Goal: Communication & Community: Ask a question

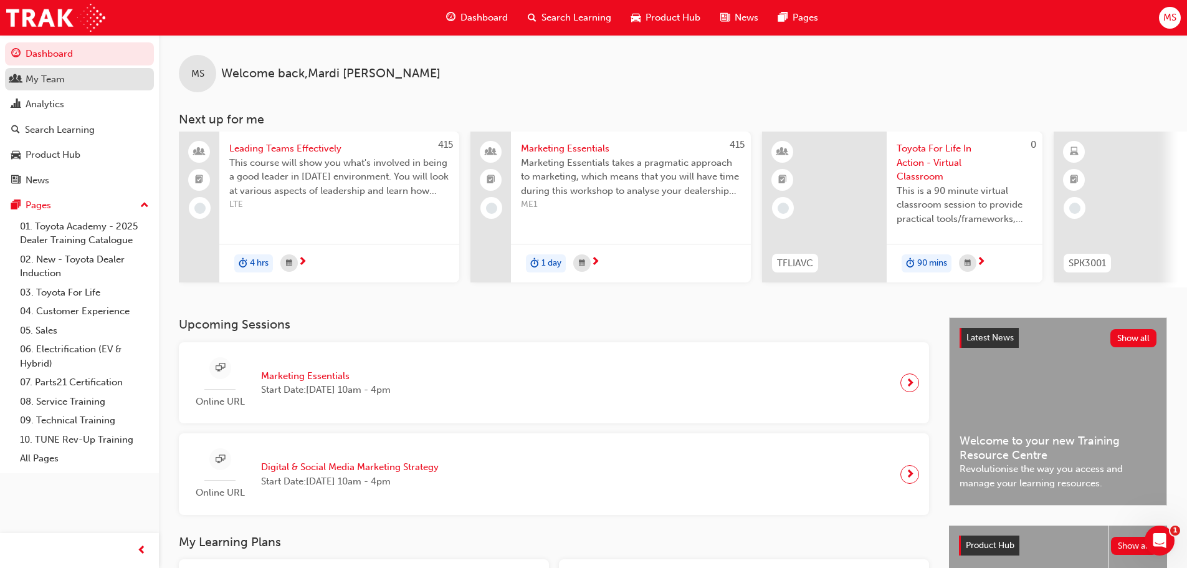
click at [43, 77] on div "My Team" at bounding box center [45, 79] width 39 height 14
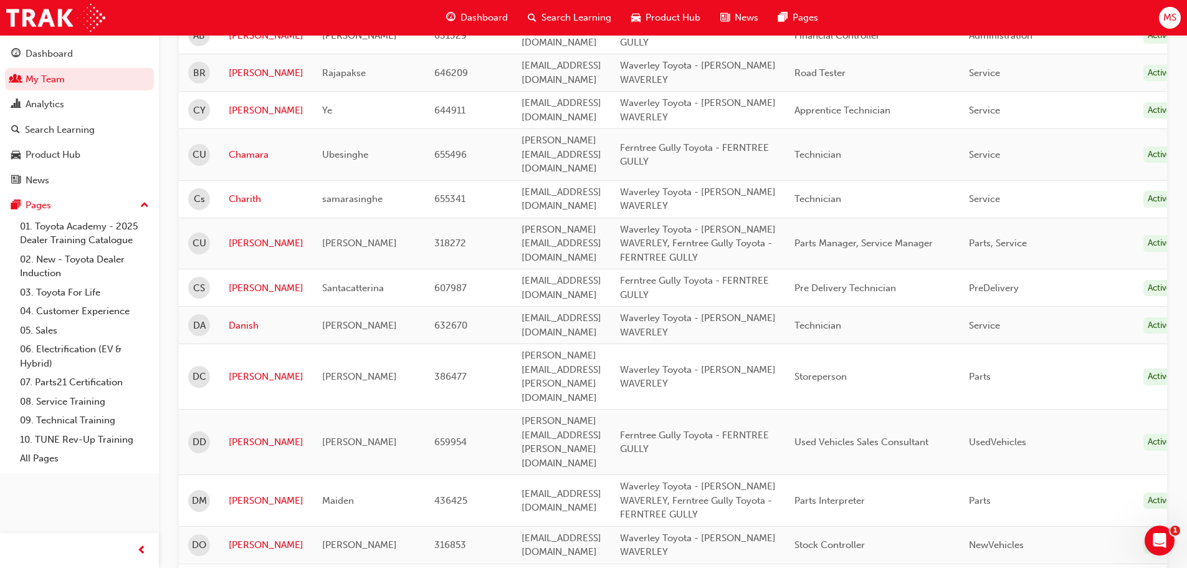
scroll to position [950, 0]
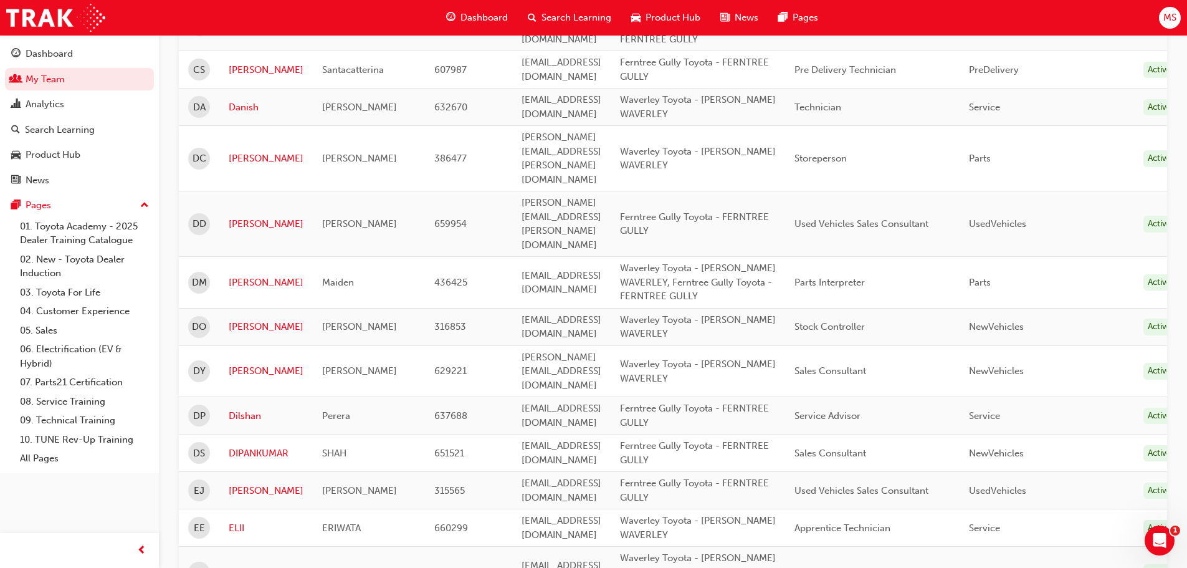
click at [256, 565] on link "[PERSON_NAME]" at bounding box center [266, 572] width 75 height 14
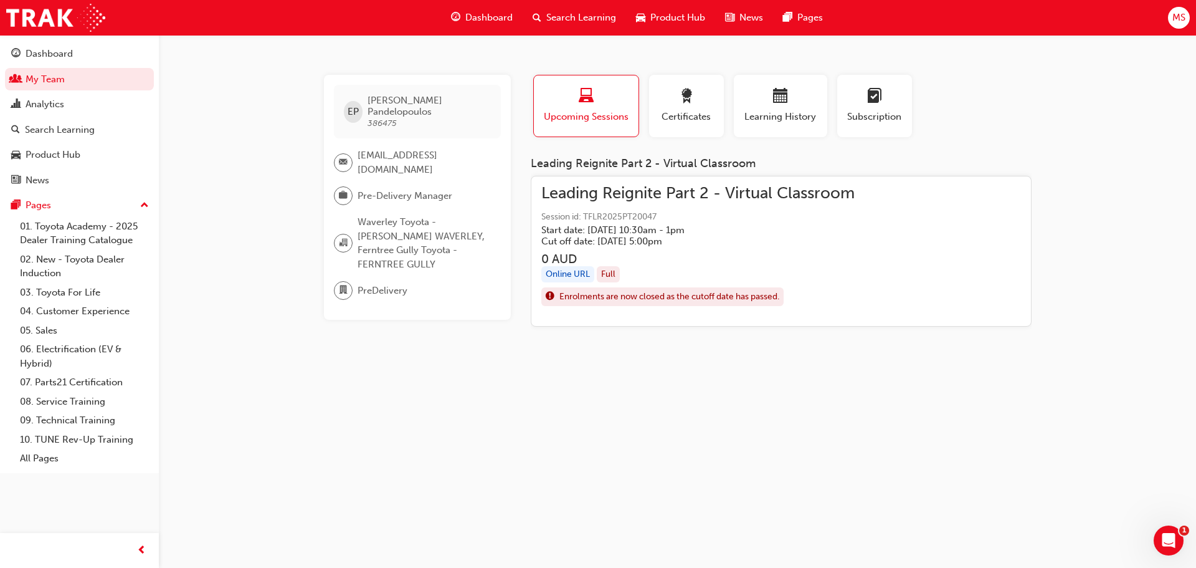
click at [647, 212] on span "Session id: TFLR2025PT20047" at bounding box center [697, 217] width 313 height 14
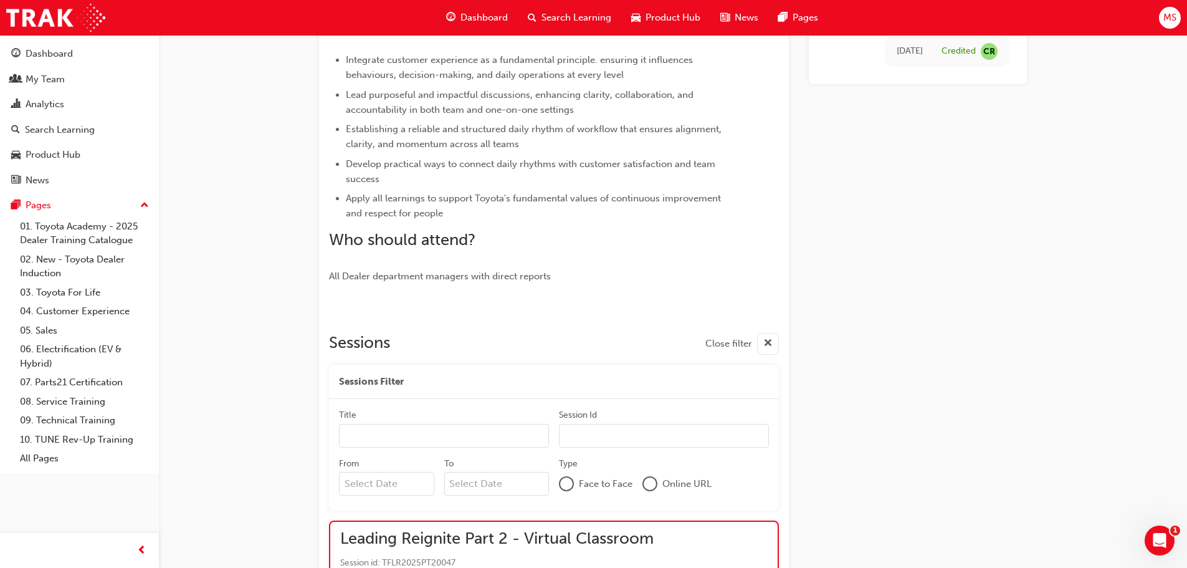
scroll to position [939, 0]
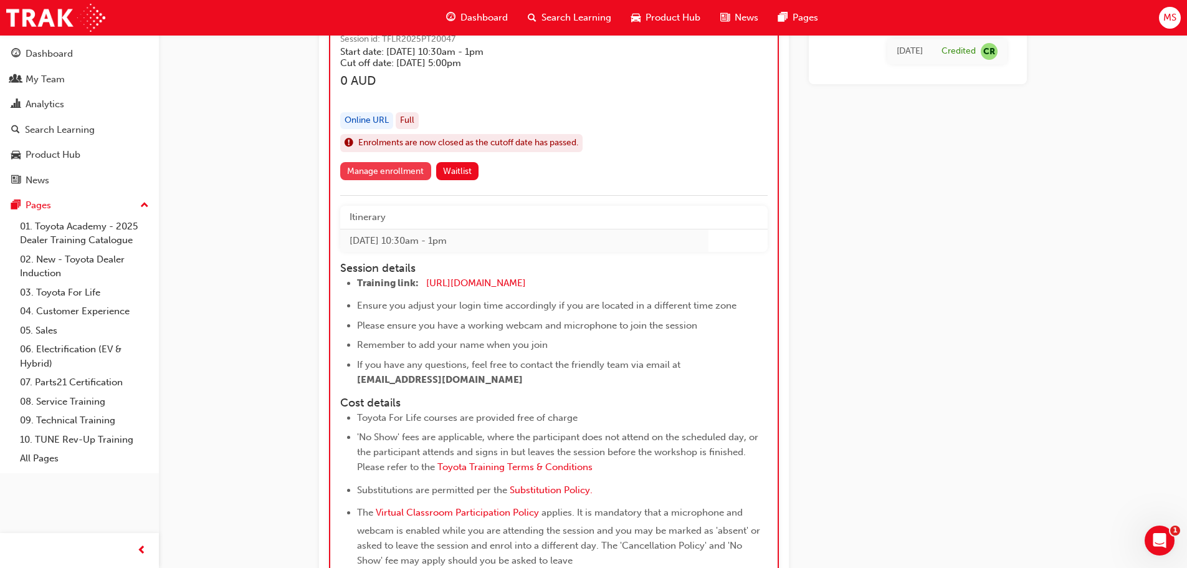
click at [405, 169] on link "Manage enrollment" at bounding box center [385, 171] width 91 height 18
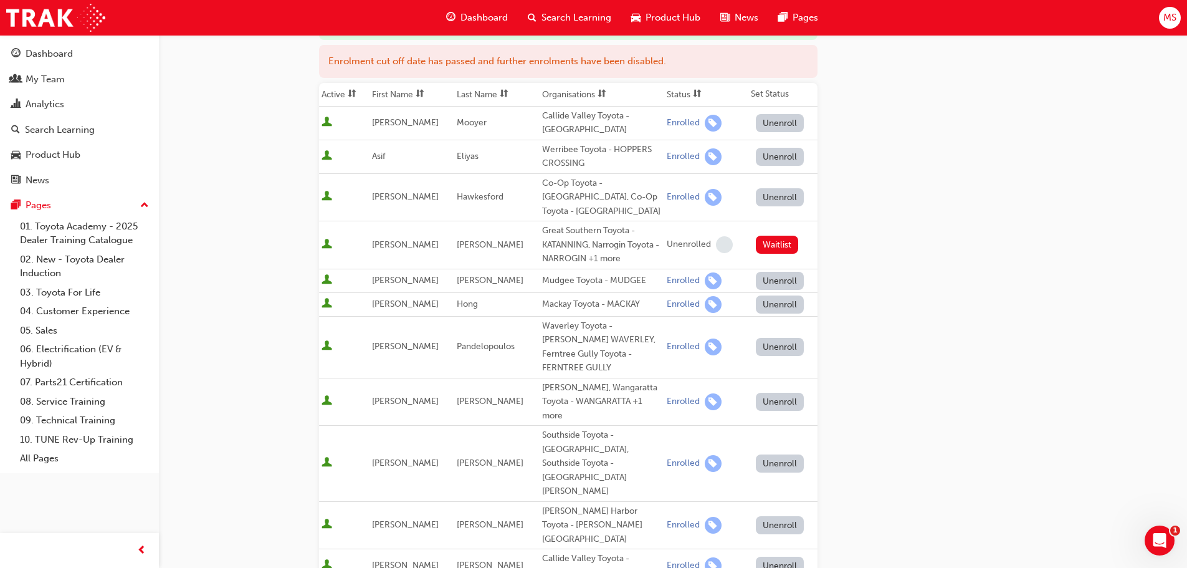
scroll to position [195, 0]
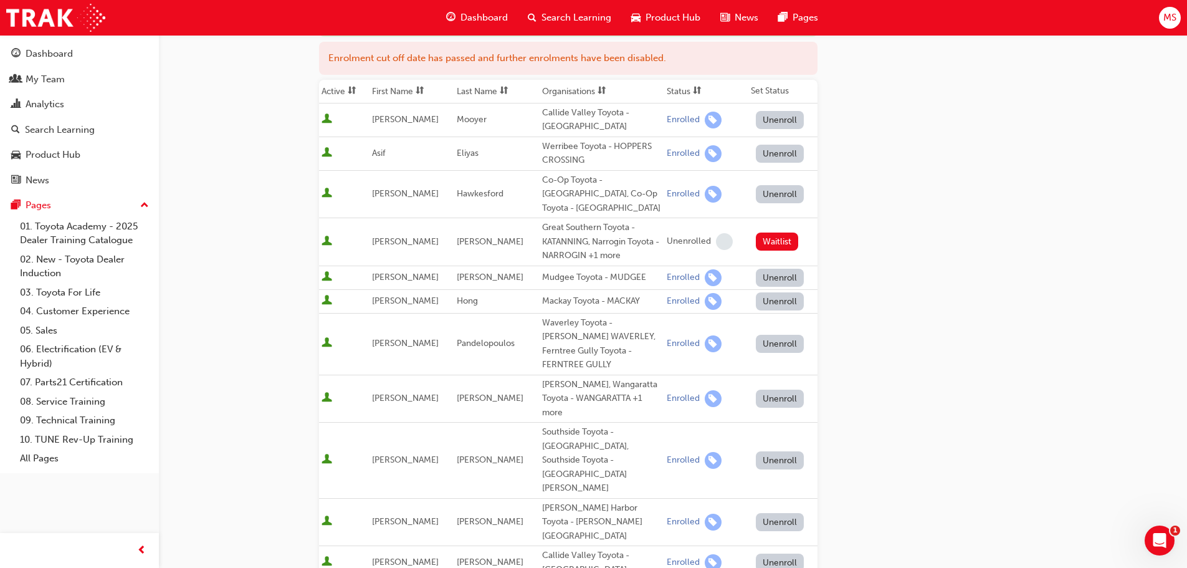
click at [777, 335] on button "Unenroll" at bounding box center [780, 344] width 49 height 18
drag, startPoint x: 373, startPoint y: 321, endPoint x: 518, endPoint y: 330, distance: 146.0
click at [518, 330] on tr "Emmanuel Pandelopoulos Waverley Toyota - GLEN WAVERLEY, Ferntree Gully Toyota -…" at bounding box center [568, 344] width 498 height 62
copy tr "Emmanuel Pandelopoulos"
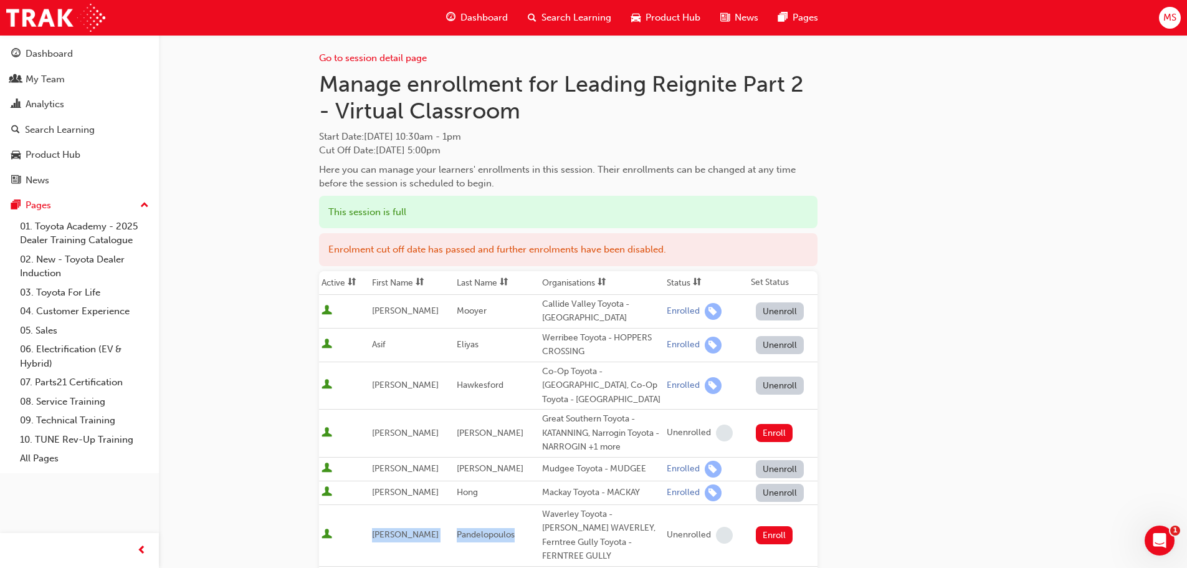
scroll to position [0, 0]
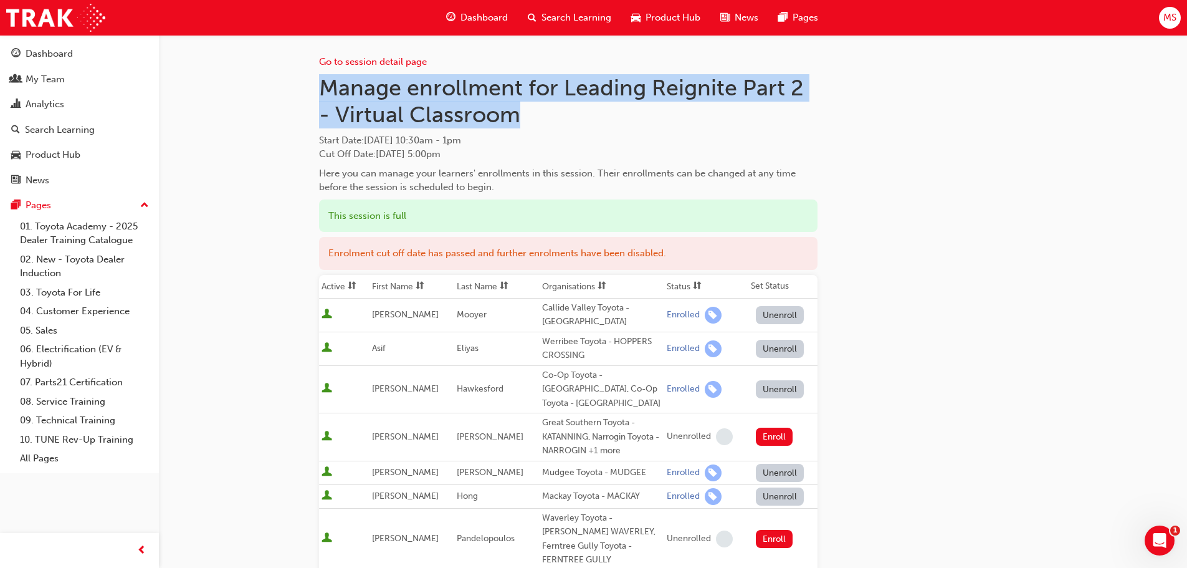
drag, startPoint x: 328, startPoint y: 84, endPoint x: 550, endPoint y: 112, distance: 223.5
click at [550, 112] on h1 "Manage enrollment for Leading Reignite Part 2 - Virtual Classroom" at bounding box center [568, 101] width 498 height 54
copy h1 "Manage enrollment for Leading Reignite Part 2 - Virtual Classroom"
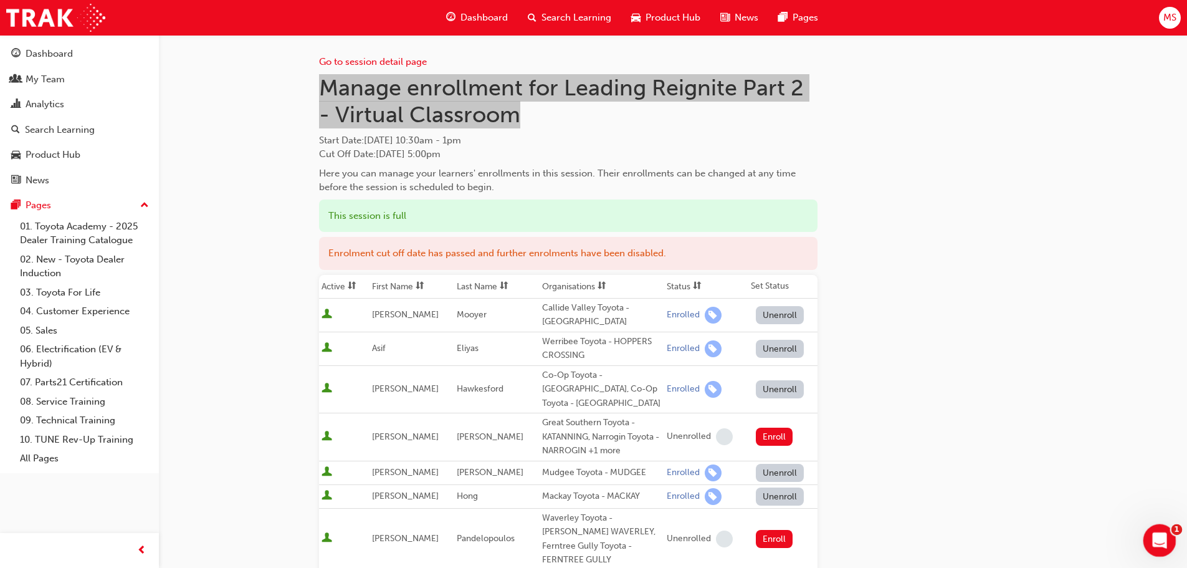
click at [1156, 536] on icon "Open Intercom Messenger" at bounding box center [1158, 538] width 21 height 21
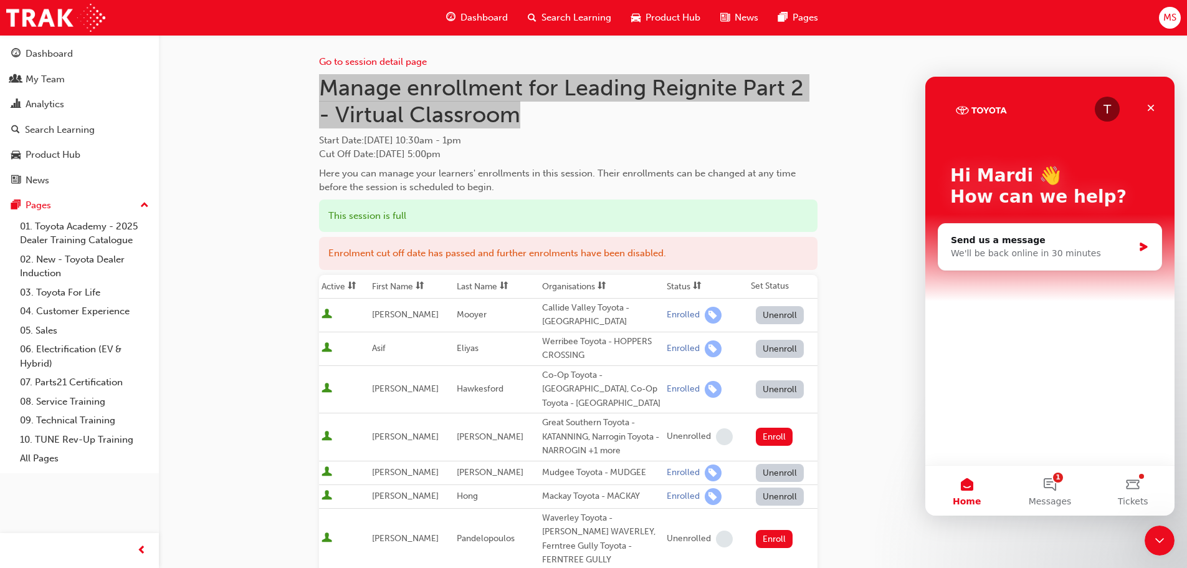
copy h1 "Manage enrollment for Leading Reignite Part 2 - Virtual Classroom"
click at [1091, 242] on div "Send us a message" at bounding box center [1042, 240] width 183 height 13
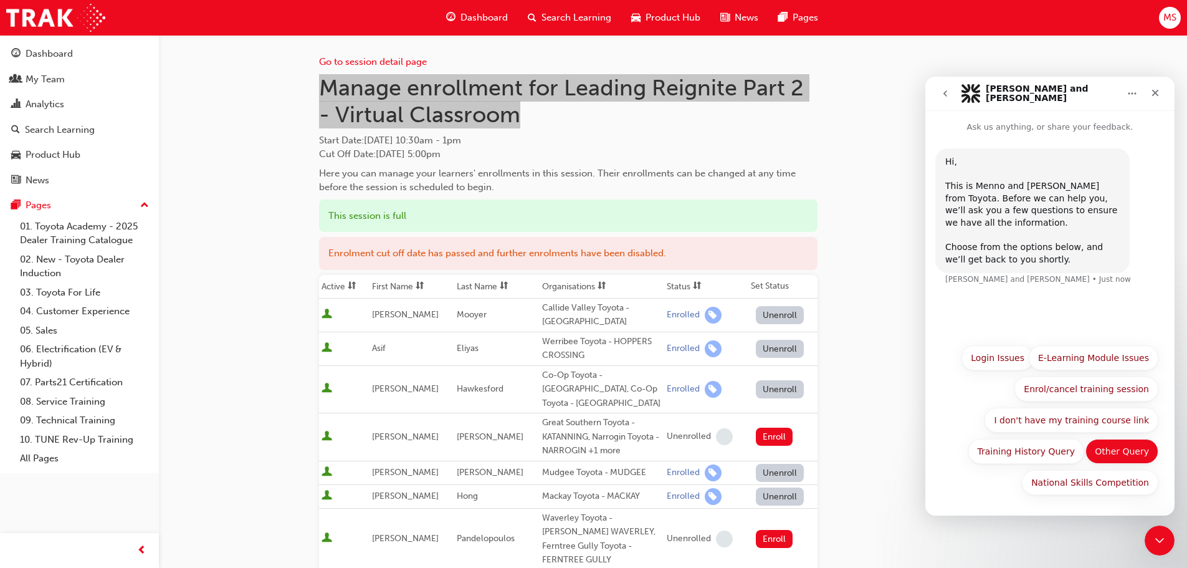
click at [1129, 450] on button "Other Query" at bounding box center [1121, 451] width 73 height 25
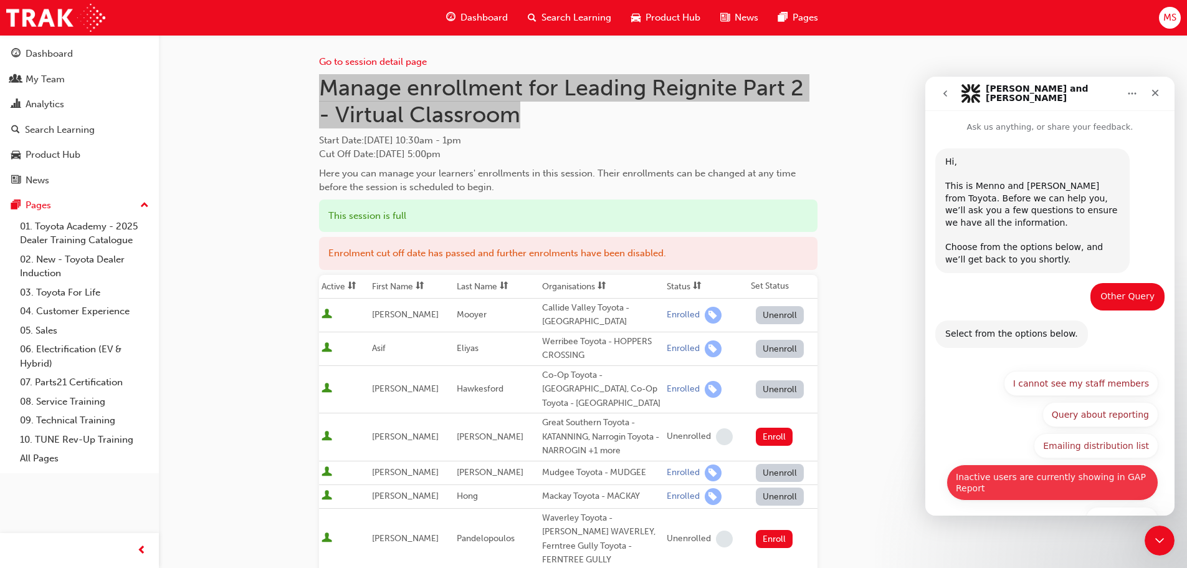
scroll to position [37, 0]
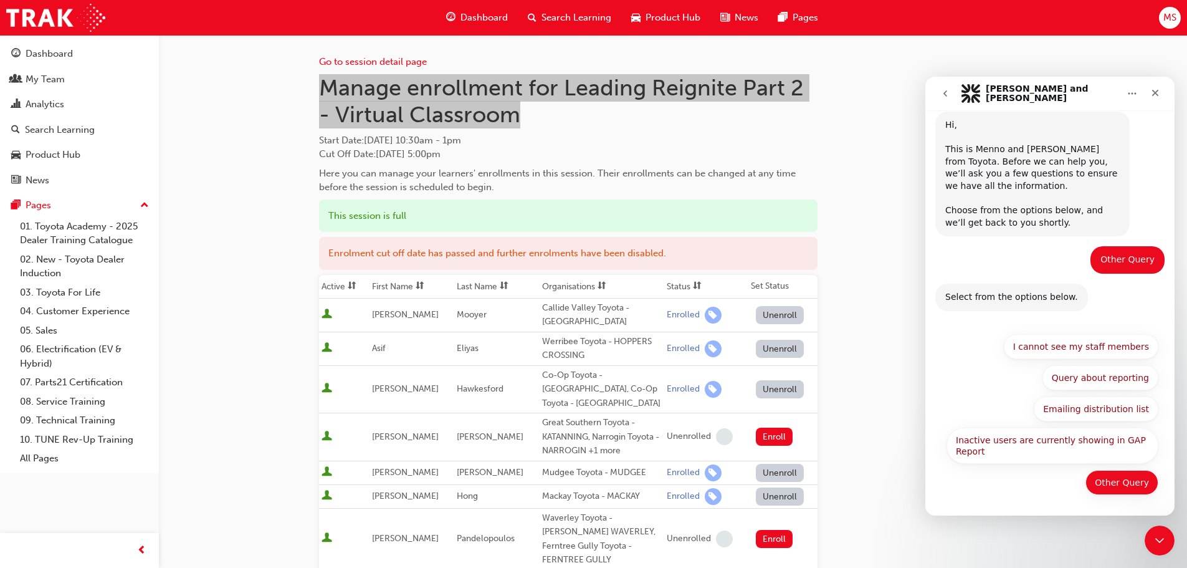
click at [1118, 480] on button "Other Query" at bounding box center [1121, 482] width 73 height 25
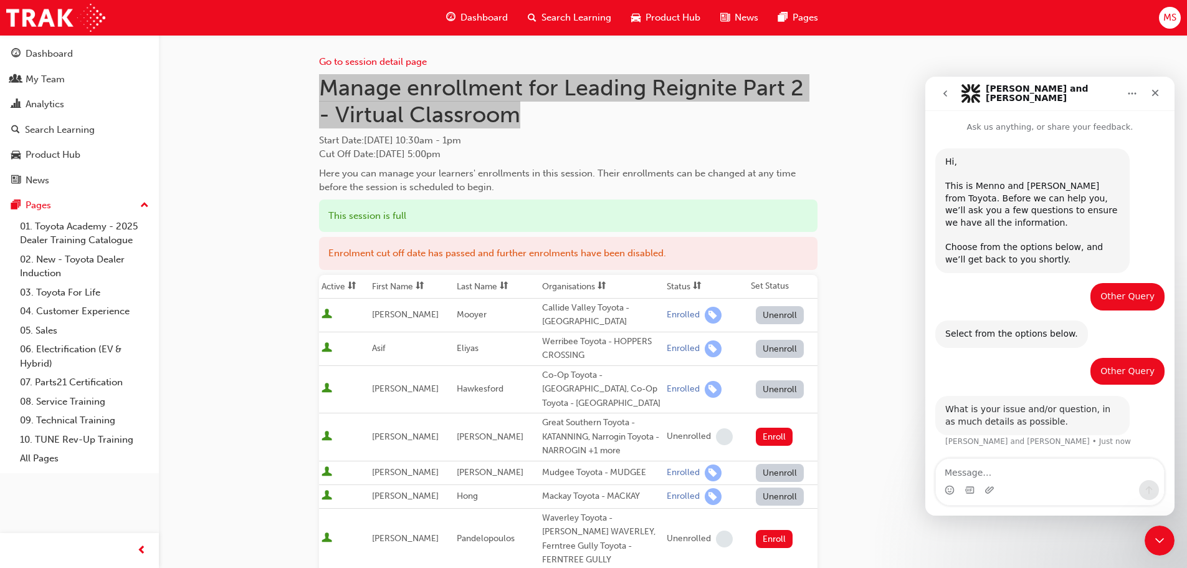
scroll to position [1, 0]
click at [1018, 467] on textarea "Message…" at bounding box center [1050, 469] width 228 height 21
click at [944, 469] on textarea "Message…" at bounding box center [1050, 469] width 228 height 21
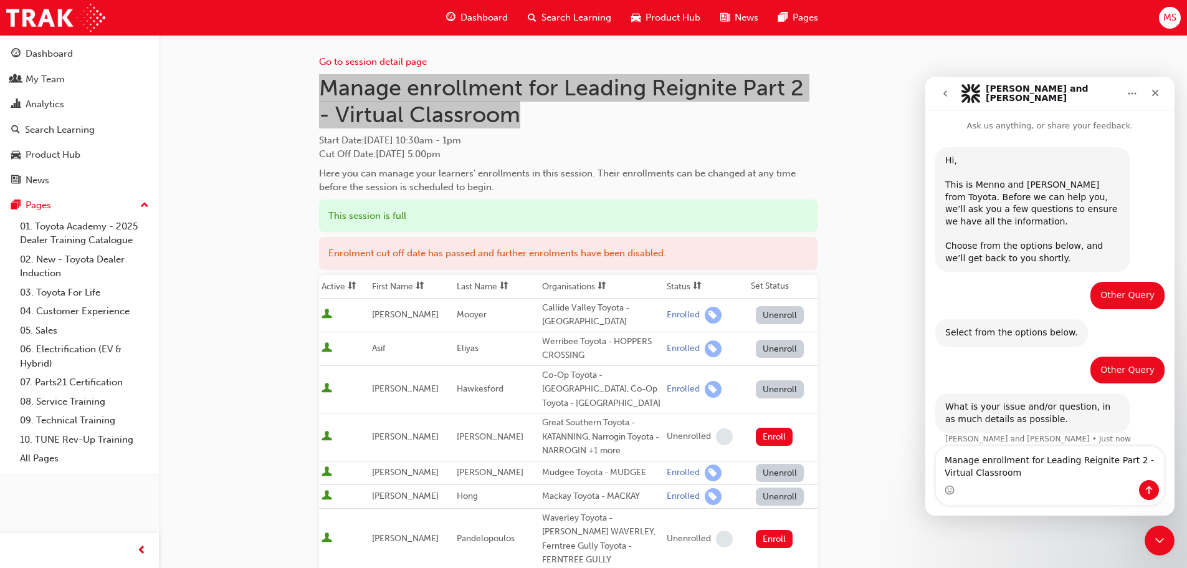
scroll to position [14, 0]
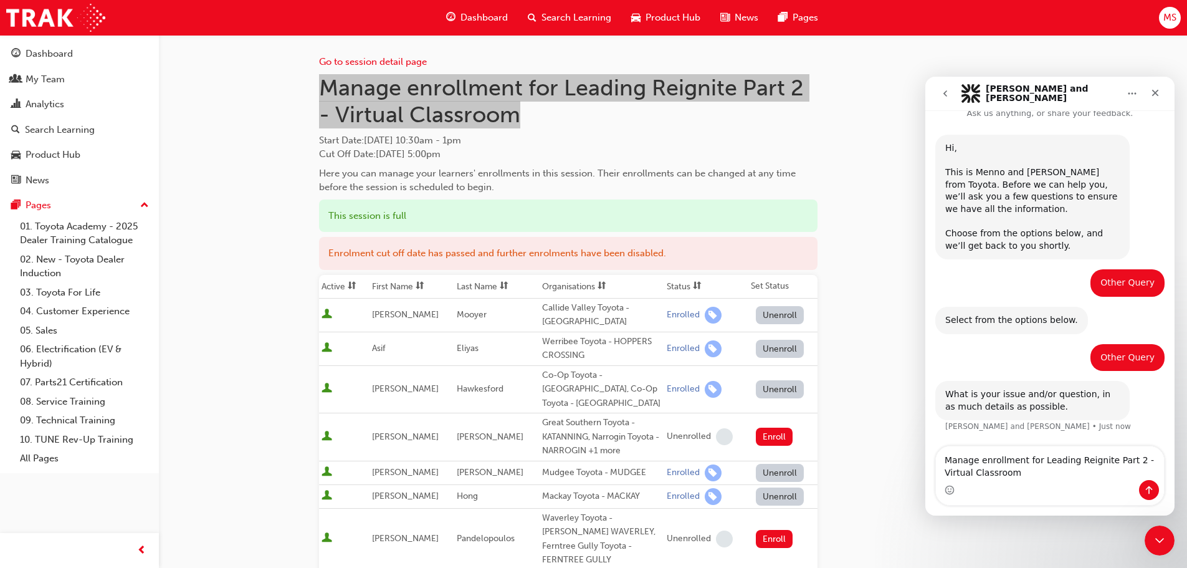
click at [946, 457] on textarea "Manage enrollment for Leading Reignite Part 2 - Virtual Classroom" at bounding box center [1050, 463] width 228 height 34
click at [1110, 434] on div "What is your issue and/or question, in as much details as possible. Lisa and Me…" at bounding box center [1049, 414] width 229 height 67
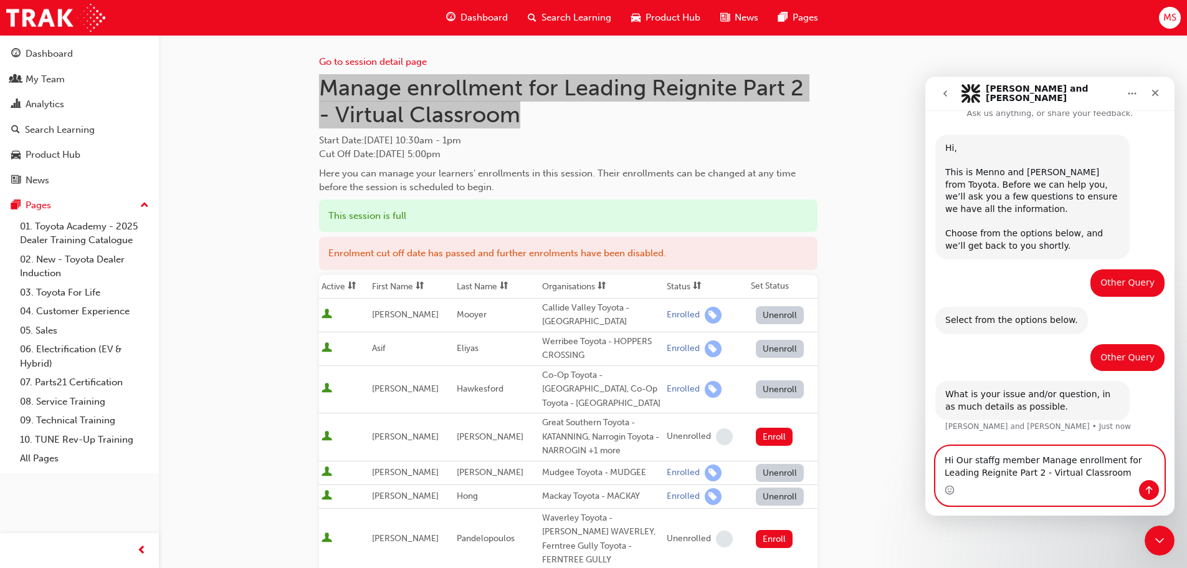
click at [999, 458] on textarea "Hi Our staffg member Manage enrollment for Leading Reignite Part 2 - Virtual Cl…" at bounding box center [1050, 463] width 228 height 34
click at [1027, 457] on textarea "Hi Our staff member Manage enrollment for Leading Reignite Part 2 - Virtual Cla…" at bounding box center [1050, 463] width 228 height 34
paste textarea "Emmanuel Pandelopoulos"
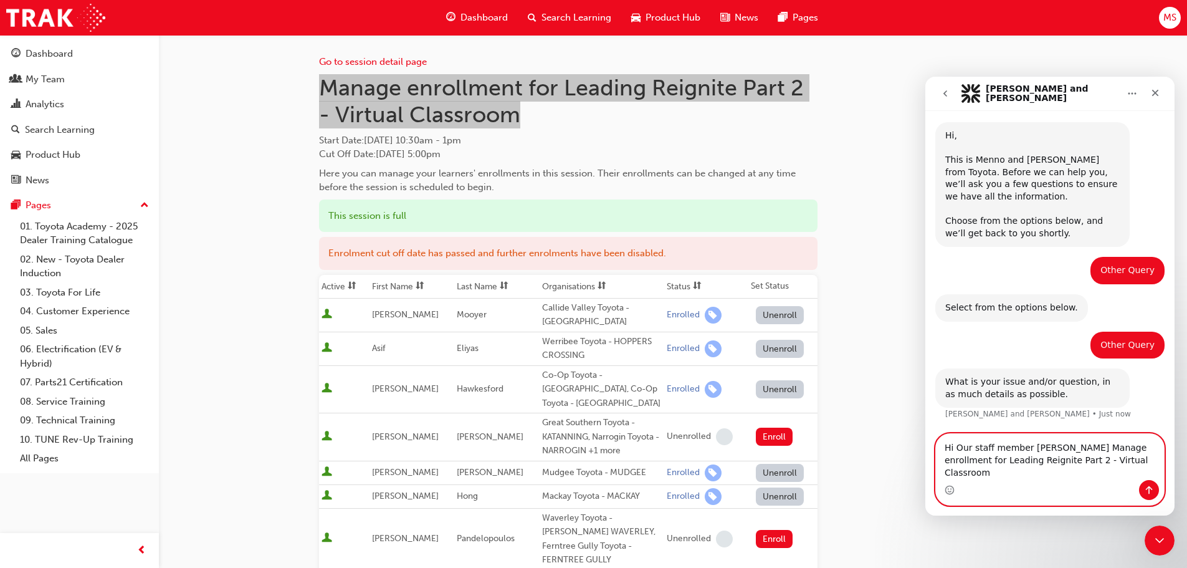
click at [1078, 445] on textarea "Hi Our staff member Emmanuel Pandelopoulos Manage enrollment for Leading Reigni…" at bounding box center [1050, 457] width 228 height 46
click at [1125, 447] on textarea "Hi Our staff member Emmanuel Pandelopoulos Manage enrollment for Leading Reigni…" at bounding box center [1050, 457] width 228 height 46
click at [998, 474] on textarea "Hi Our staff member Emmanuel Pandelopoulos, Manage enrollment for Leading Reign…" at bounding box center [1050, 457] width 228 height 46
click at [1138, 449] on textarea "Hi Our staff member Emmanuel Pandelopoulos, Manage enrollment for Leading Reign…" at bounding box center [1050, 457] width 228 height 46
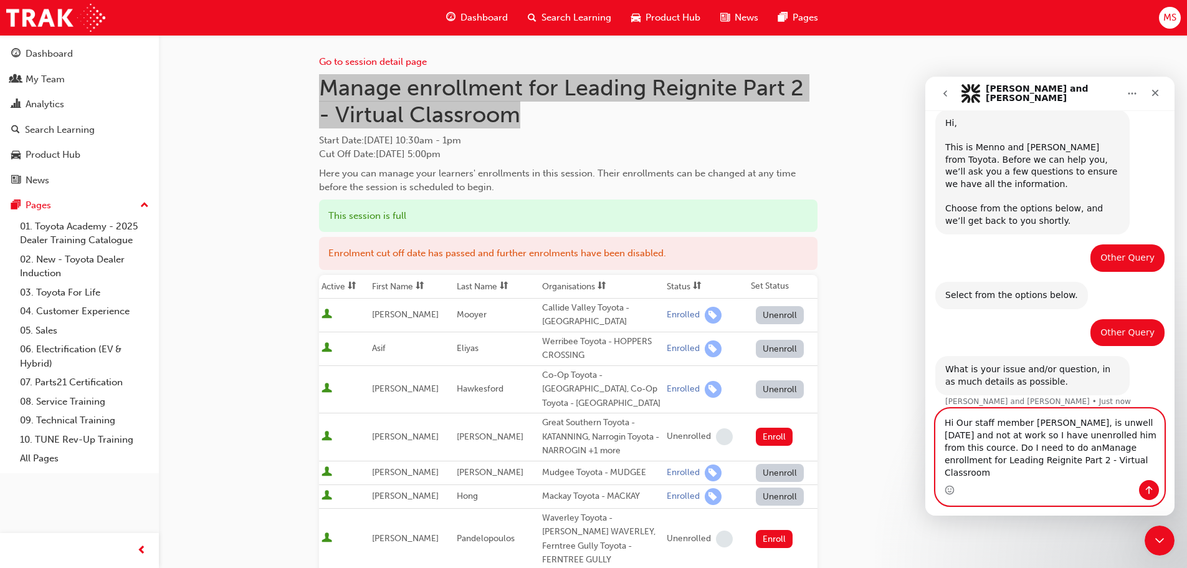
scroll to position [51, 0]
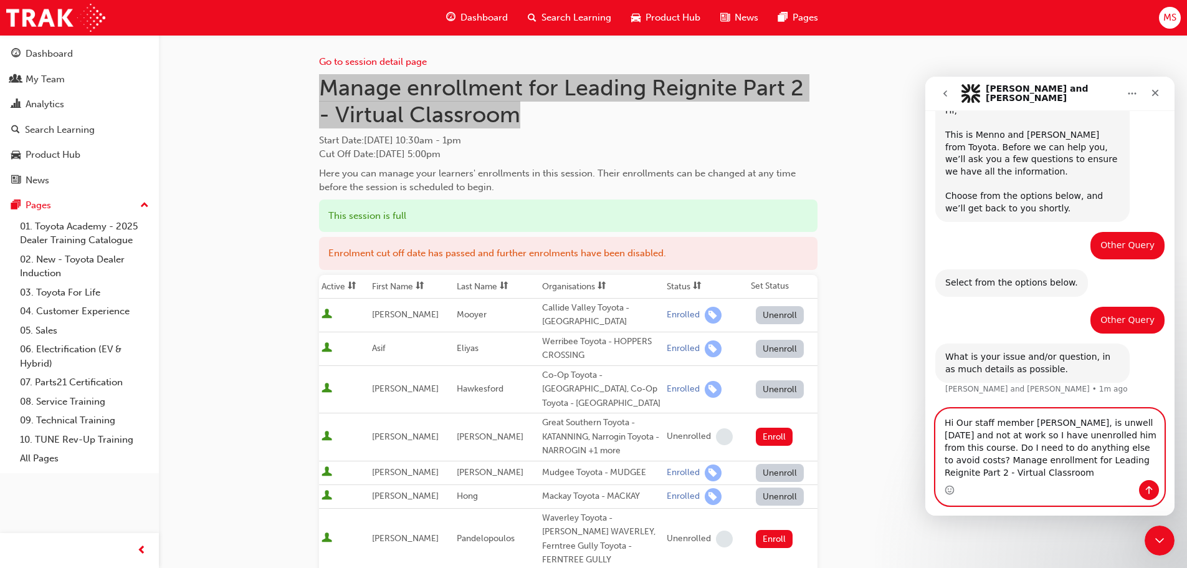
type textarea "Hi Our staff member [PERSON_NAME], is unwell [DATE] and not at work so I have u…"
click at [1148, 486] on icon "Send a message…" at bounding box center [1149, 490] width 10 height 10
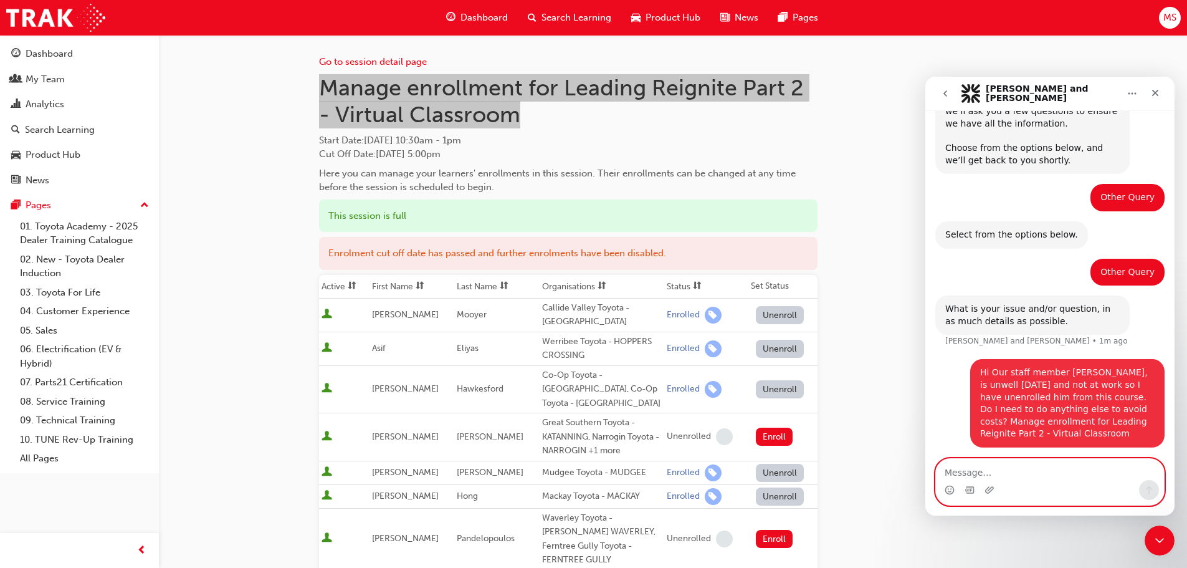
scroll to position [100, 0]
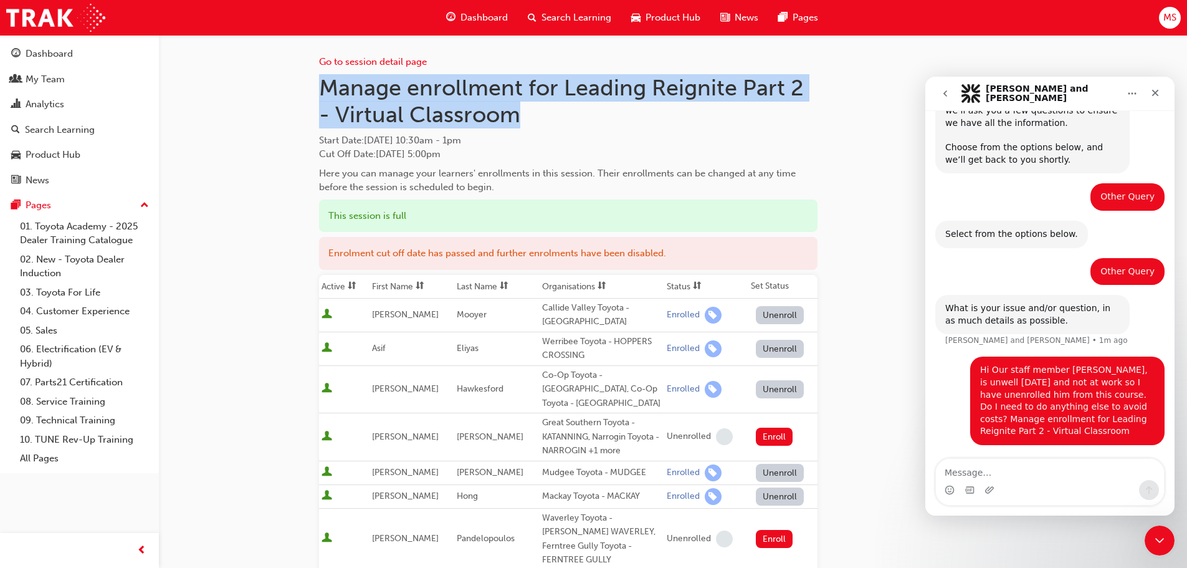
click at [521, 112] on h1 "Manage enrollment for Leading Reignite Part 2 - Virtual Classroom" at bounding box center [568, 101] width 498 height 54
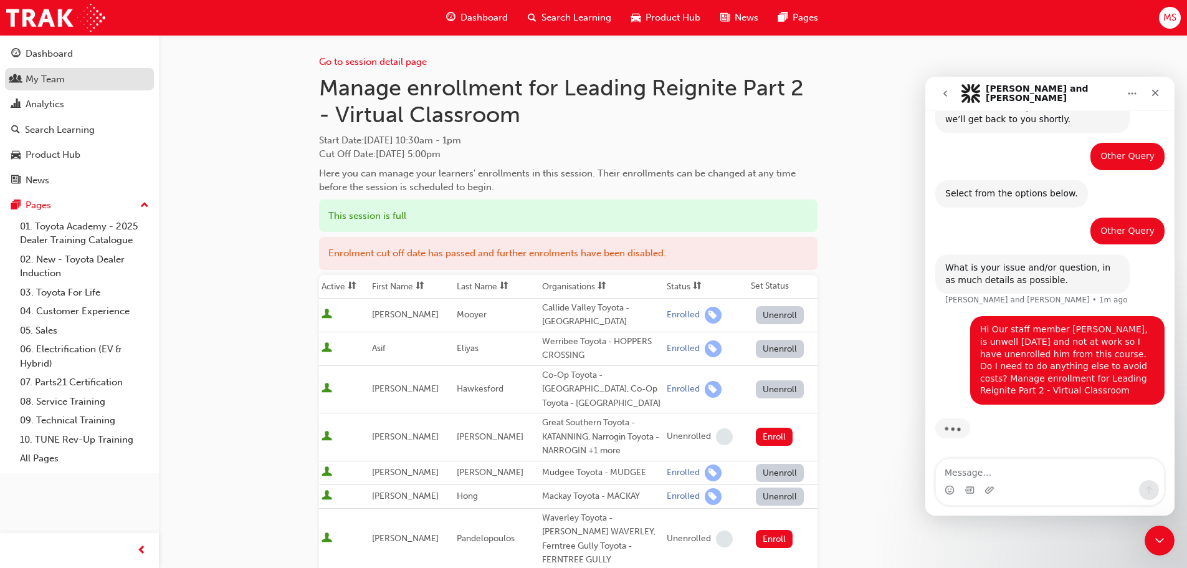
click at [31, 80] on div "My Team" at bounding box center [45, 79] width 39 height 14
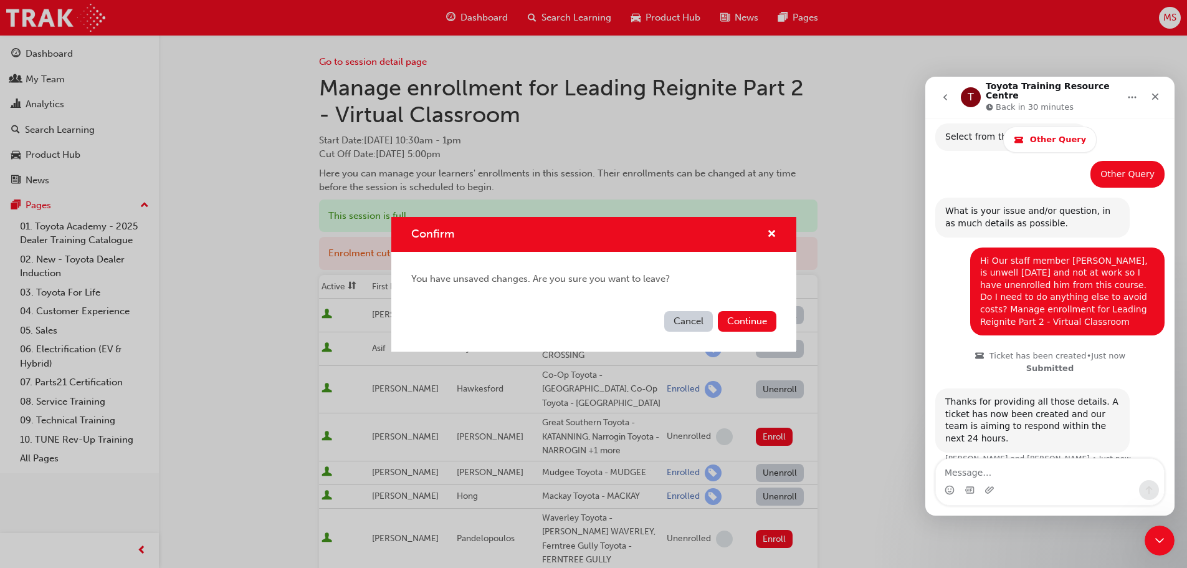
scroll to position [274, 0]
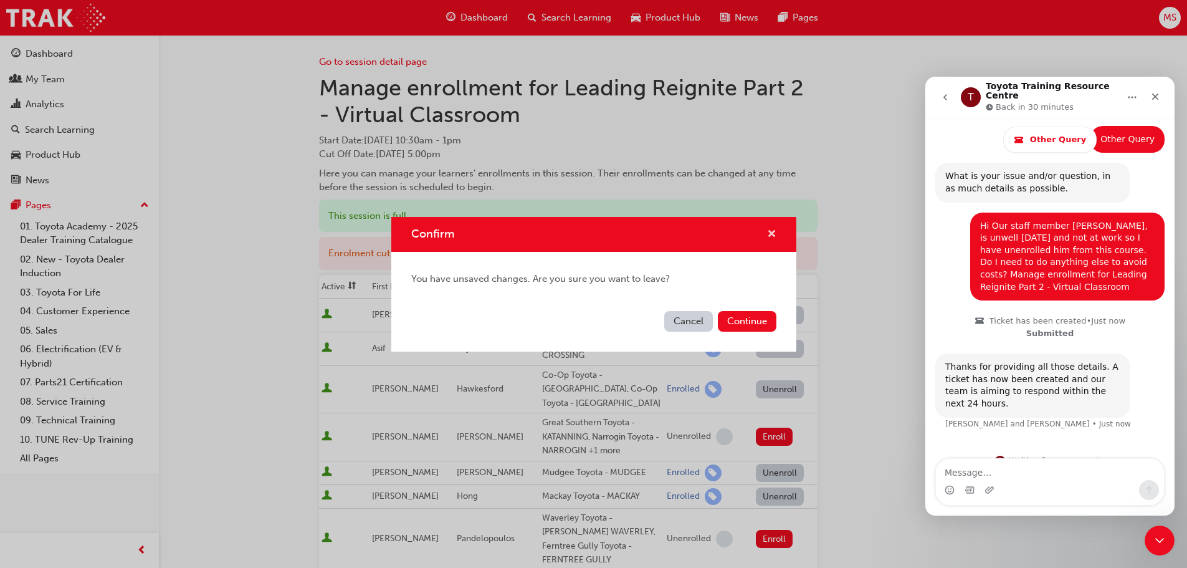
click at [768, 229] on span "cross-icon" at bounding box center [771, 234] width 9 height 11
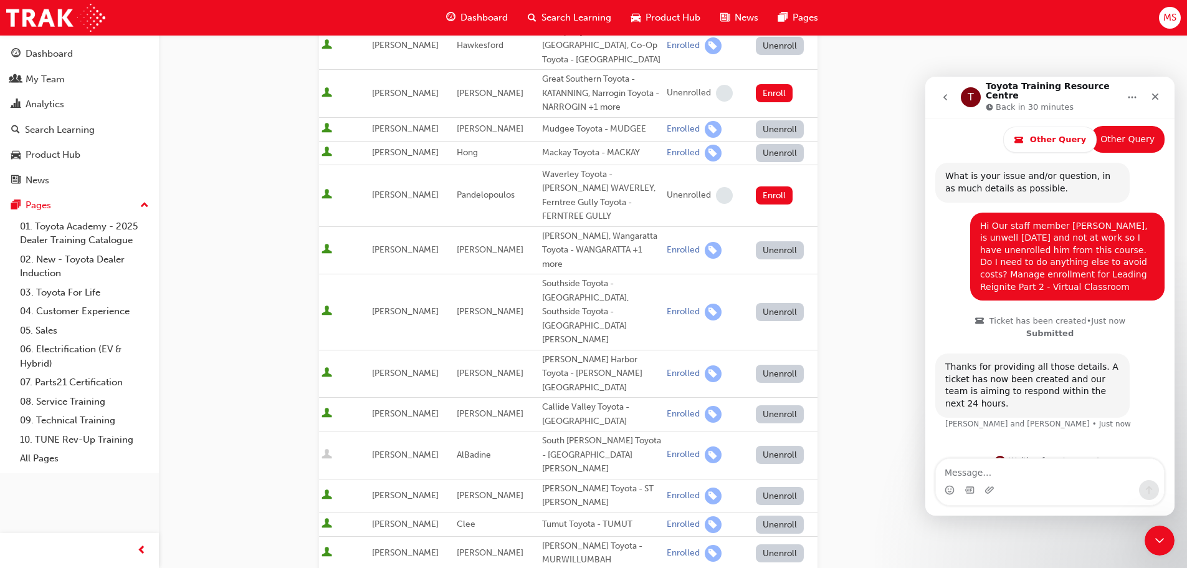
scroll to position [634, 0]
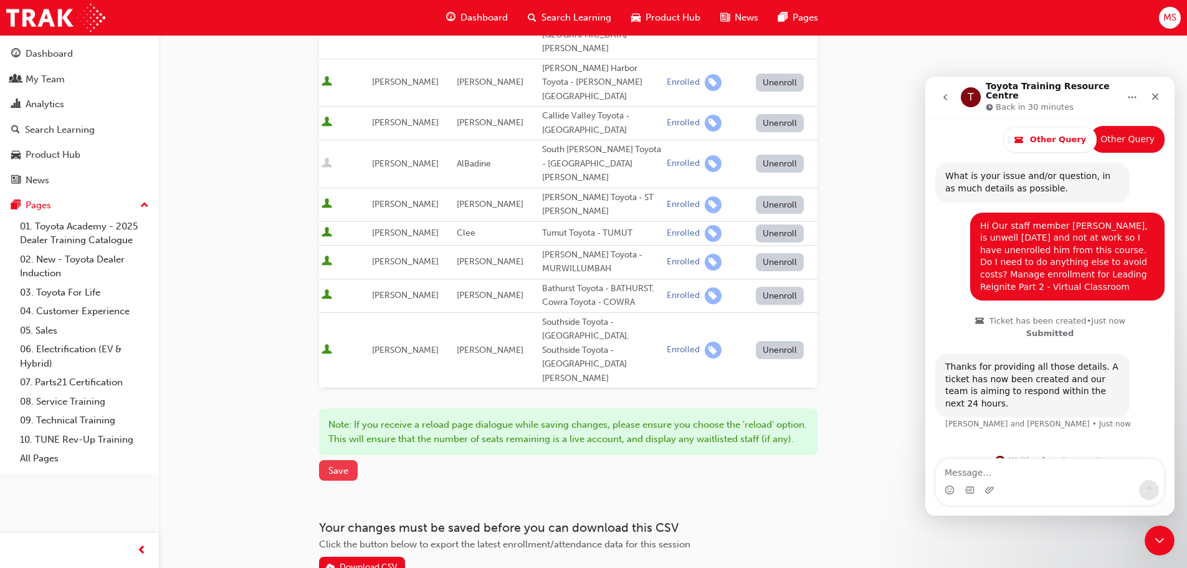
click at [333, 460] on button "Save" at bounding box center [338, 470] width 39 height 21
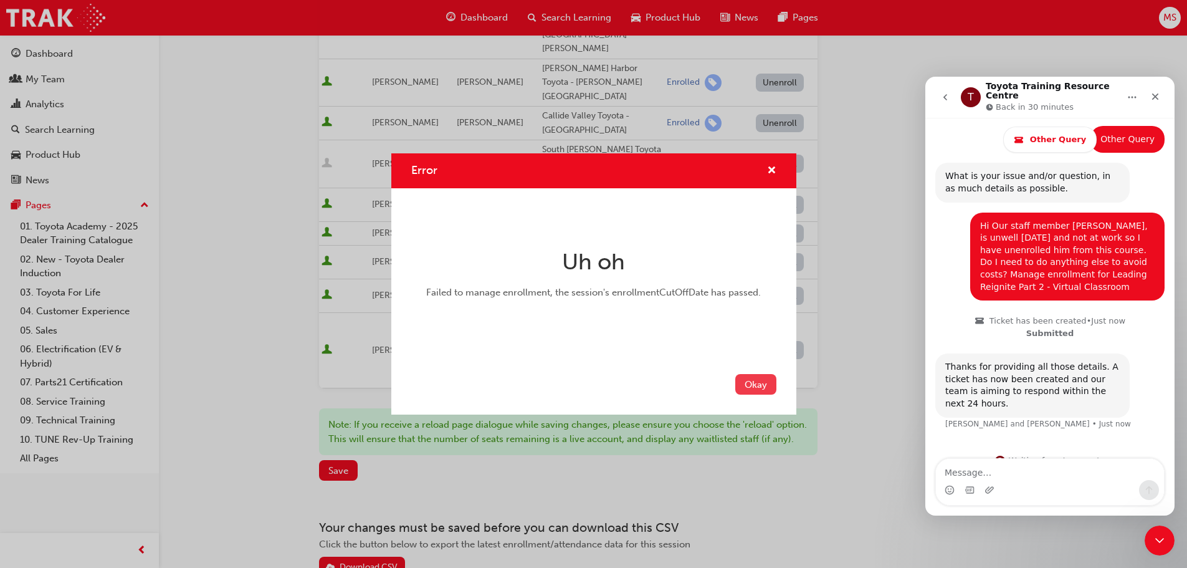
click at [753, 385] on button "Okay" at bounding box center [755, 384] width 41 height 21
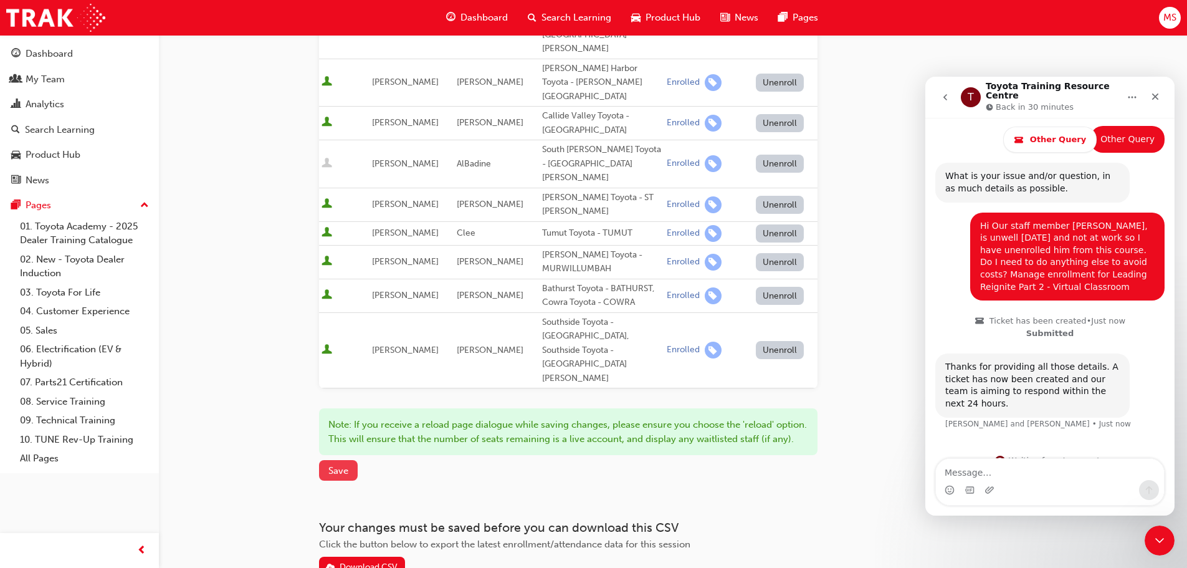
click at [341, 465] on span "Save" at bounding box center [338, 470] width 20 height 11
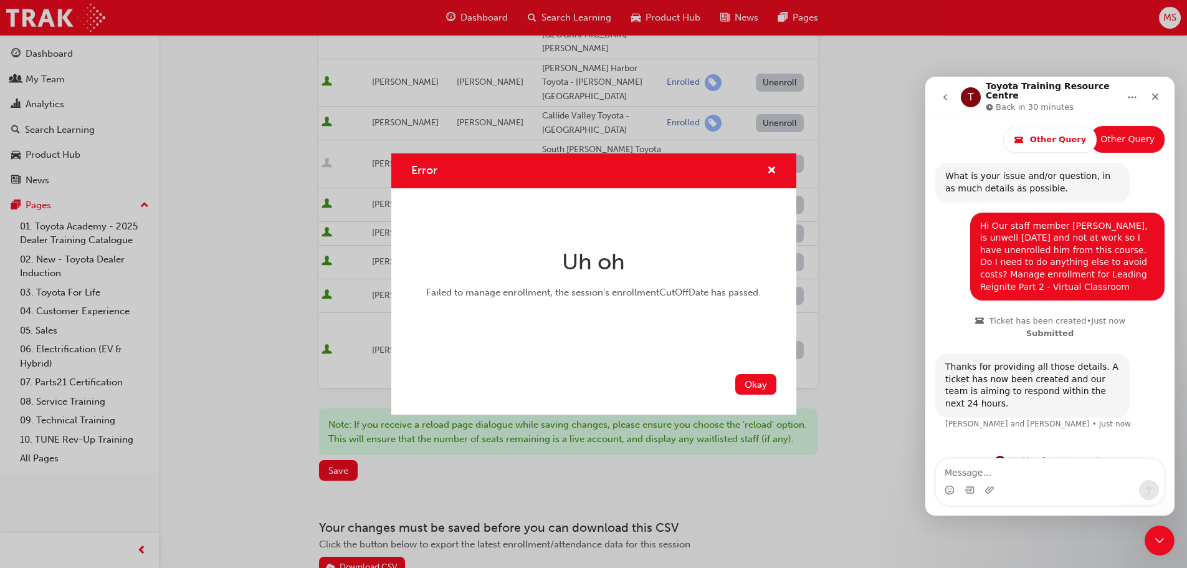
click at [752, 384] on button "Okay" at bounding box center [755, 384] width 41 height 21
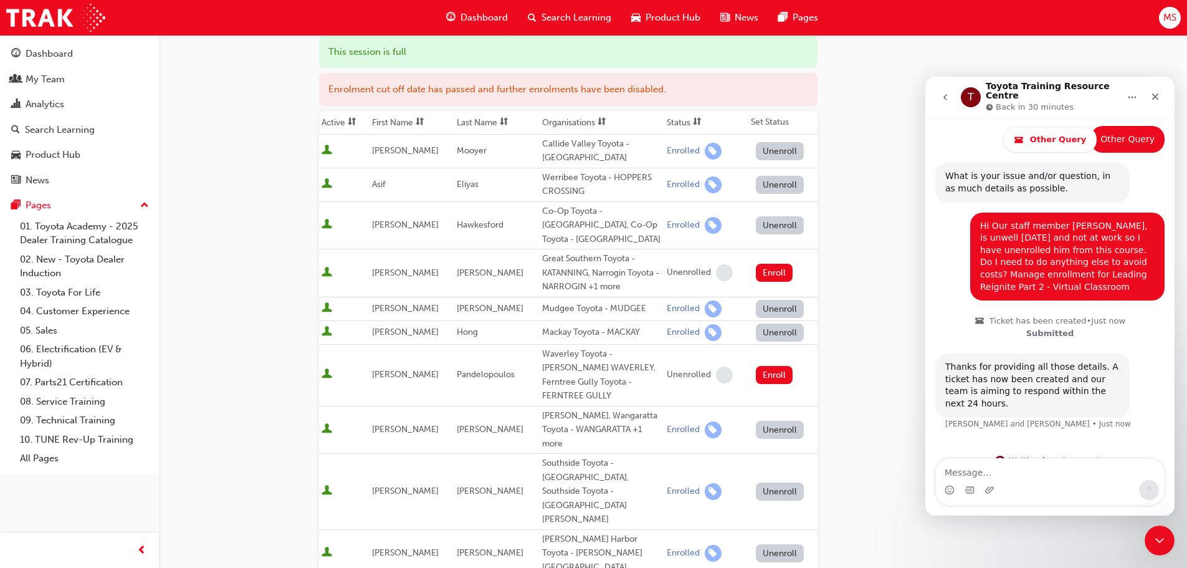
scroll to position [0, 0]
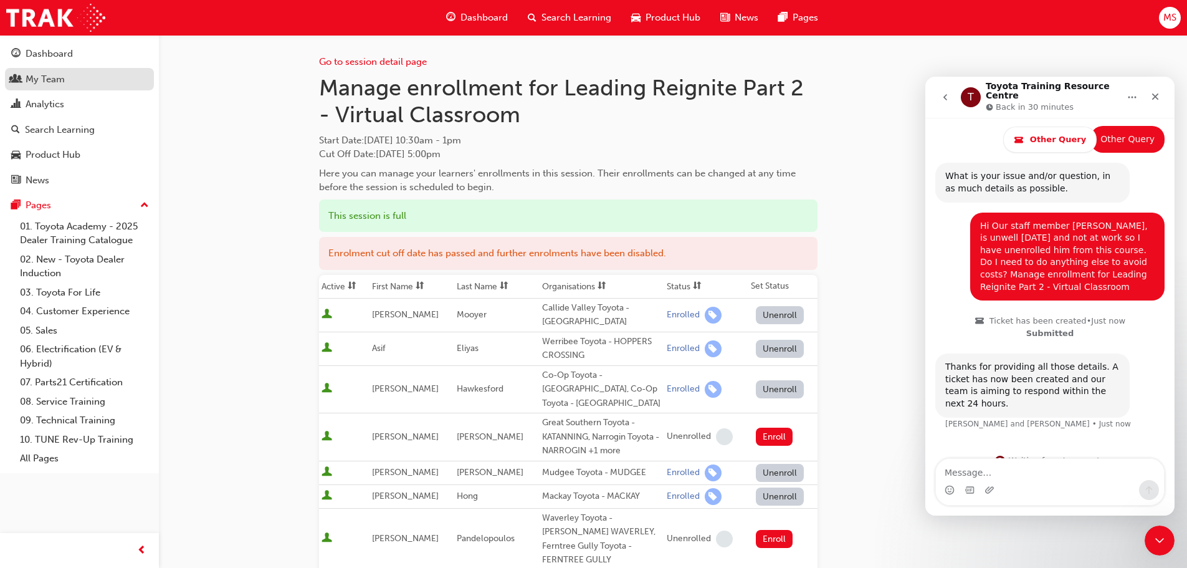
click at [45, 80] on div "My Team" at bounding box center [45, 79] width 39 height 14
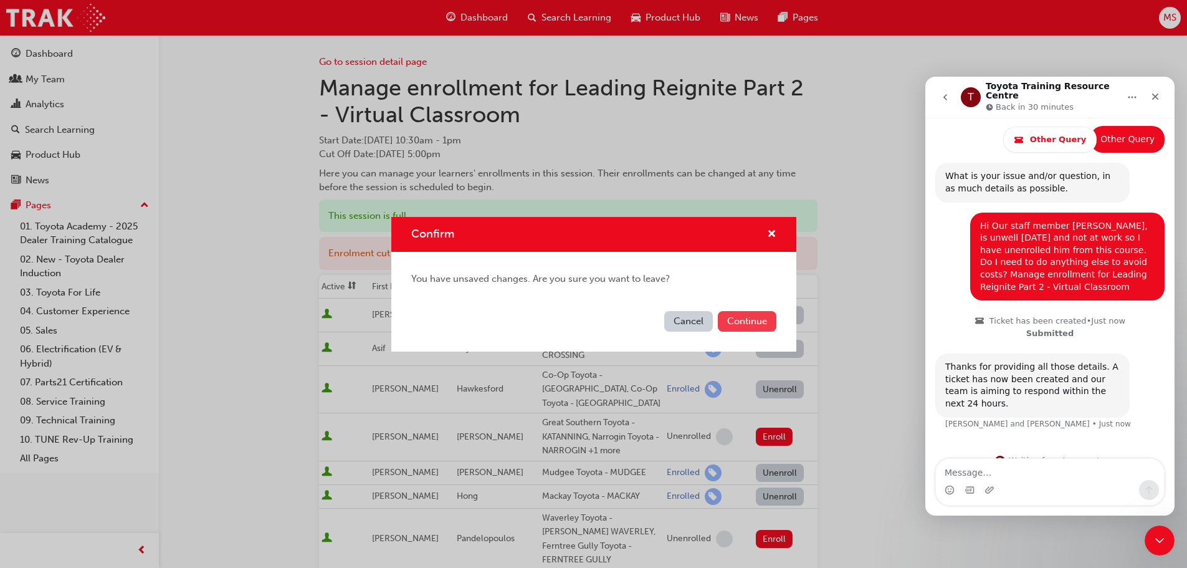
click at [733, 318] on button "Continue" at bounding box center [747, 321] width 59 height 21
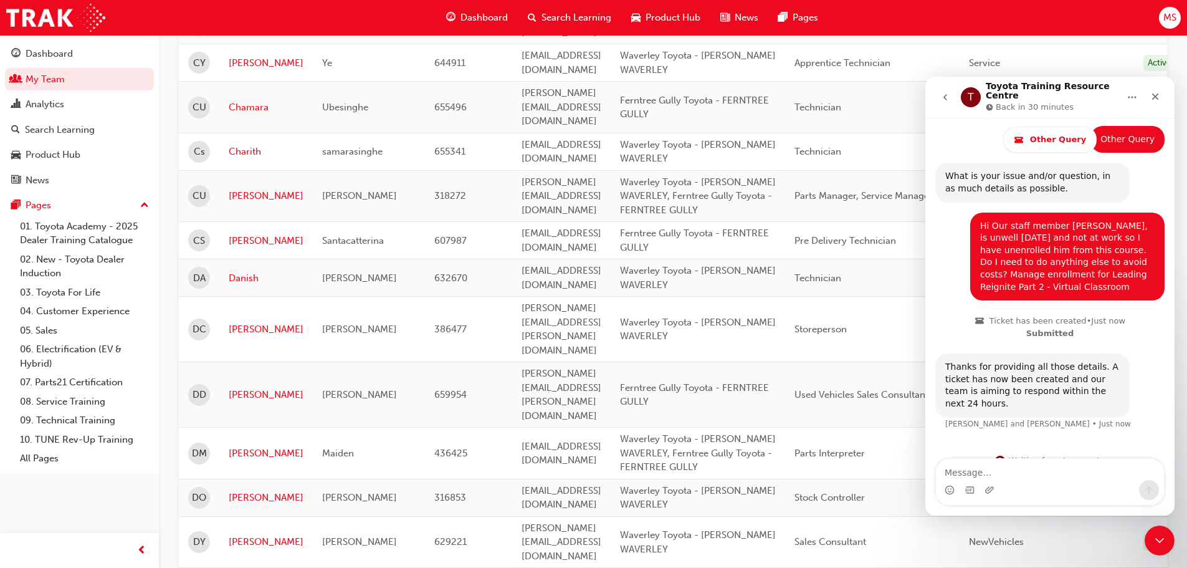
scroll to position [810, 0]
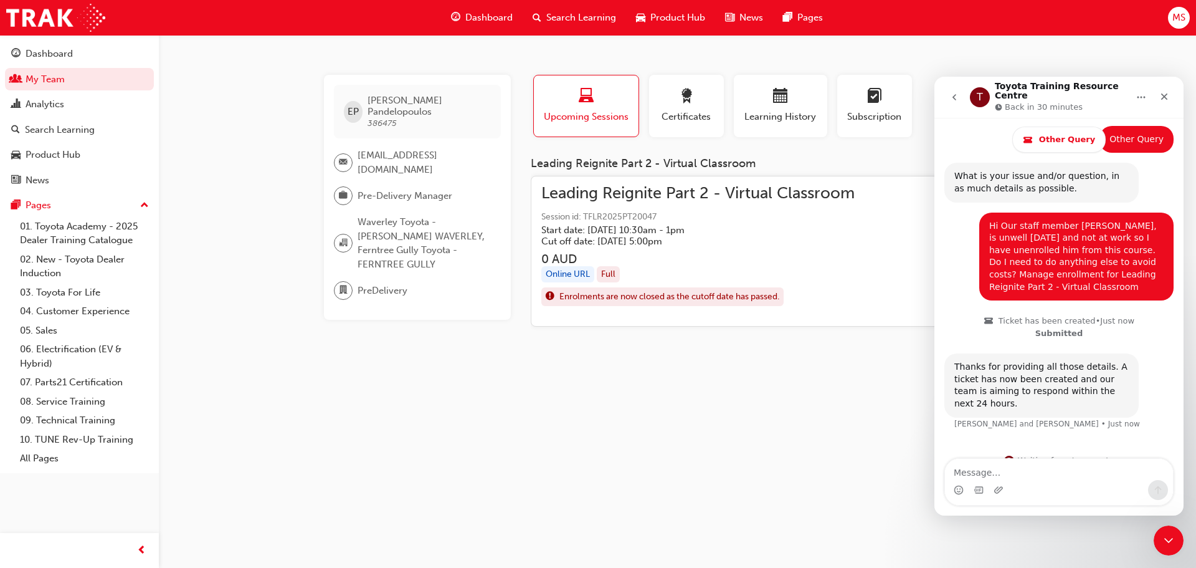
click at [667, 234] on h5 "Start date: Wed 27 Aug 2025 , 10:30am - 1pm" at bounding box center [687, 229] width 293 height 11
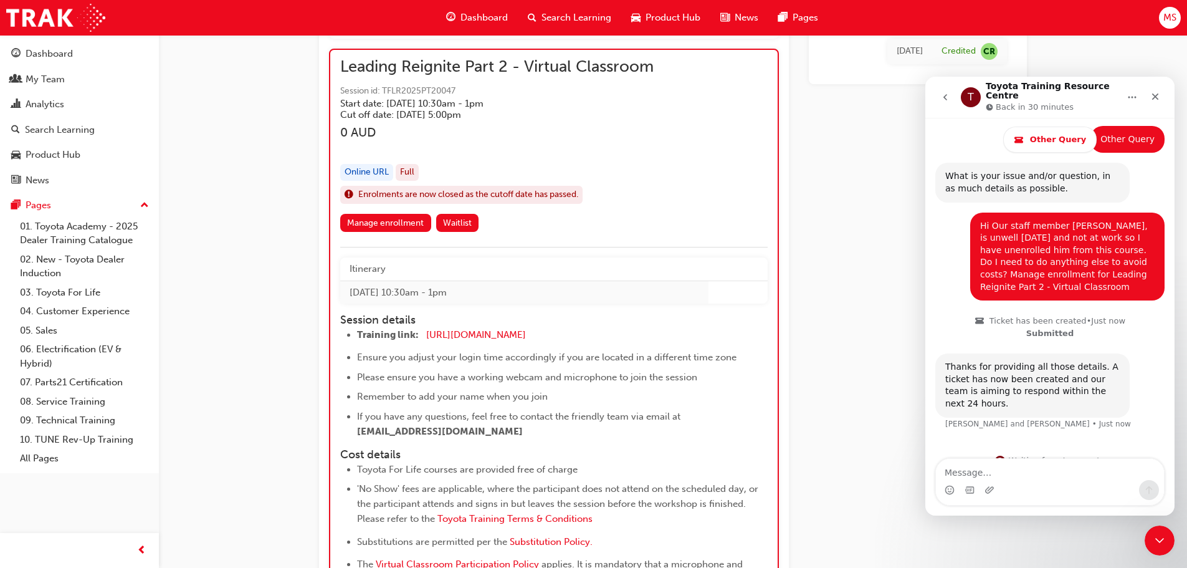
scroll to position [874, 0]
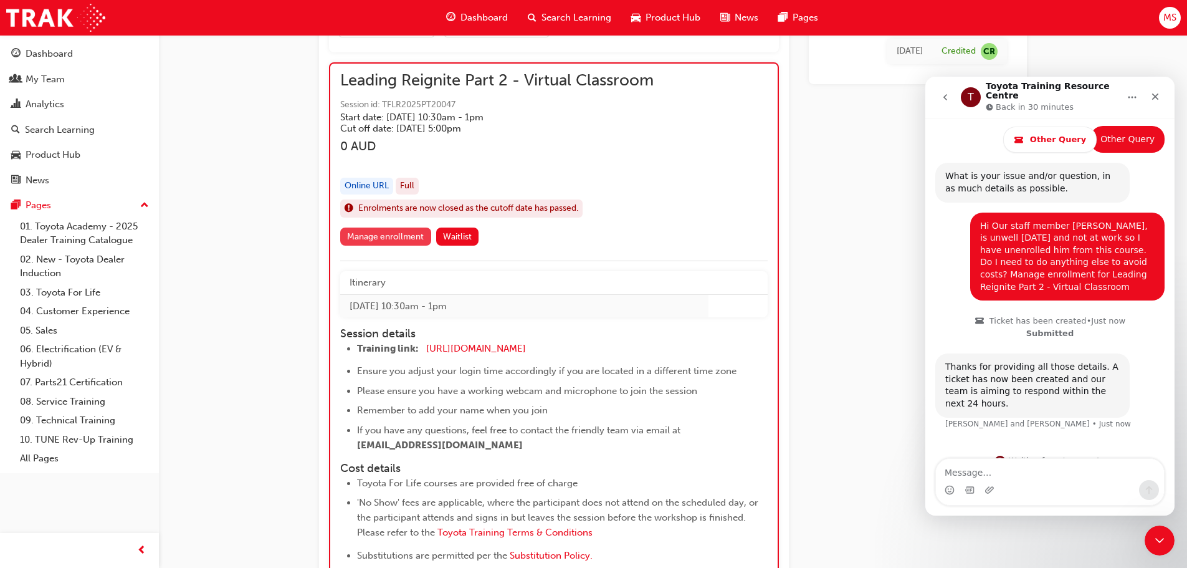
click at [393, 230] on link "Manage enrollment" at bounding box center [385, 236] width 91 height 18
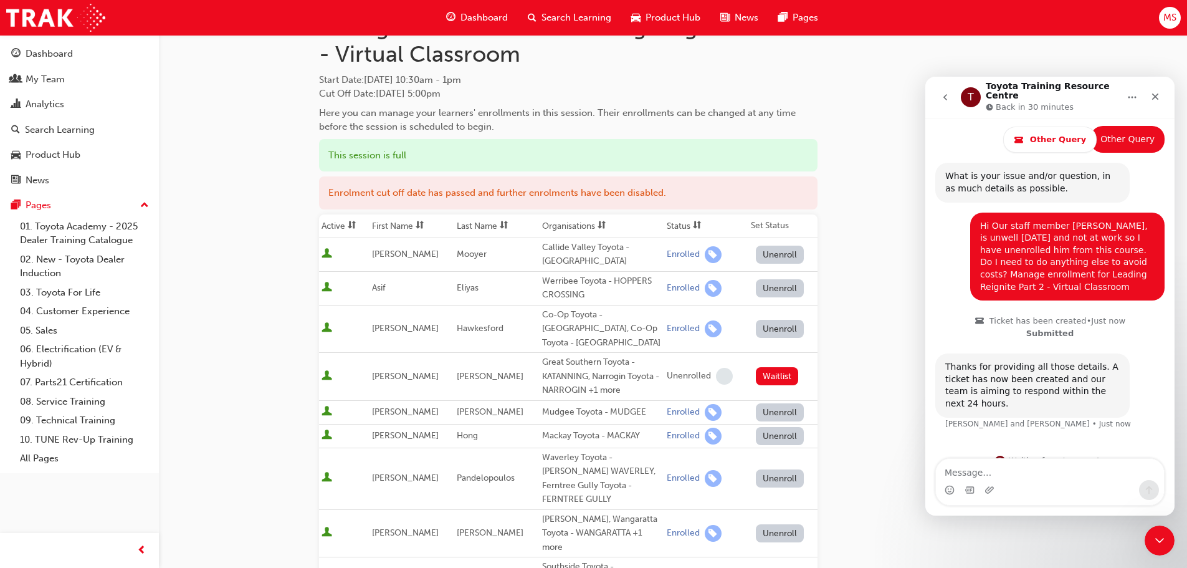
scroll to position [62, 0]
click at [769, 467] on button "Unenroll" at bounding box center [780, 476] width 49 height 18
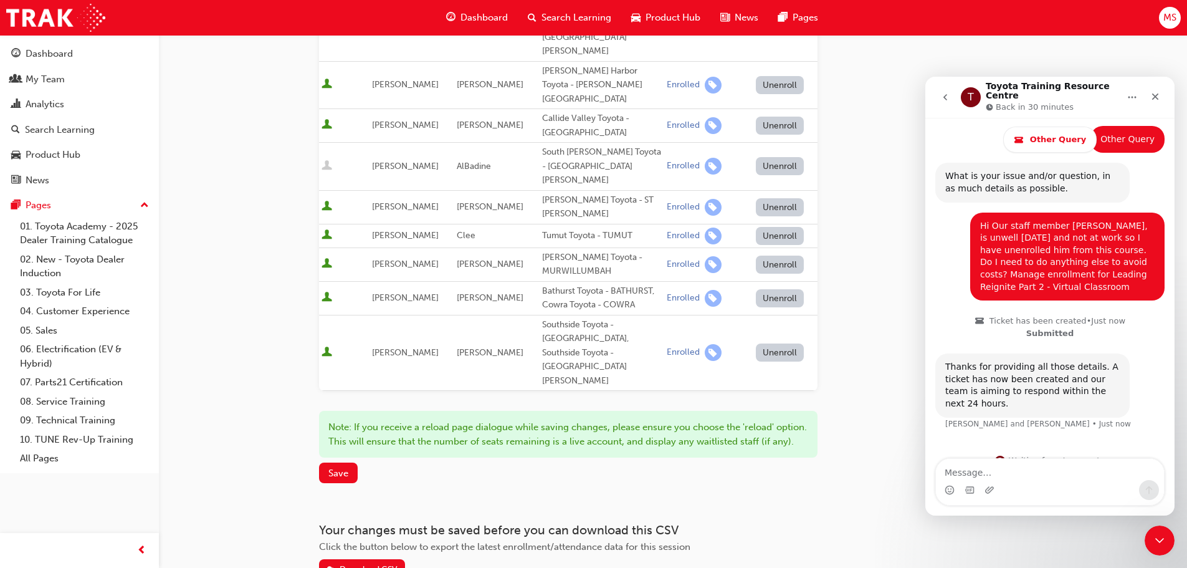
scroll to position [634, 0]
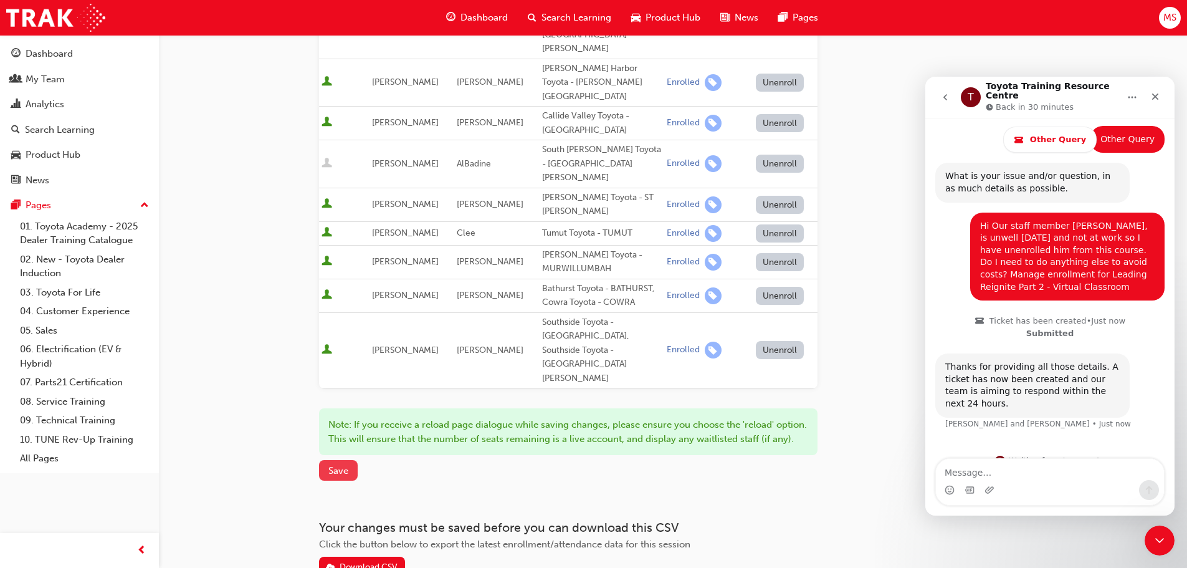
click at [340, 460] on button "Save" at bounding box center [338, 470] width 39 height 21
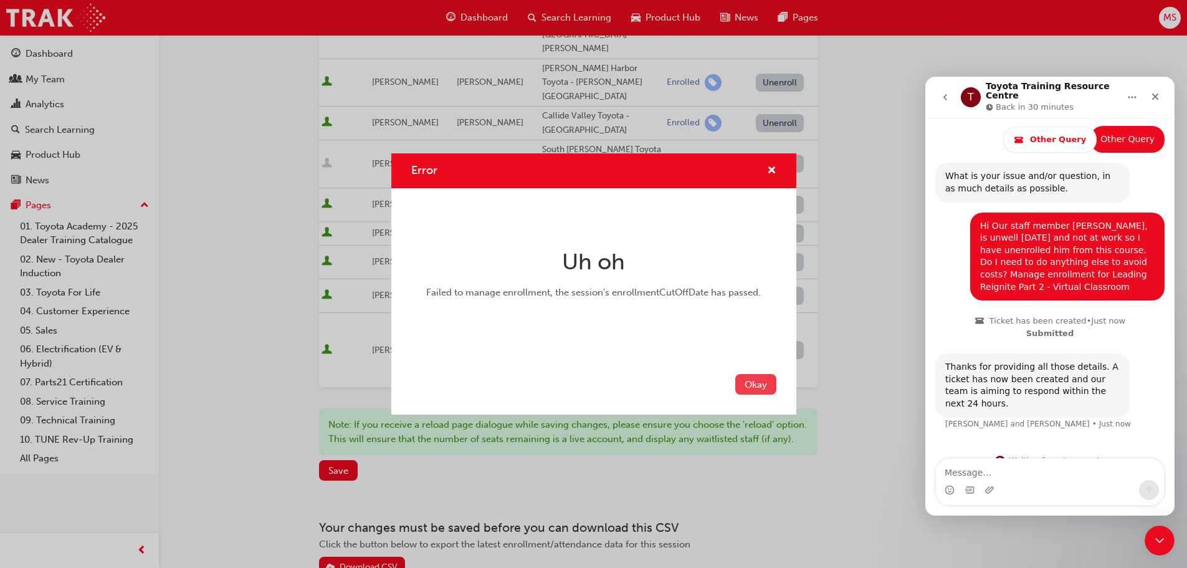
click at [754, 383] on button "Okay" at bounding box center [755, 384] width 41 height 21
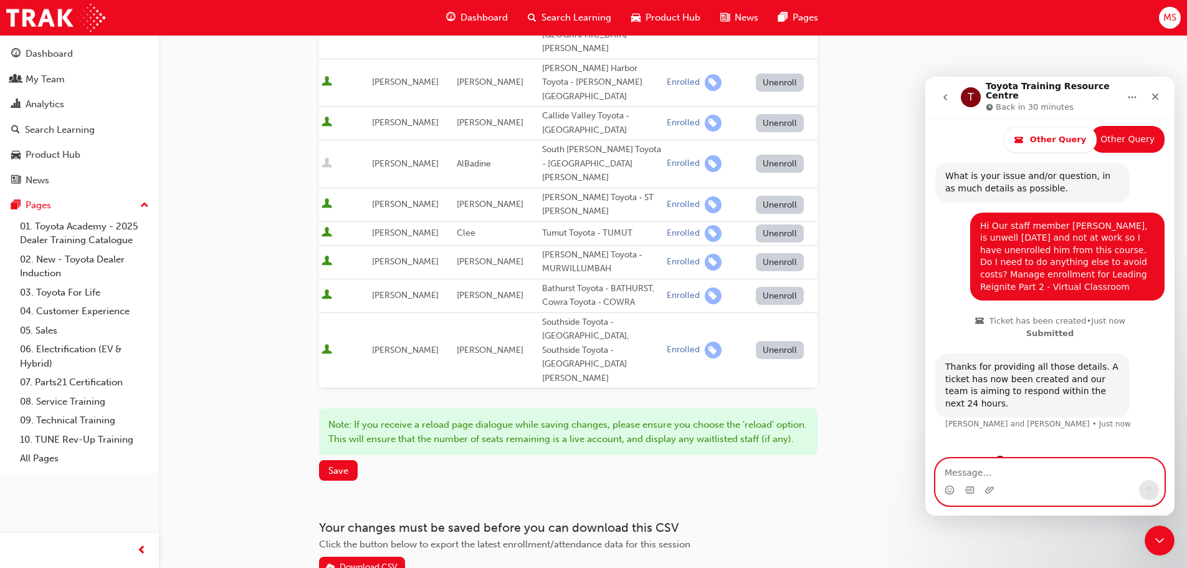
click at [987, 472] on textarea "Message…" at bounding box center [1050, 469] width 228 height 21
type textarea "It wont let me unenroll him, can you please help?"
click at [1146, 489] on icon "Send a message…" at bounding box center [1149, 490] width 10 height 10
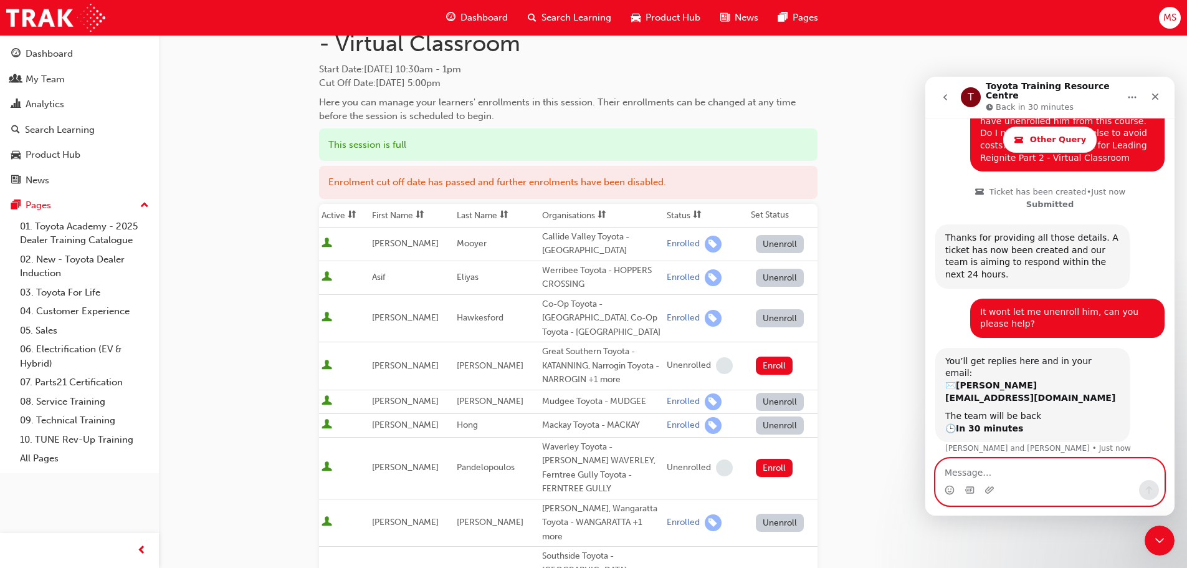
scroll to position [0, 0]
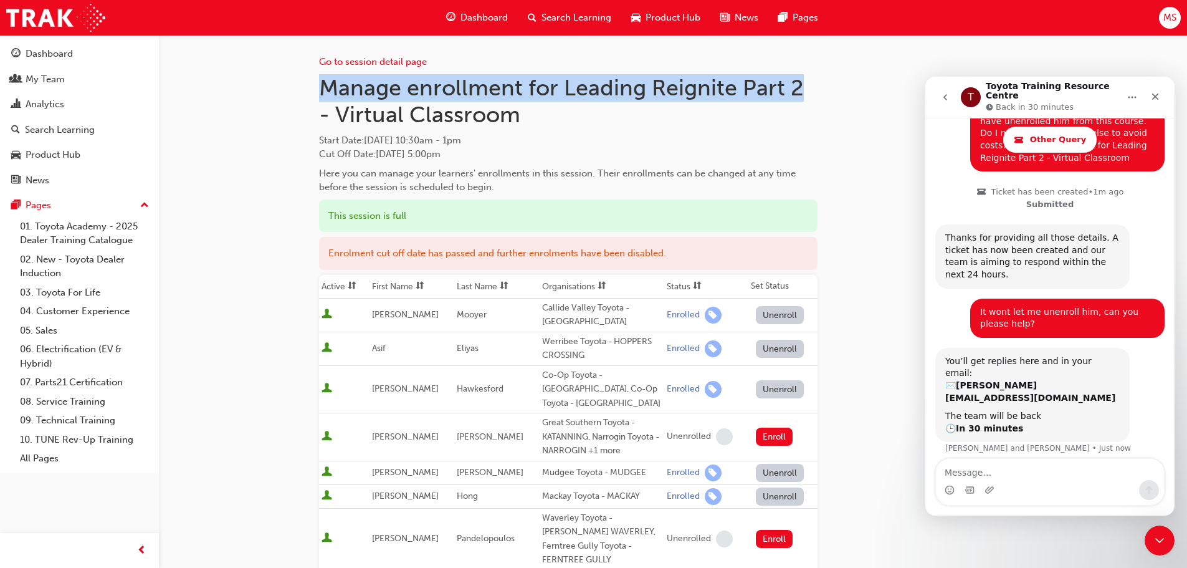
drag, startPoint x: 321, startPoint y: 85, endPoint x: 824, endPoint y: 99, distance: 502.3
click at [653, 97] on h1 "Manage enrollment for Leading Reignite Part 2 - Virtual Classroom" at bounding box center [568, 101] width 498 height 54
drag, startPoint x: 566, startPoint y: 85, endPoint x: 850, endPoint y: 92, distance: 283.5
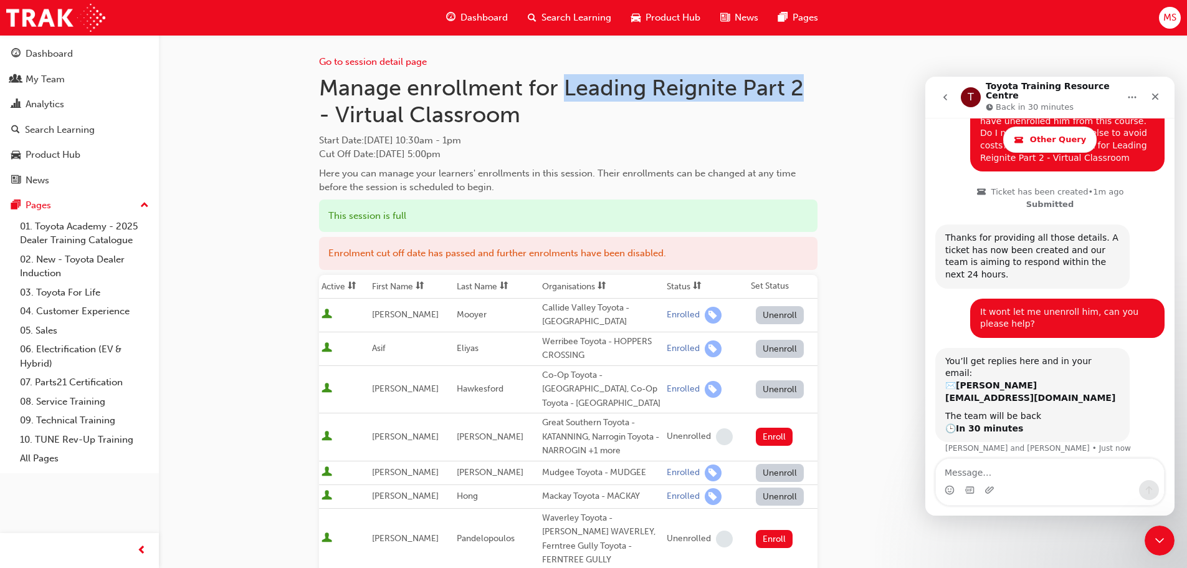
copy h1 "Leading Reignite Part 2"
click at [466, 14] on span "Dashboard" at bounding box center [483, 18] width 47 height 14
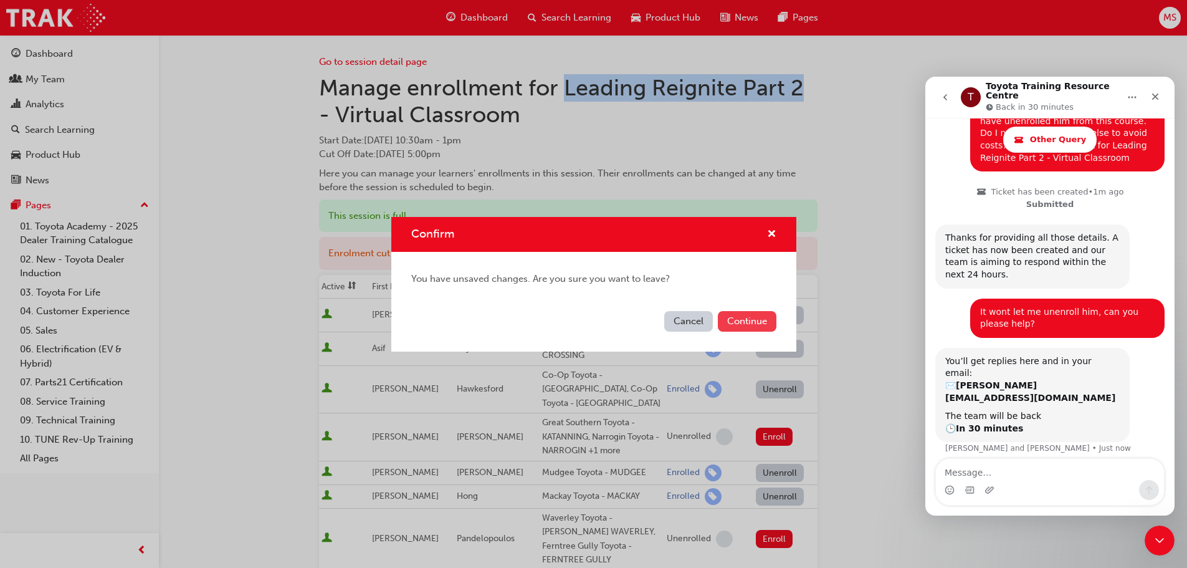
click at [742, 320] on button "Continue" at bounding box center [747, 321] width 59 height 21
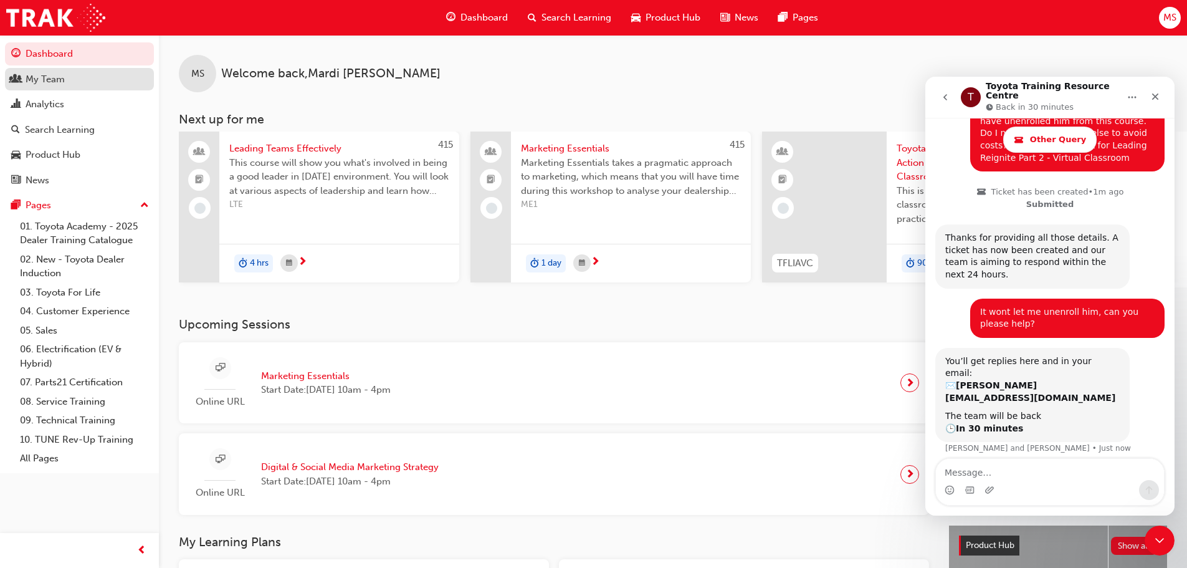
click at [42, 75] on div "My Team" at bounding box center [45, 79] width 39 height 14
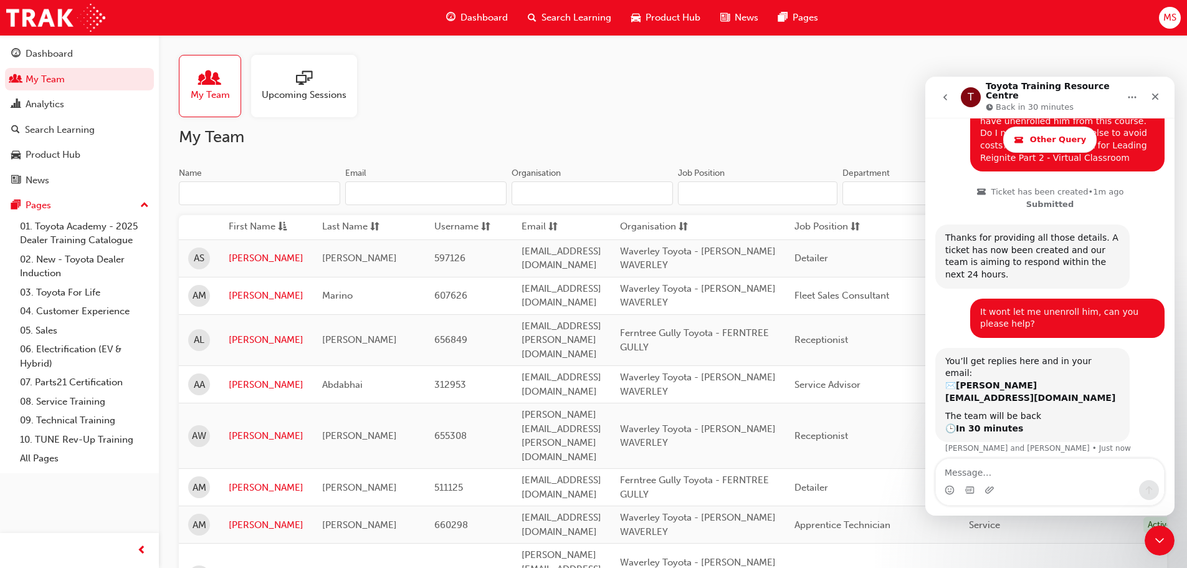
click at [564, 14] on span "Search Learning" at bounding box center [576, 18] width 70 height 14
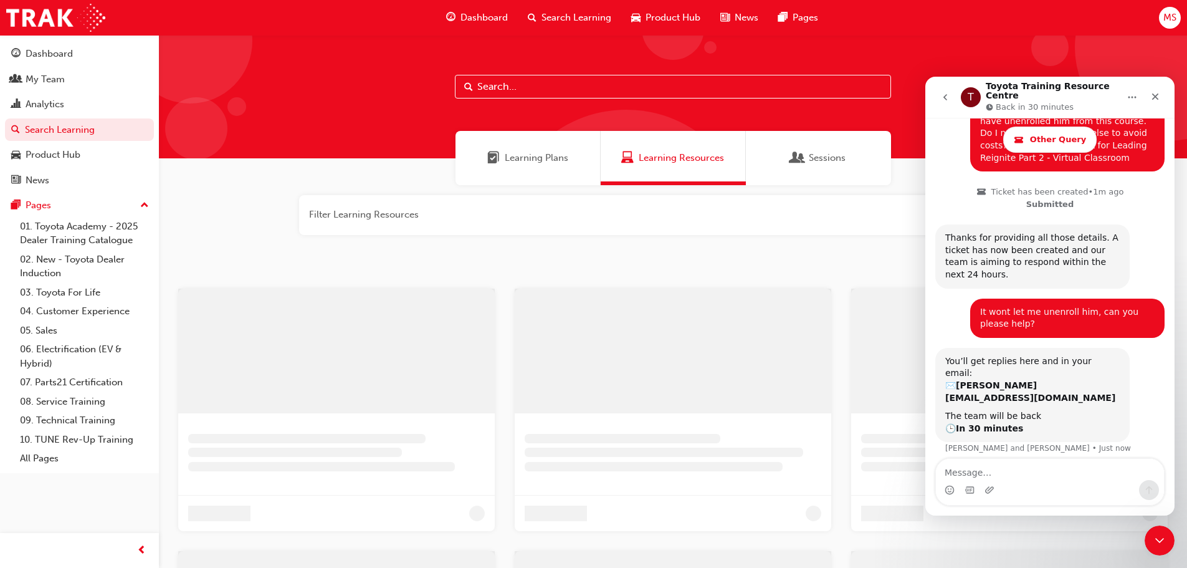
click at [525, 88] on input "text" at bounding box center [673, 87] width 436 height 24
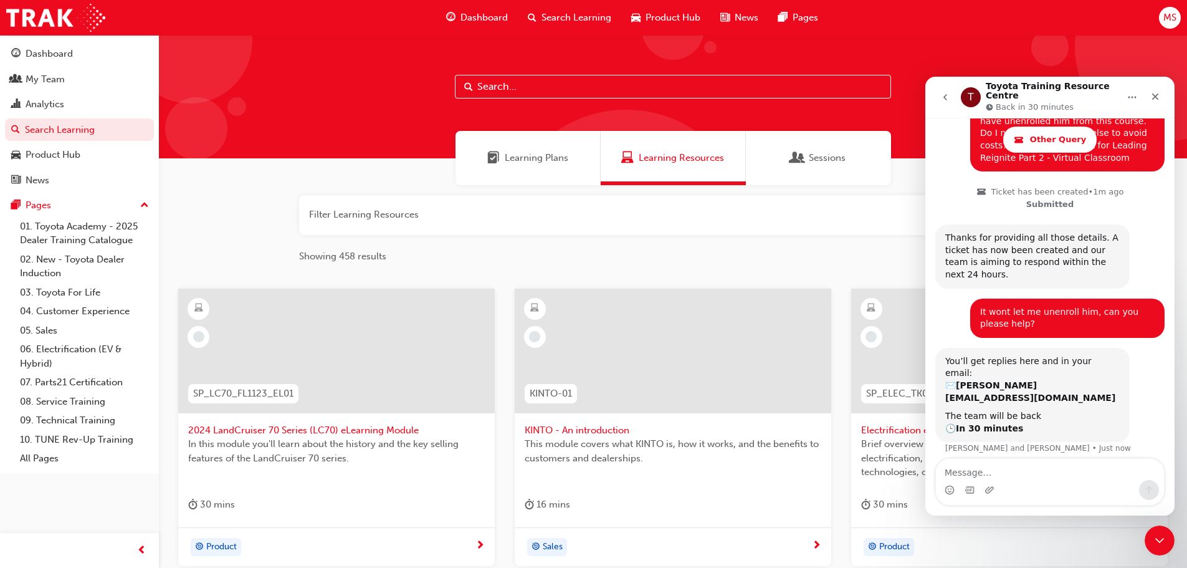
paste input "Leading Reignite Part 2"
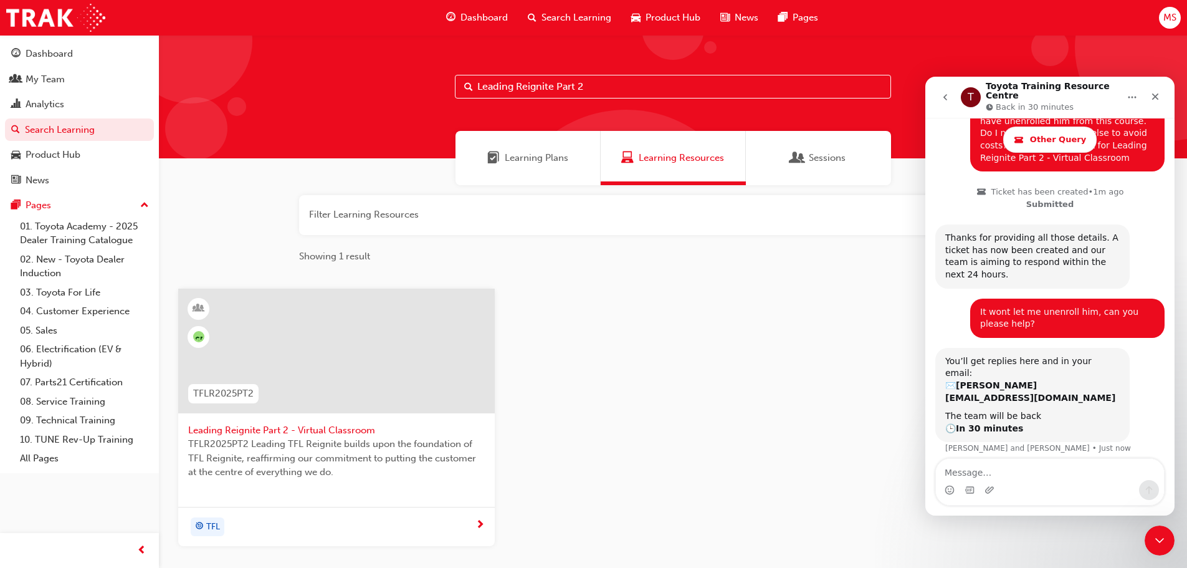
type input "Leading Reignite Part 2"
click at [346, 439] on span "TFLR2025PT2 Leading TFL Reignite builds upon the foundation of TFL Reignite, re…" at bounding box center [336, 458] width 297 height 42
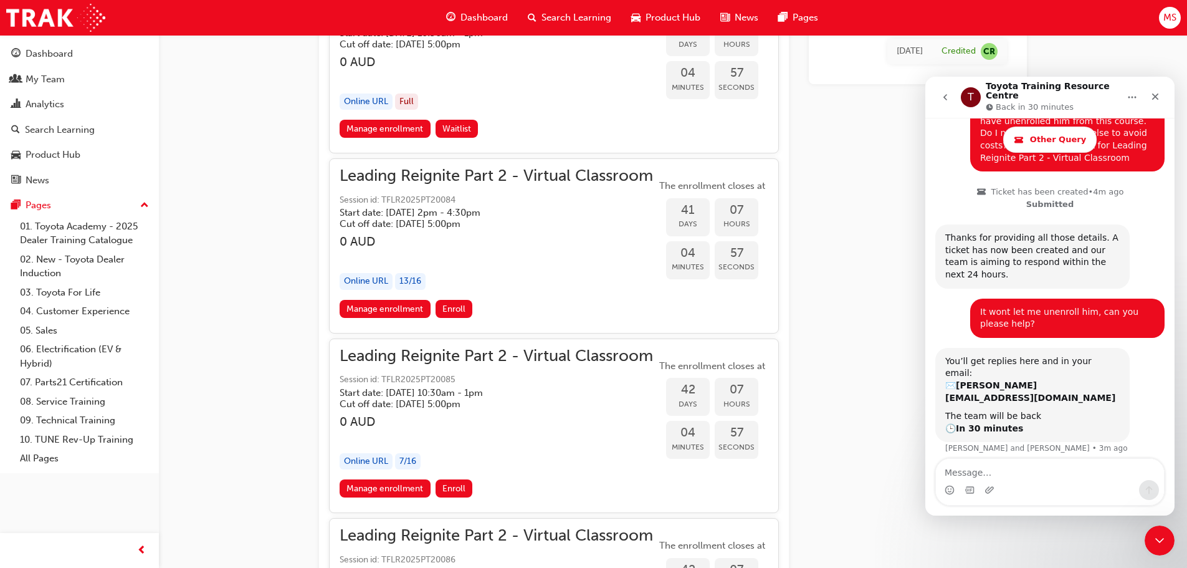
scroll to position [7120, 0]
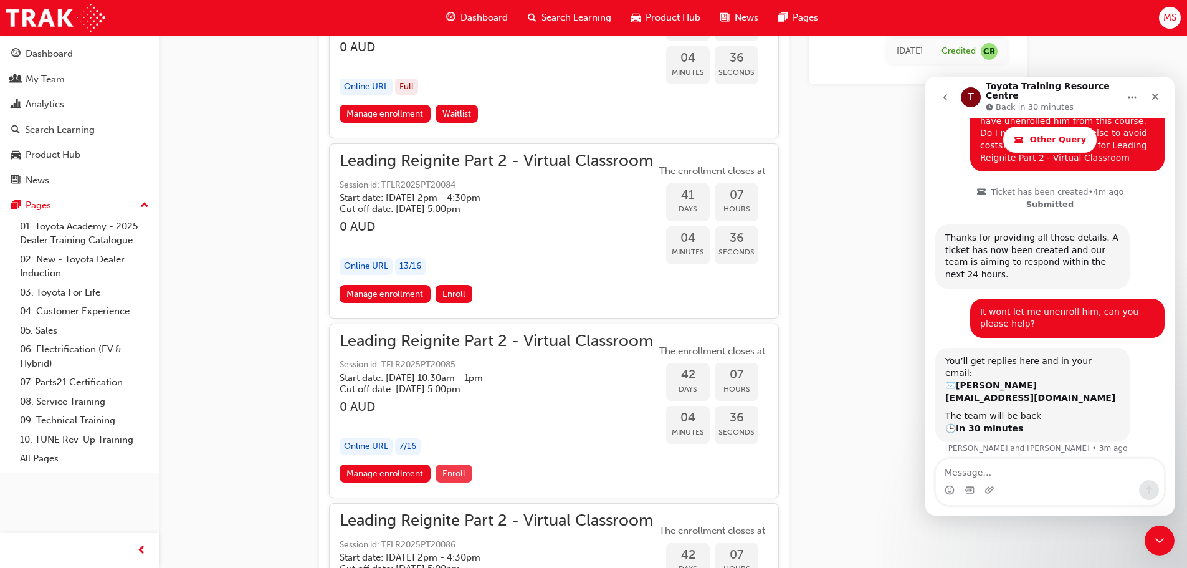
click at [455, 468] on span "Enroll" at bounding box center [453, 473] width 23 height 11
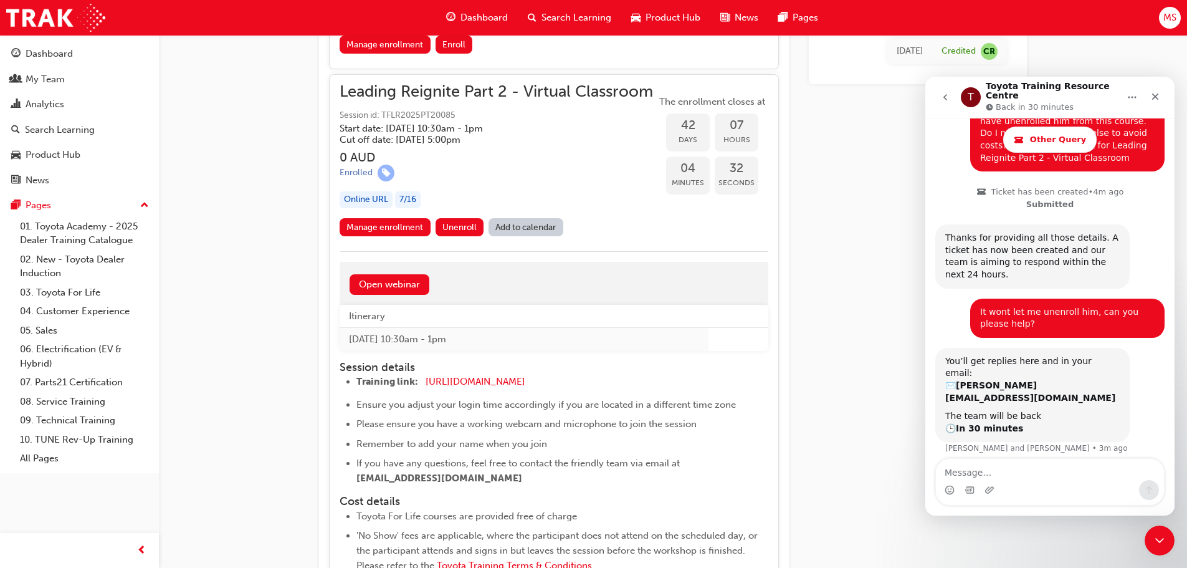
scroll to position [7425, 0]
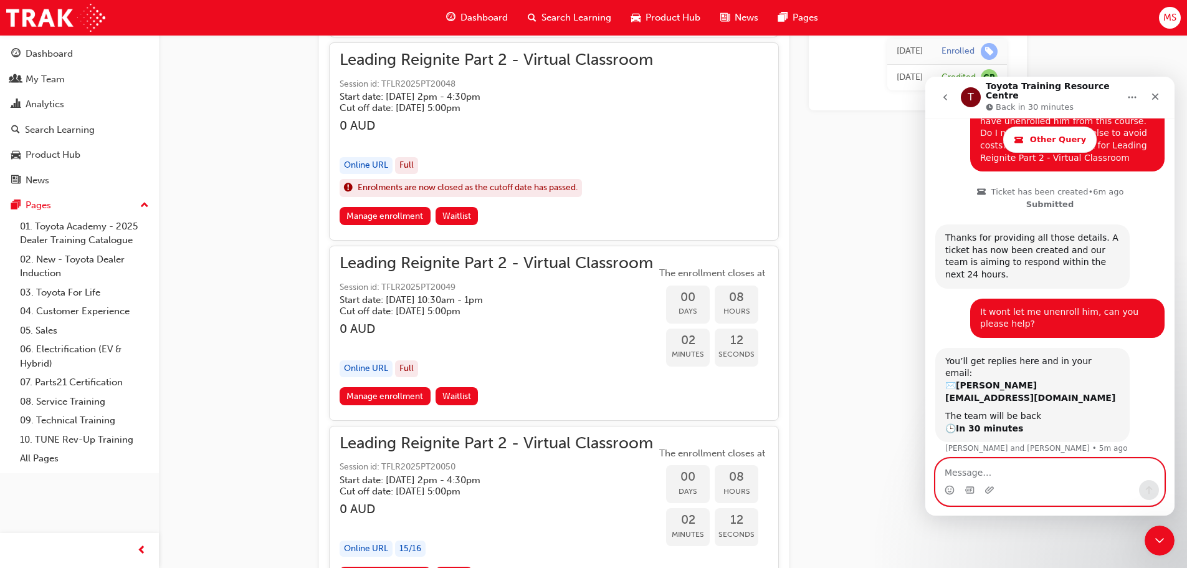
scroll to position [1108, 0]
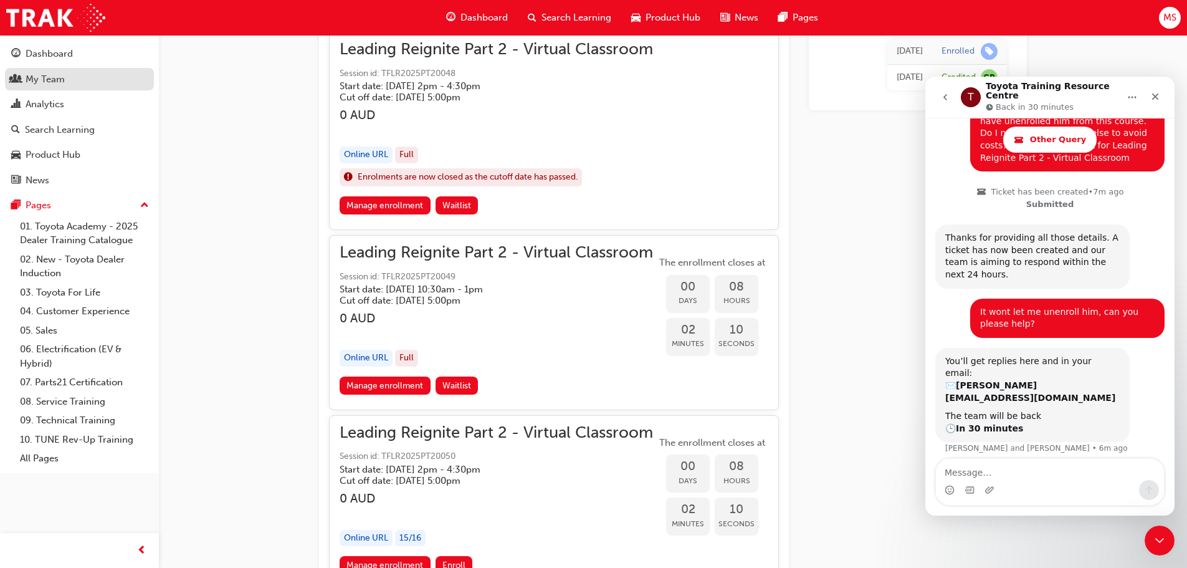
click at [39, 75] on div "My Team" at bounding box center [45, 79] width 39 height 14
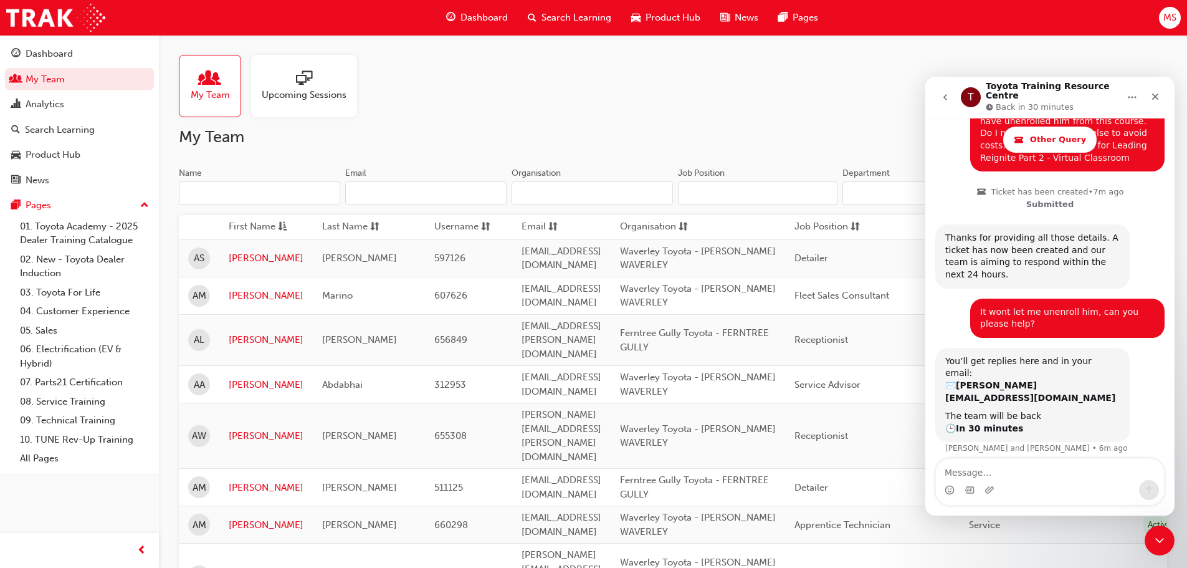
click at [316, 95] on span "Upcoming Sessions" at bounding box center [304, 95] width 85 height 14
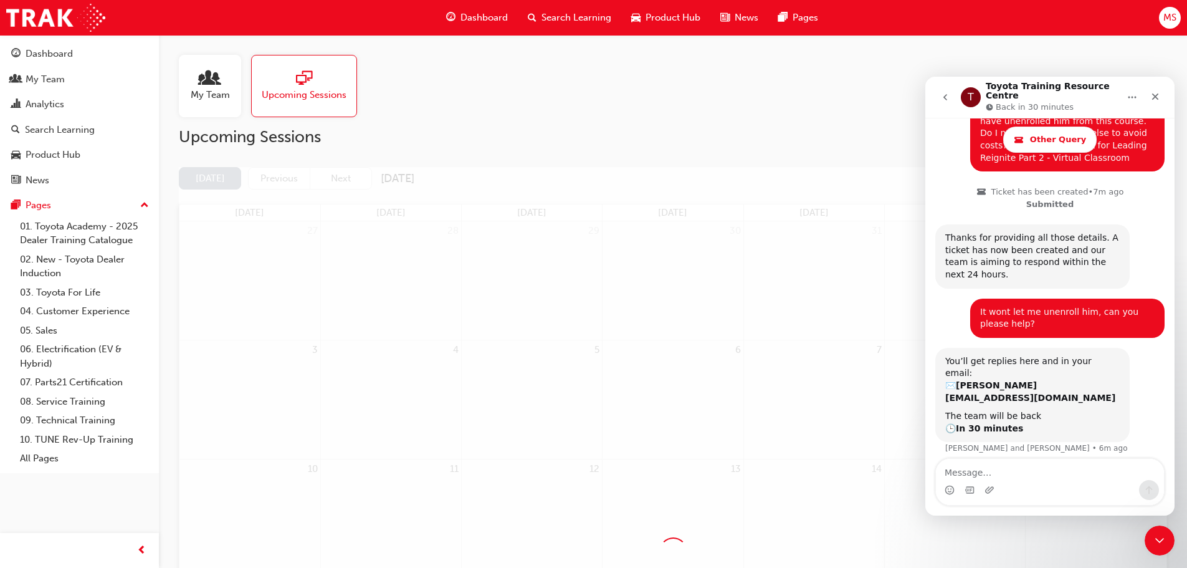
click at [215, 95] on span "My Team" at bounding box center [210, 95] width 39 height 14
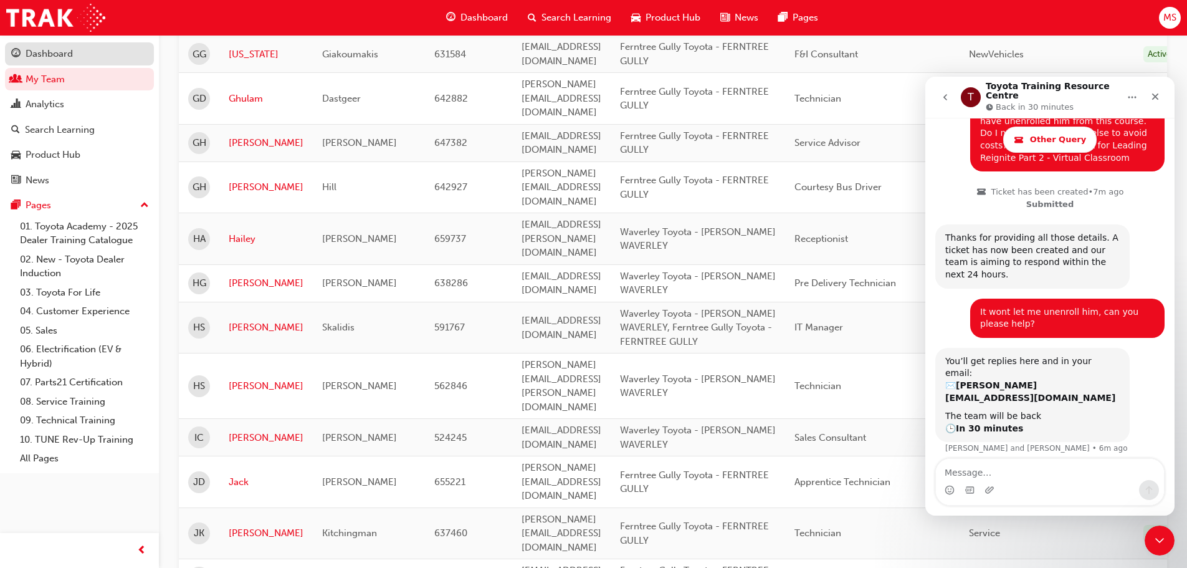
click at [44, 44] on button "Dashboard My Team Analytics Search Learning Product Hub News Pages" at bounding box center [79, 117] width 149 height 154
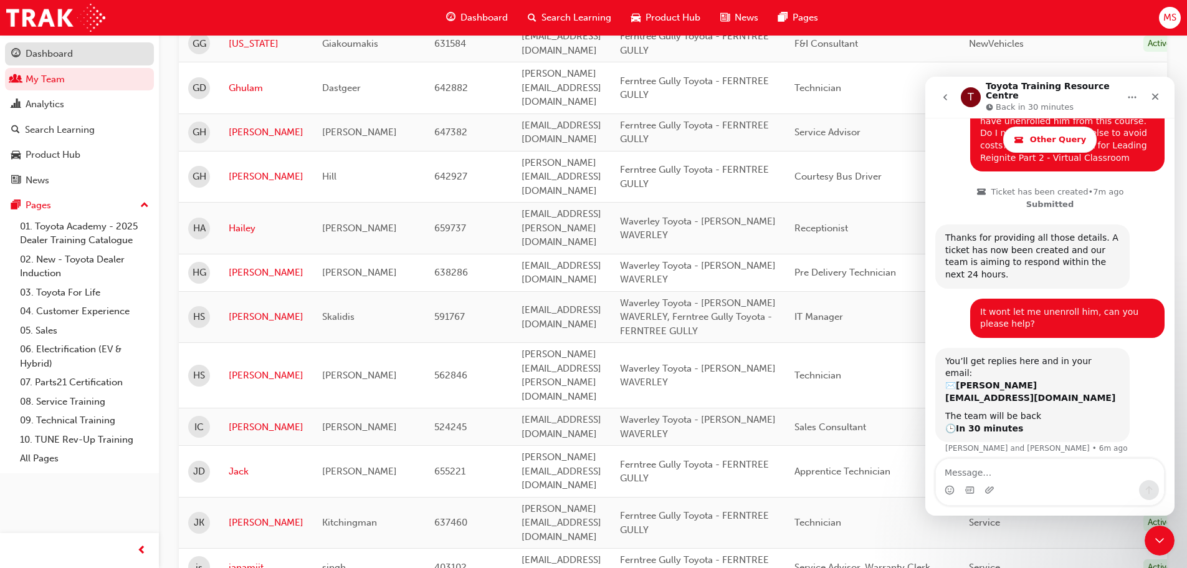
scroll to position [1682, 0]
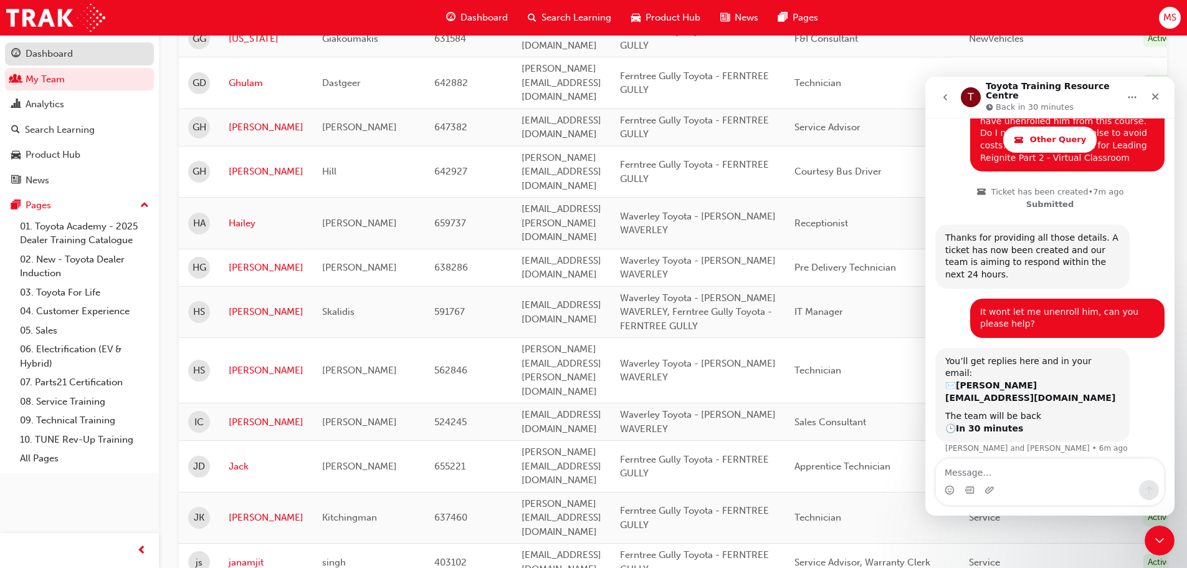
click at [44, 44] on link "Dashboard" at bounding box center [79, 53] width 149 height 23
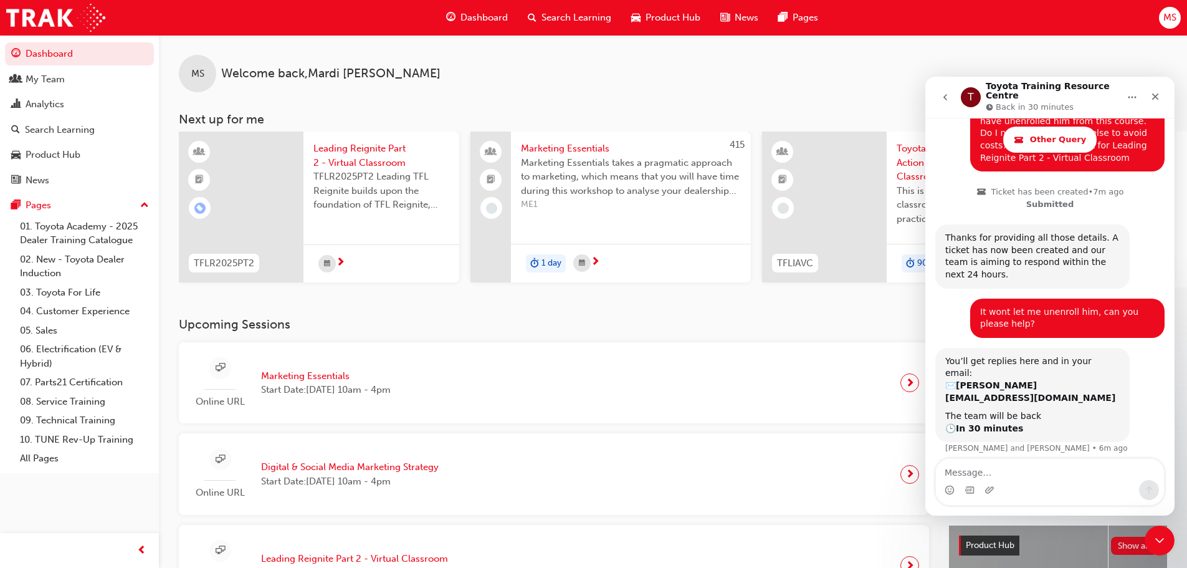
click at [358, 167] on span "Leading Reignite Part 2 - Virtual Classroom" at bounding box center [381, 155] width 136 height 28
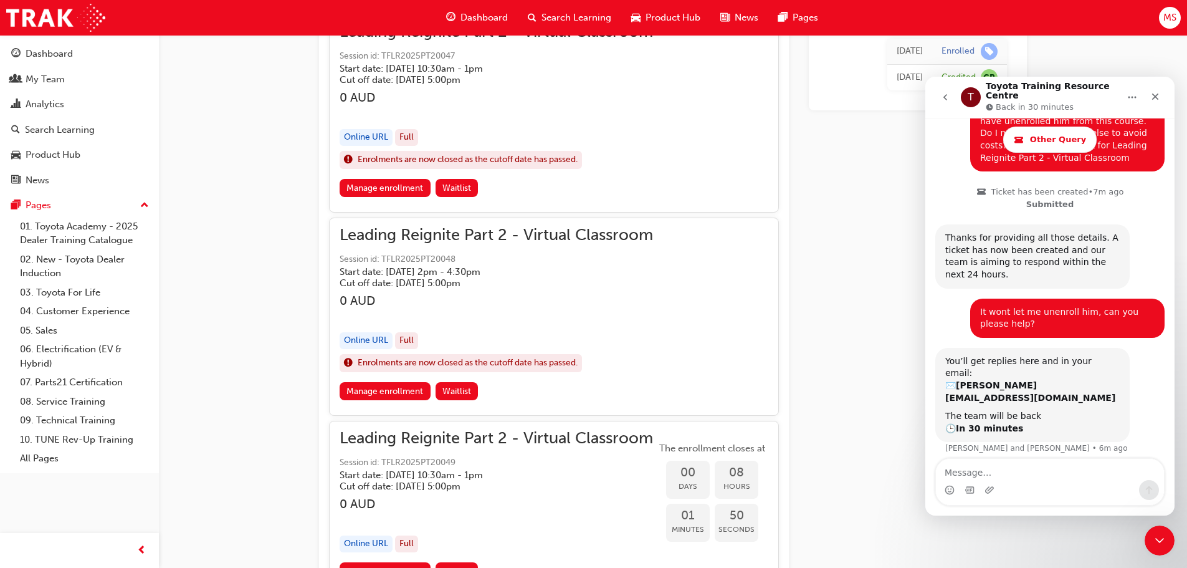
scroll to position [936, 0]
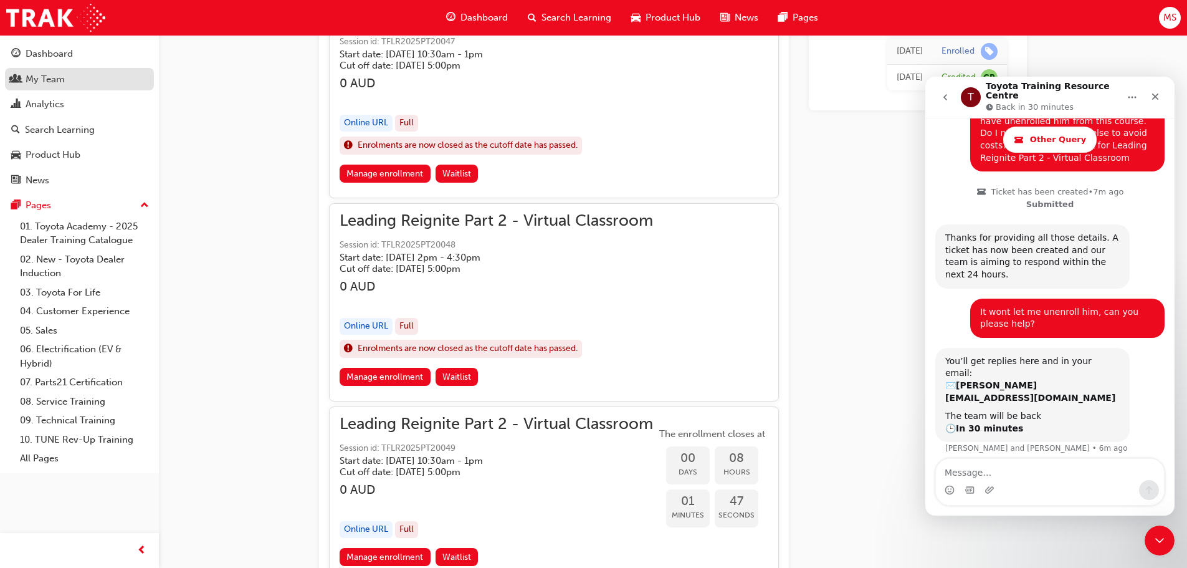
click at [32, 77] on div "My Team" at bounding box center [45, 79] width 39 height 14
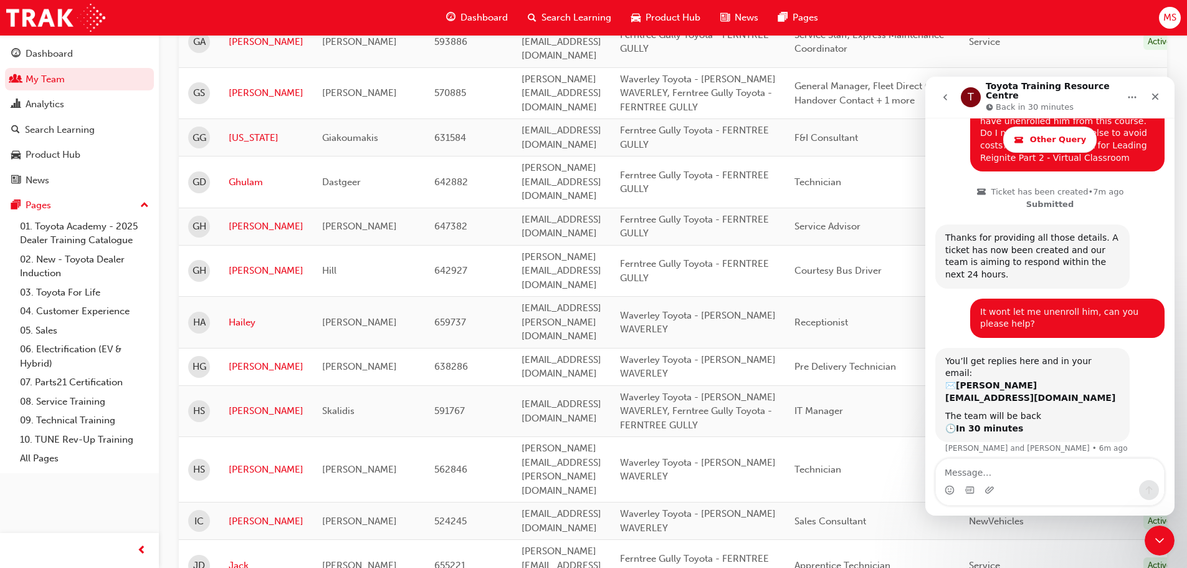
scroll to position [1708, 0]
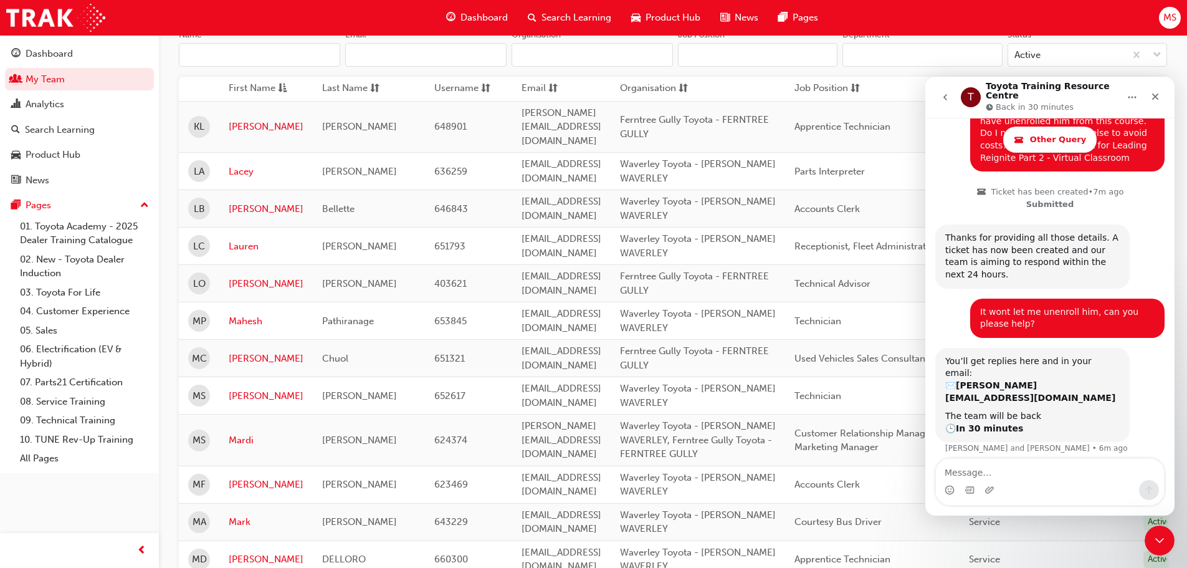
scroll to position [0, 0]
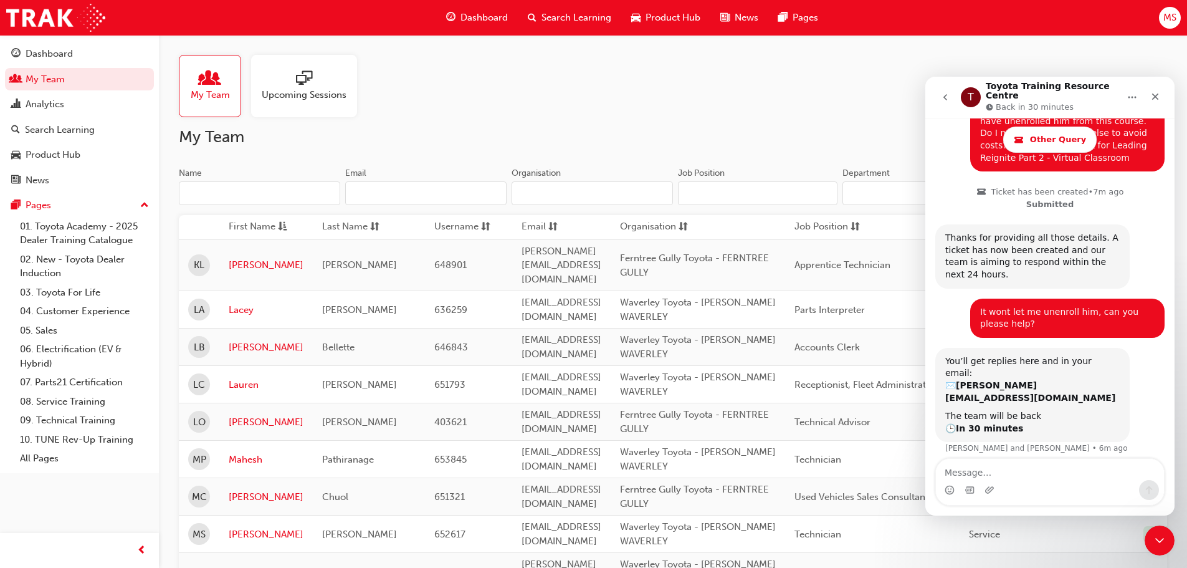
click at [243, 567] on link "Mardi" at bounding box center [266, 578] width 75 height 14
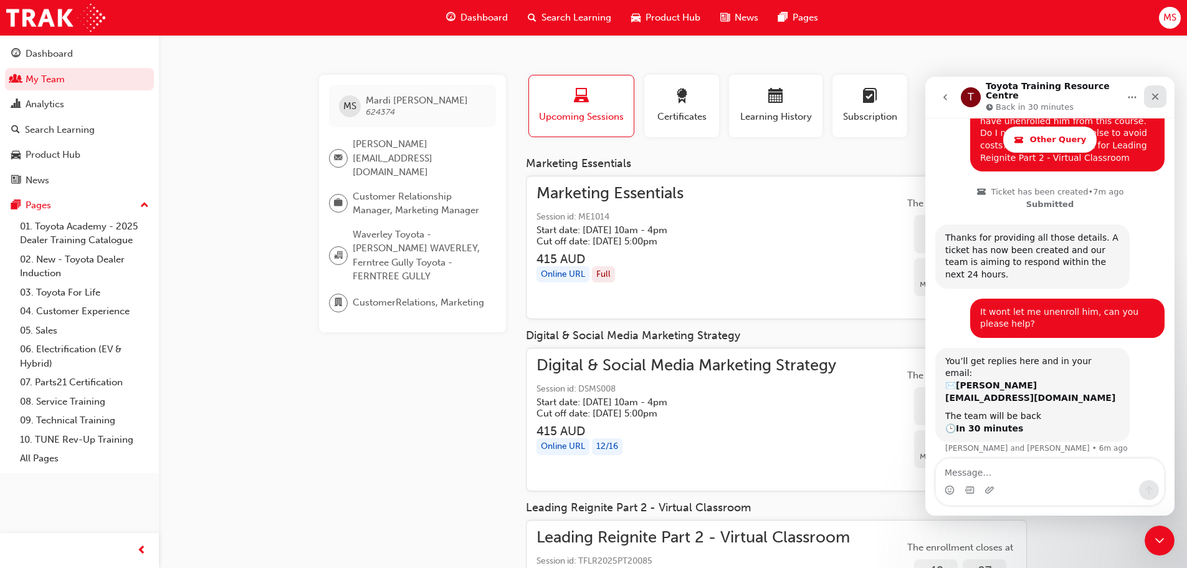
click at [1154, 92] on icon "Close" at bounding box center [1155, 97] width 10 height 10
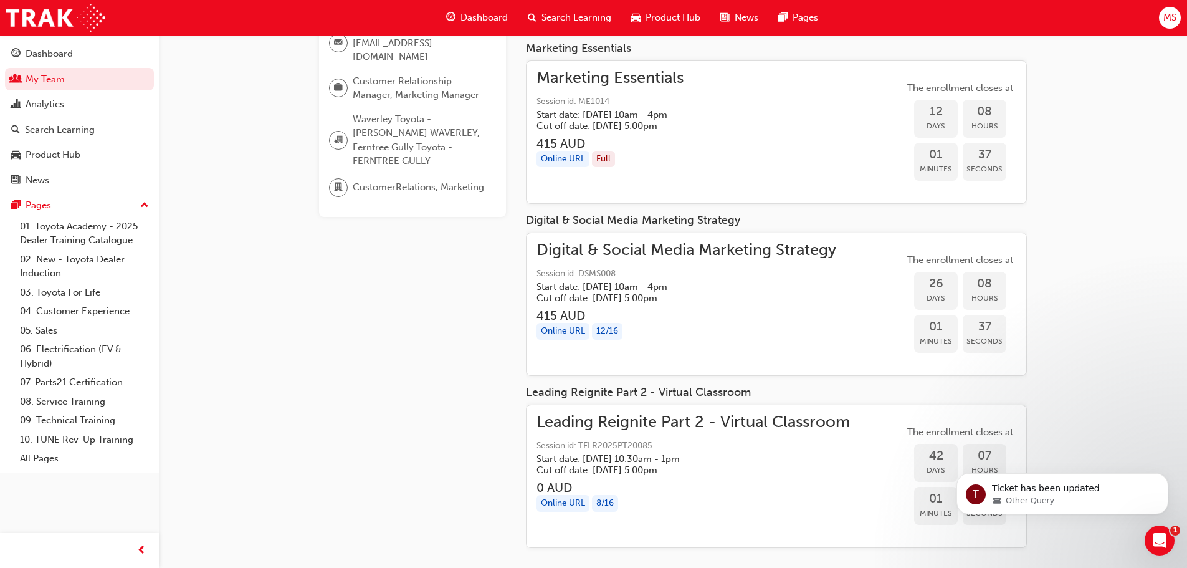
scroll to position [136, 0]
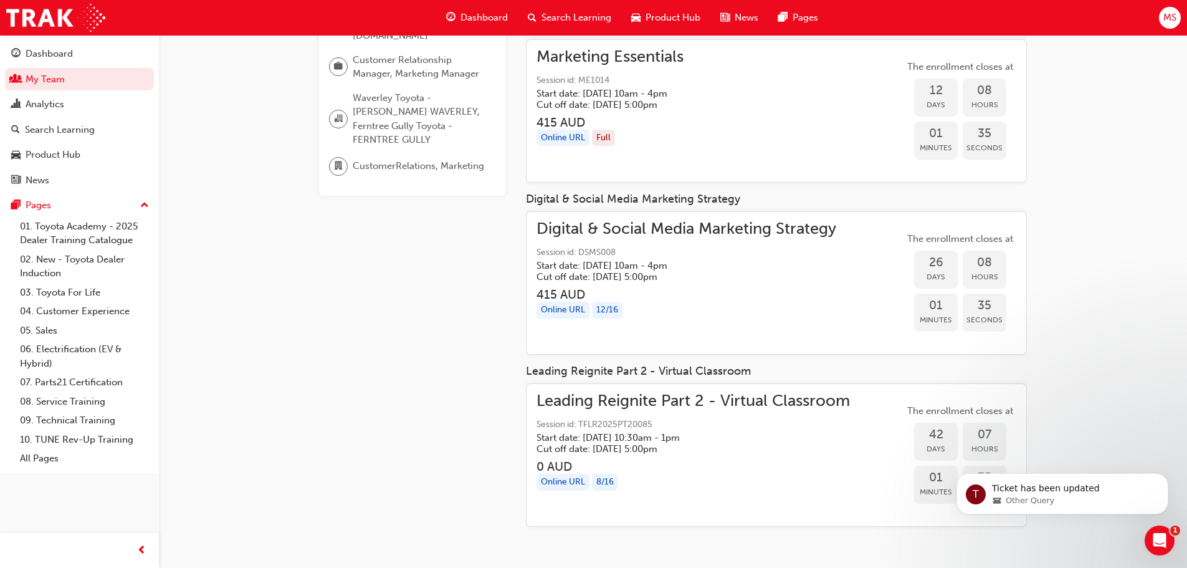
click at [630, 406] on span "Leading Reignite Part 2 - Virtual Classroom" at bounding box center [692, 401] width 313 height 14
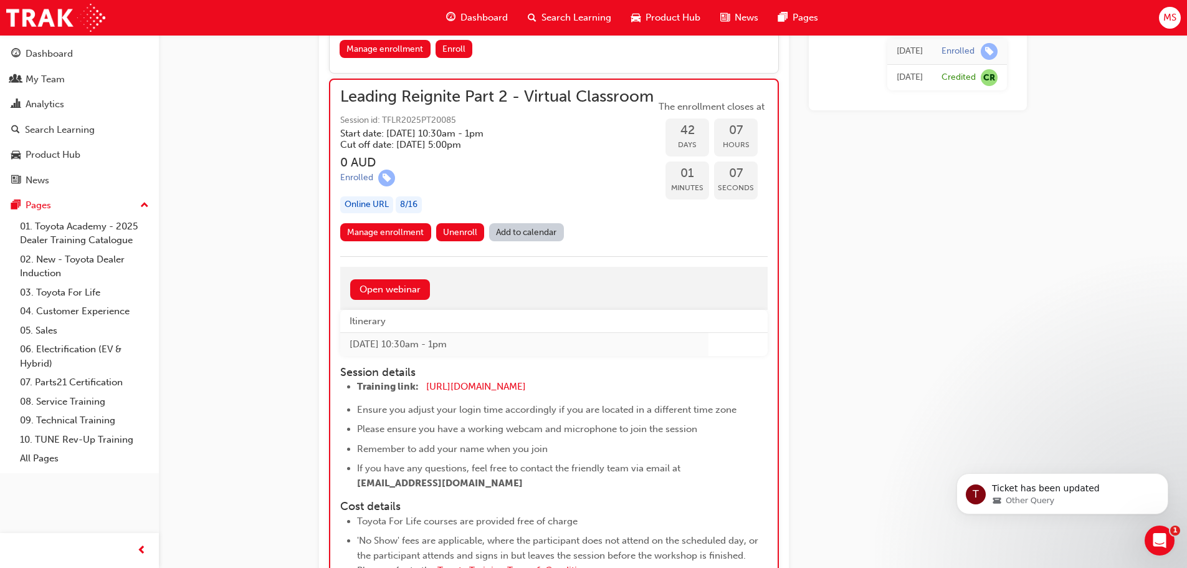
scroll to position [7384, 0]
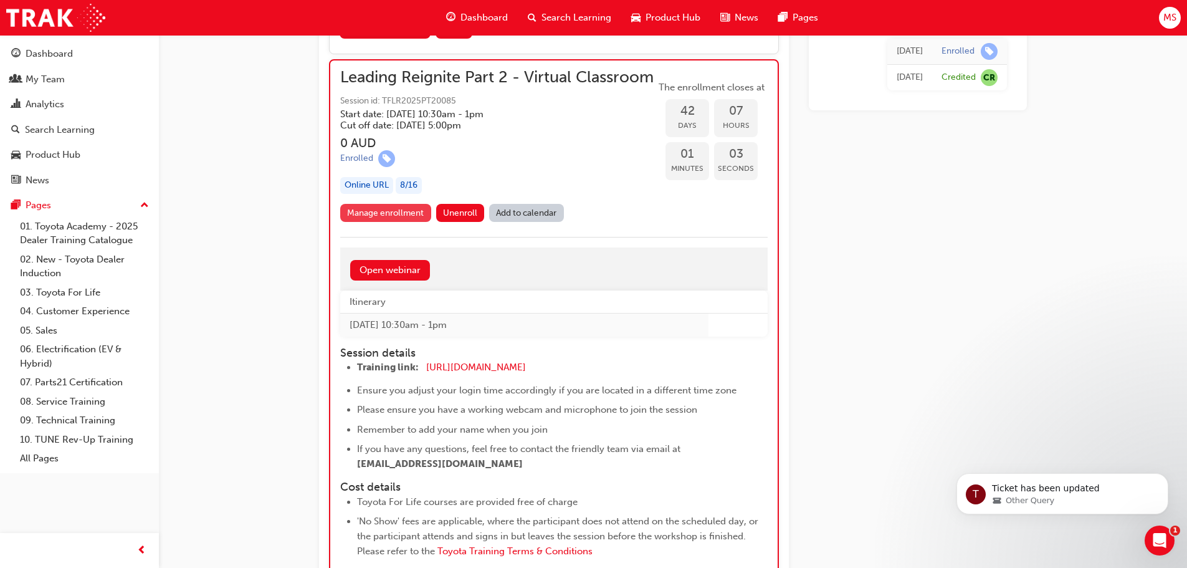
click at [400, 222] on link "Manage enrollment" at bounding box center [385, 213] width 91 height 18
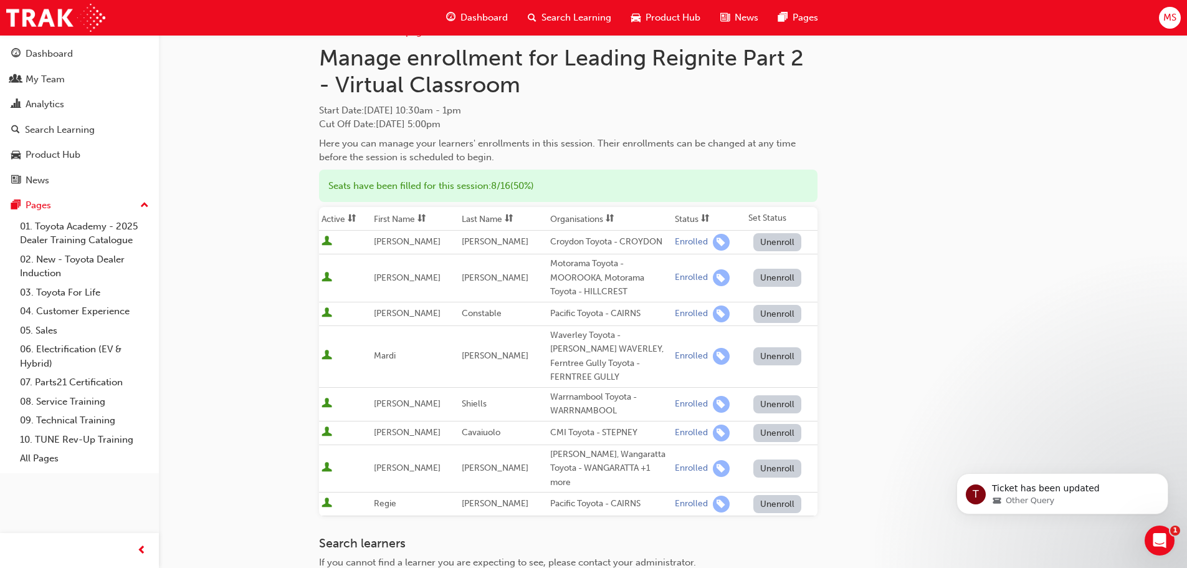
scroll to position [31, 0]
click at [772, 346] on button "Unenroll" at bounding box center [777, 355] width 49 height 18
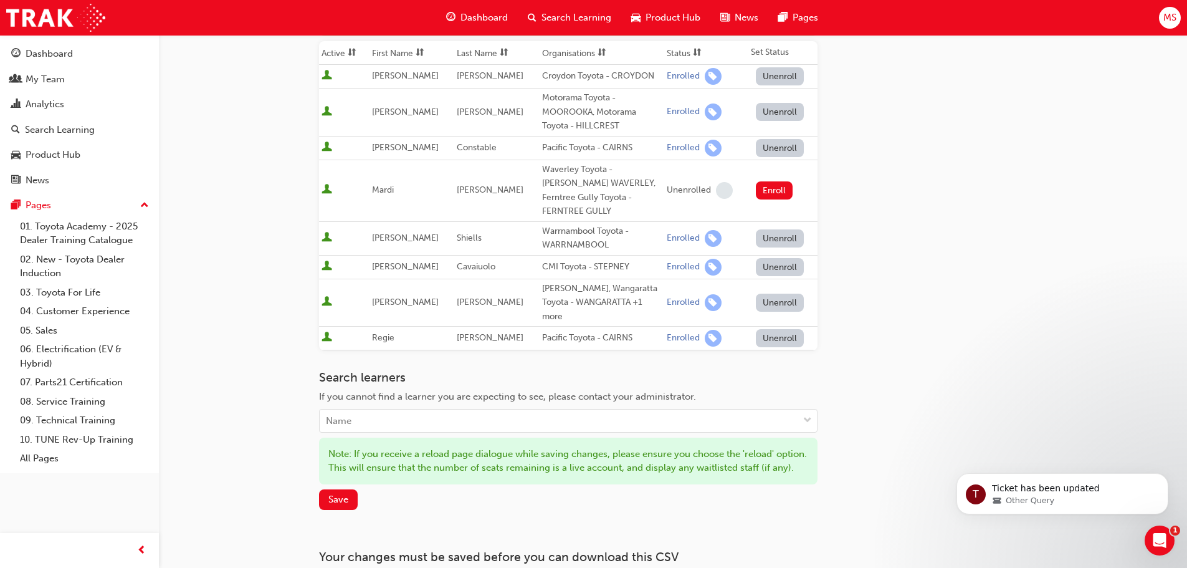
scroll to position [218, 0]
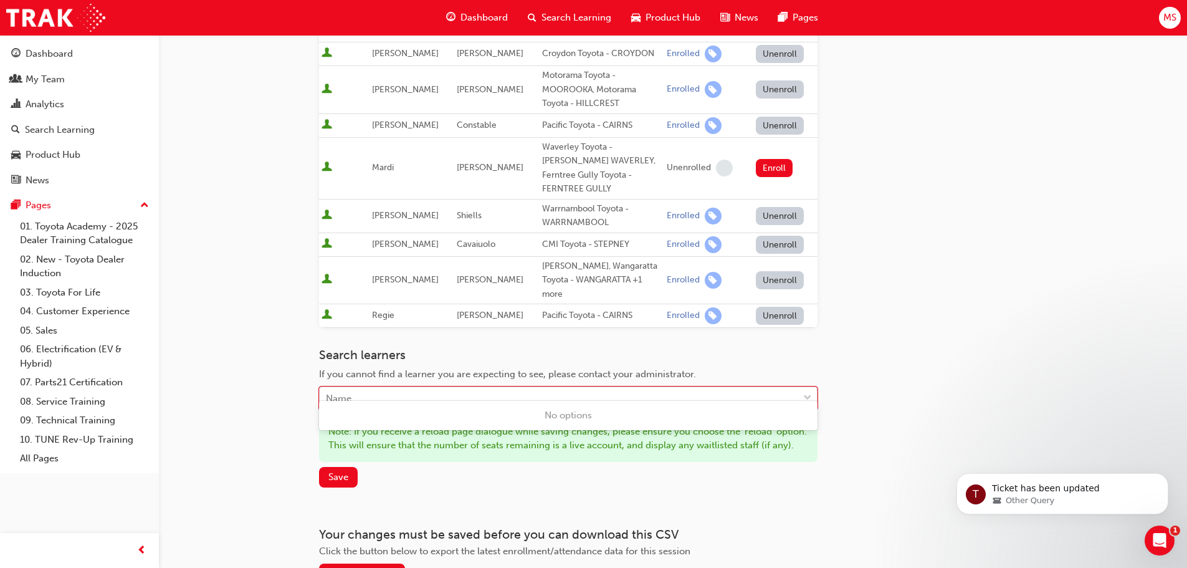
click at [386, 387] on div "Name" at bounding box center [559, 398] width 478 height 22
type input "em"
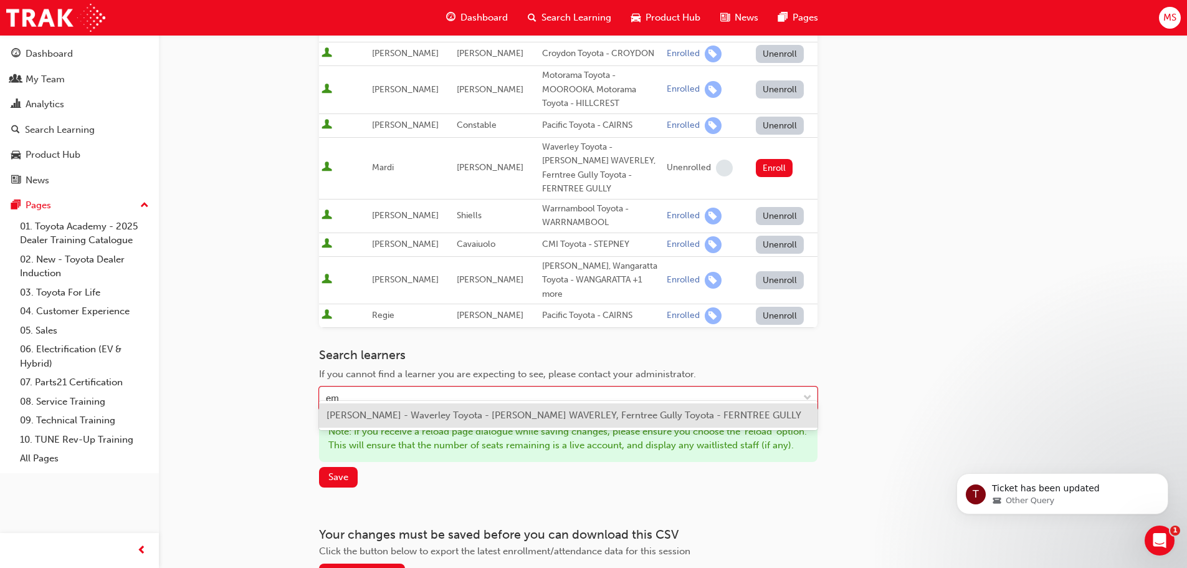
drag, startPoint x: 403, startPoint y: 414, endPoint x: 411, endPoint y: 416, distance: 7.7
click at [411, 416] on span "[PERSON_NAME] - Waverley Toyota - [PERSON_NAME] WAVERLEY, Ferntree Gully Toyota…" at bounding box center [563, 414] width 475 height 11
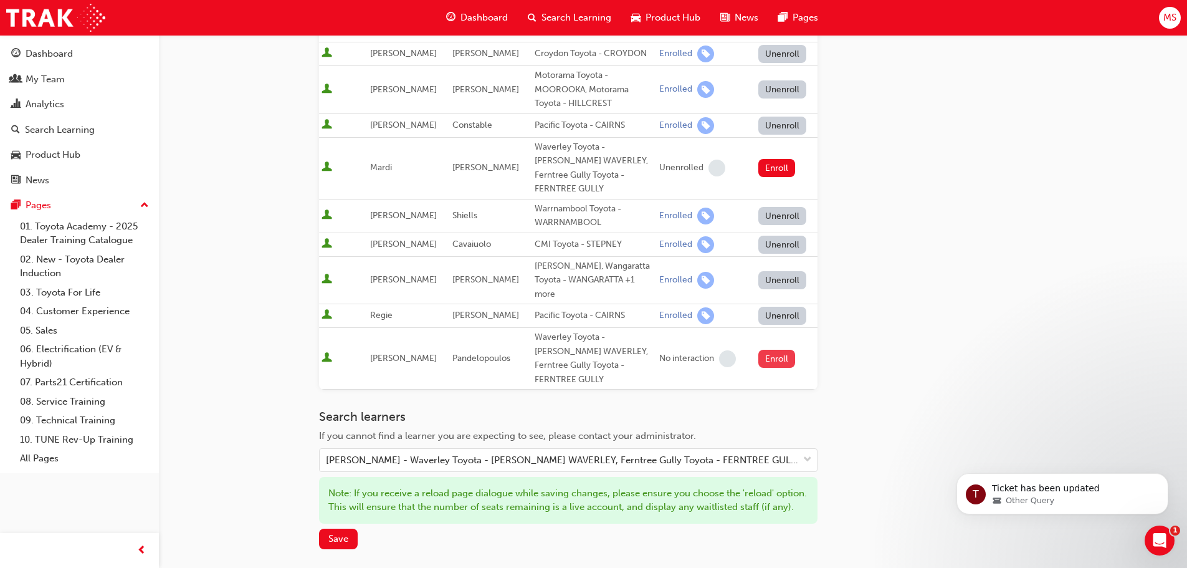
click at [768, 349] on button "Enroll" at bounding box center [776, 358] width 37 height 18
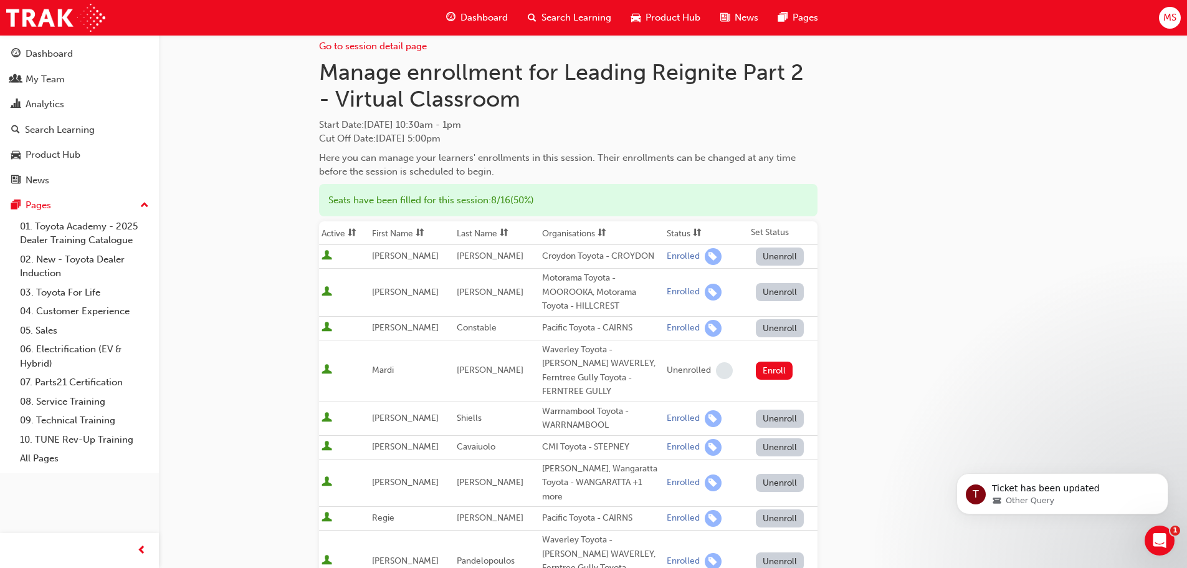
scroll to position [0, 0]
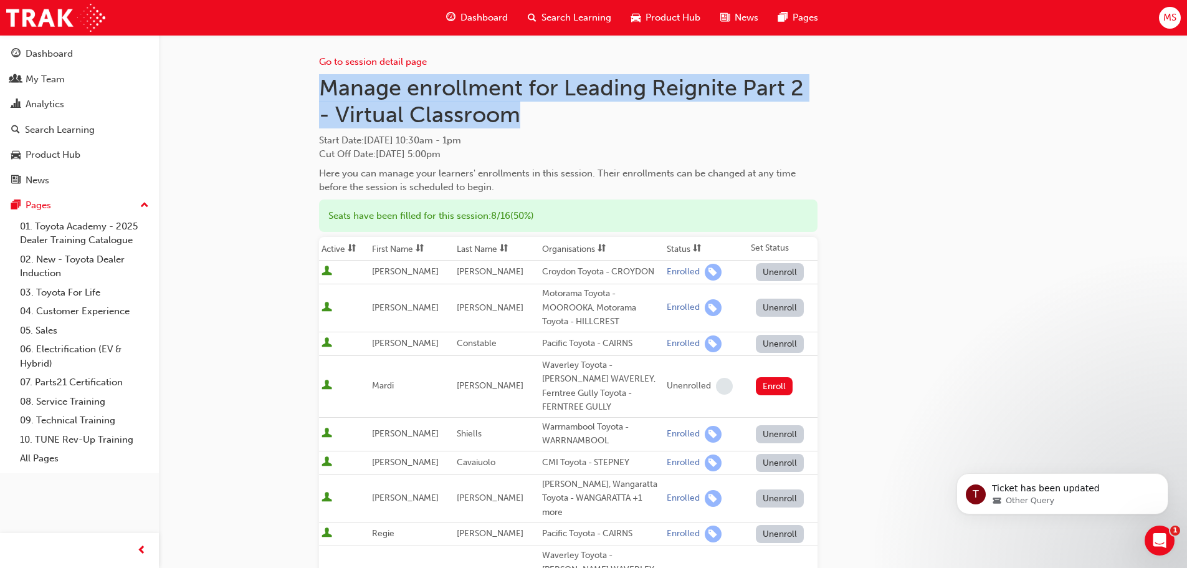
drag, startPoint x: 320, startPoint y: 90, endPoint x: 609, endPoint y: 113, distance: 289.4
click at [609, 113] on h1 "Manage enrollment for Leading Reignite Part 2 - Virtual Classroom" at bounding box center [568, 101] width 498 height 54
drag, startPoint x: 493, startPoint y: 150, endPoint x: 302, endPoint y: 88, distance: 200.4
click at [302, 88] on div "Go to session detail page Manage enrollment for Leading Reignite Part 2 - Virtu…" at bounding box center [673, 469] width 748 height 868
copy div "Manage enrollment for Leading Reignite Part 2 - Virtual Classroom Start Date : …"
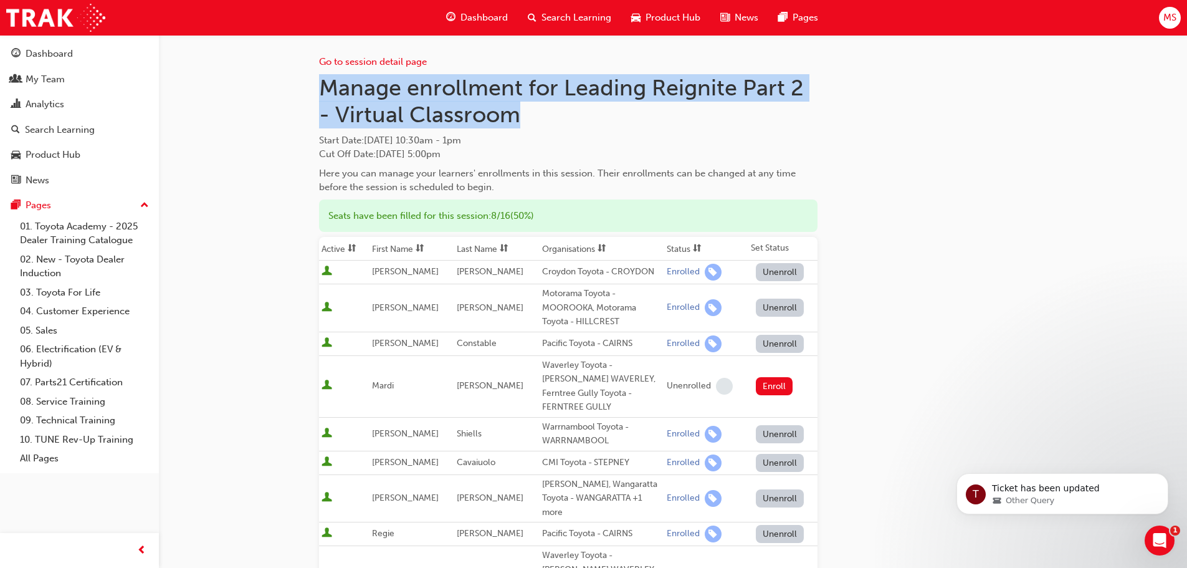
drag, startPoint x: 255, startPoint y: 133, endPoint x: 259, endPoint y: 121, distance: 12.6
click at [255, 133] on div "Go to session detail page Manage enrollment for Leading Reignite Part 2 - Virtu…" at bounding box center [593, 467] width 1187 height 934
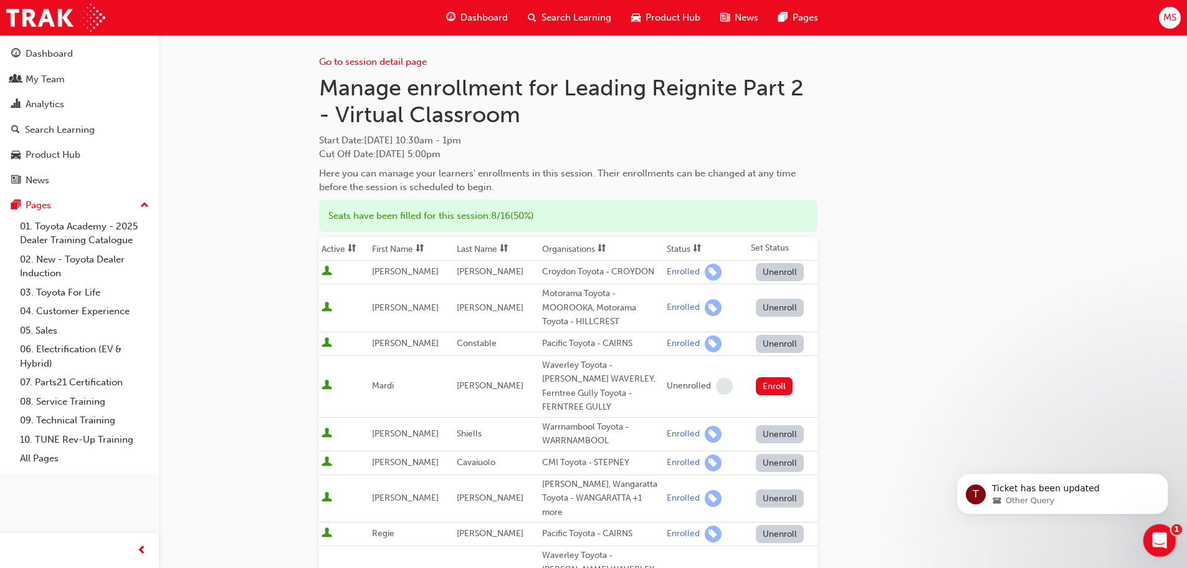
click at [1156, 530] on icon "Open Intercom Messenger" at bounding box center [1158, 538] width 21 height 21
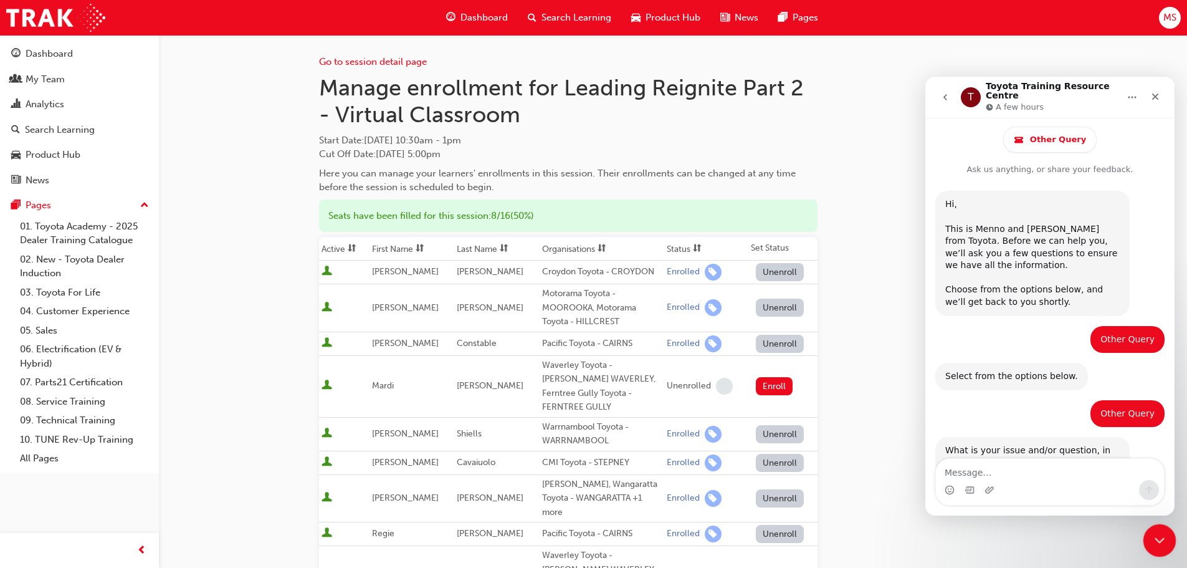
scroll to position [403, 0]
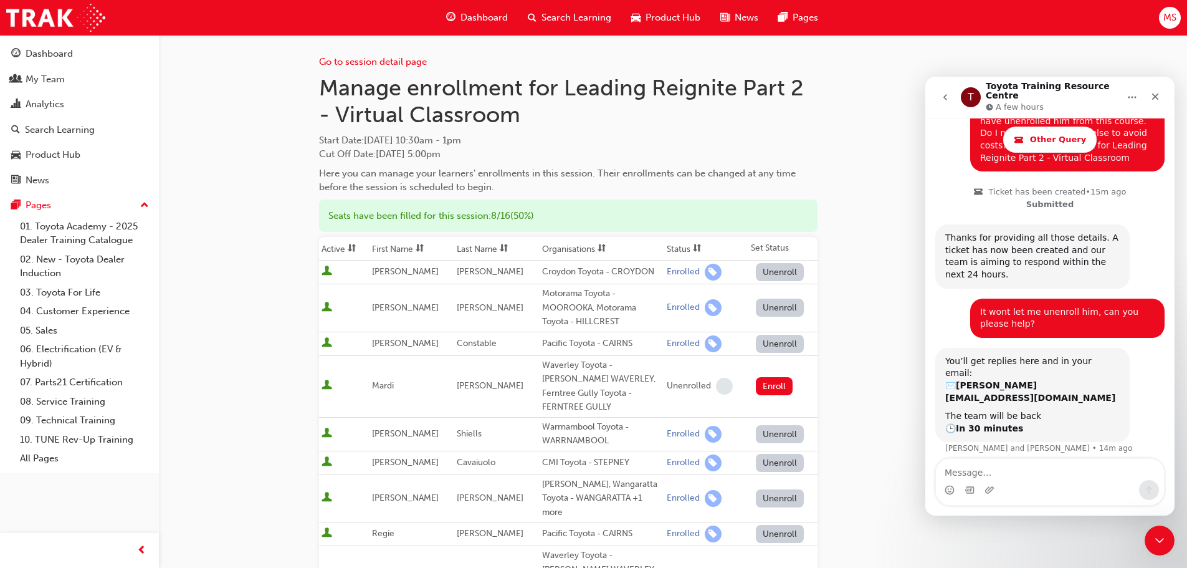
click at [953, 472] on textarea "Message…" at bounding box center [1050, 469] width 228 height 21
click at [43, 70] on link "My Team" at bounding box center [79, 79] width 149 height 23
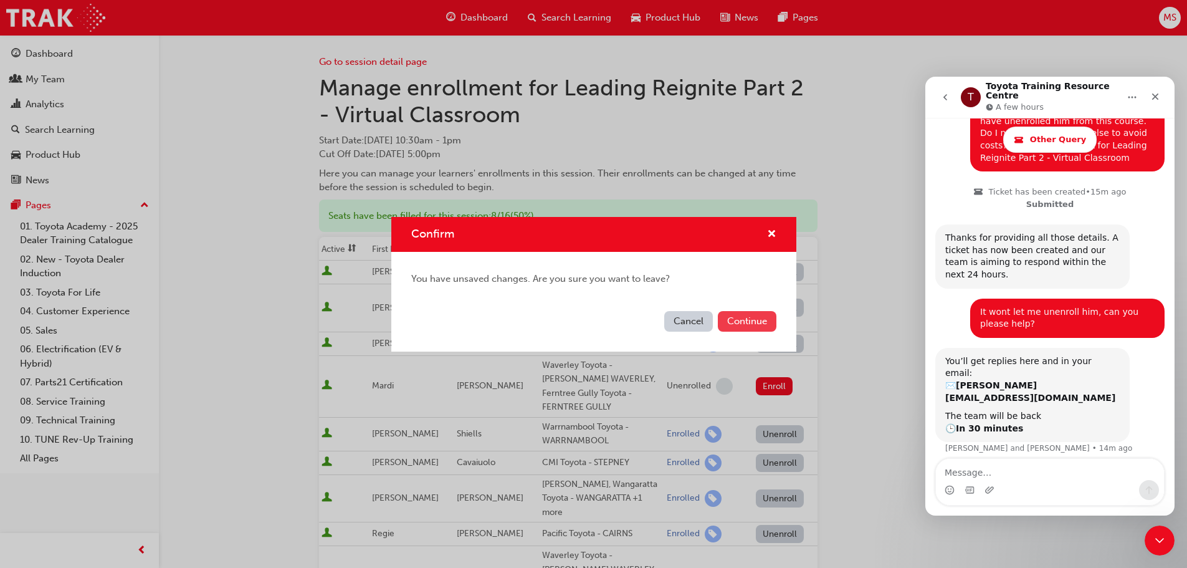
click at [741, 320] on button "Continue" at bounding box center [747, 321] width 59 height 21
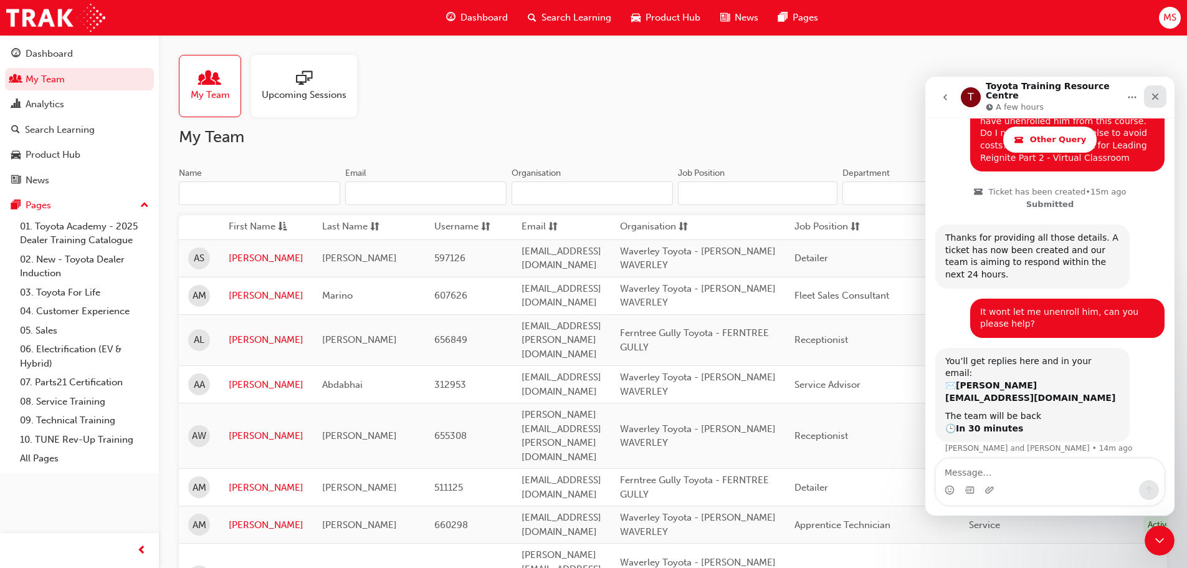
click at [1152, 93] on icon "Close" at bounding box center [1155, 96] width 7 height 7
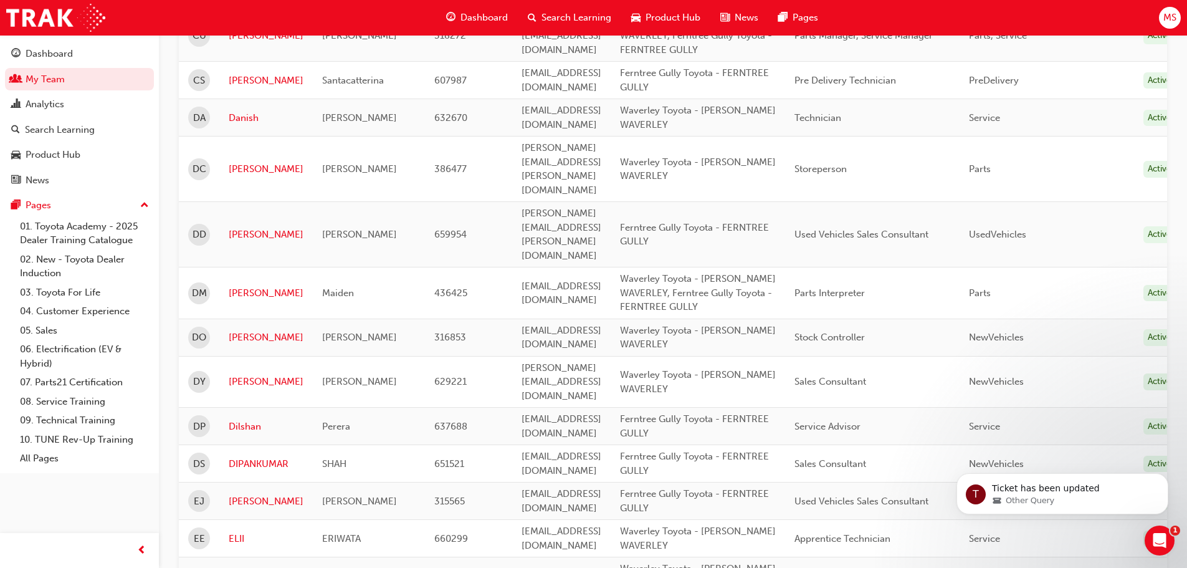
scroll to position [934, 0]
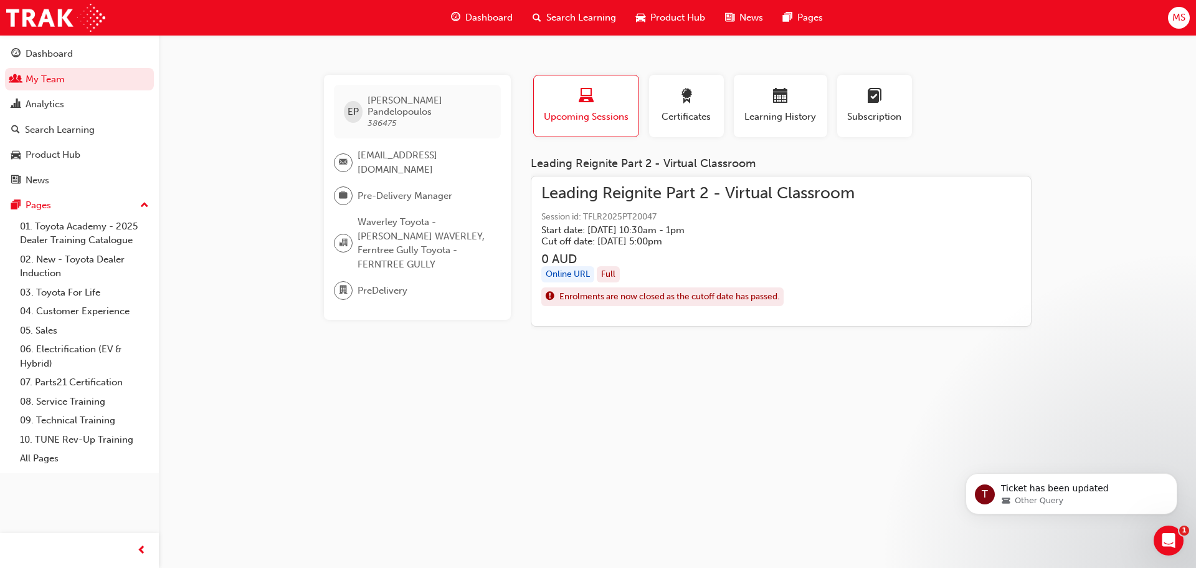
click at [666, 188] on span "Leading Reignite Part 2 - Virtual Classroom" at bounding box center [697, 193] width 313 height 14
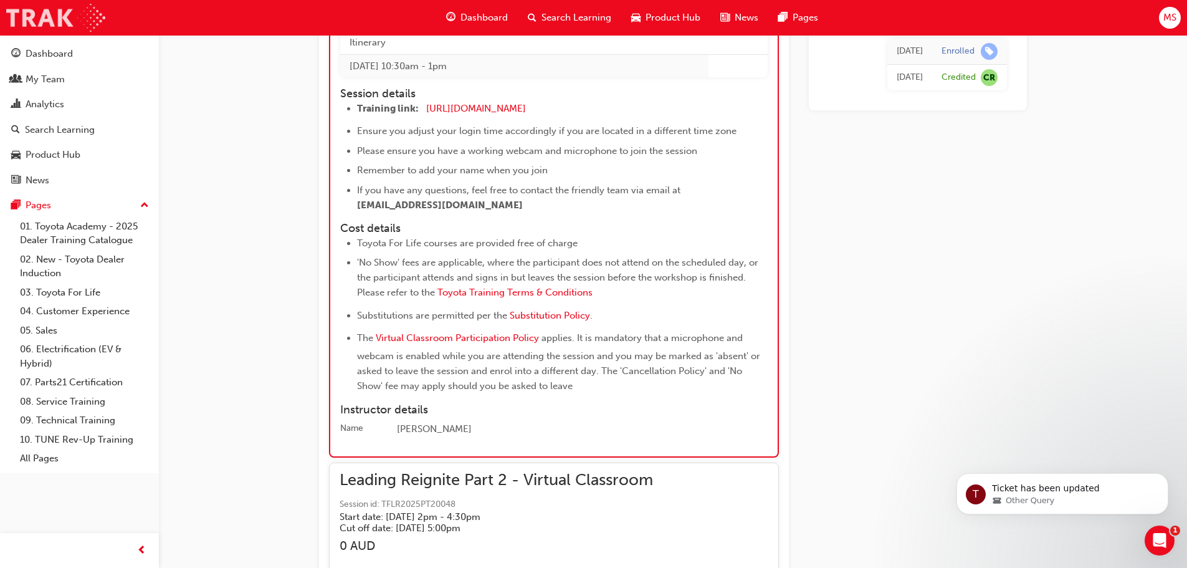
scroll to position [1139, 0]
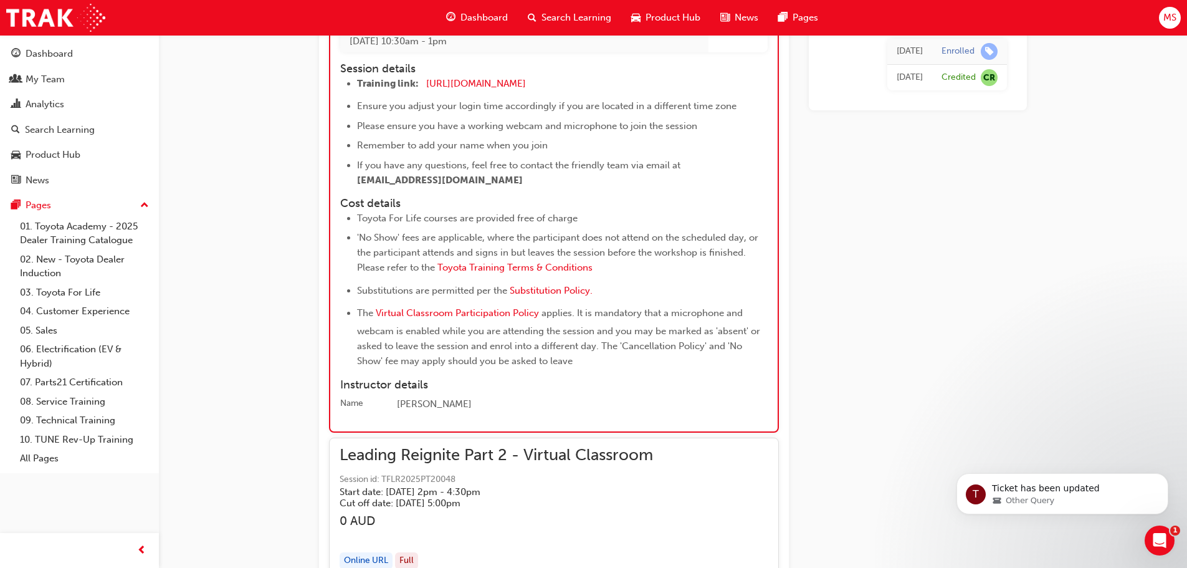
click at [538, 6] on div "Search Learning" at bounding box center [569, 18] width 103 height 26
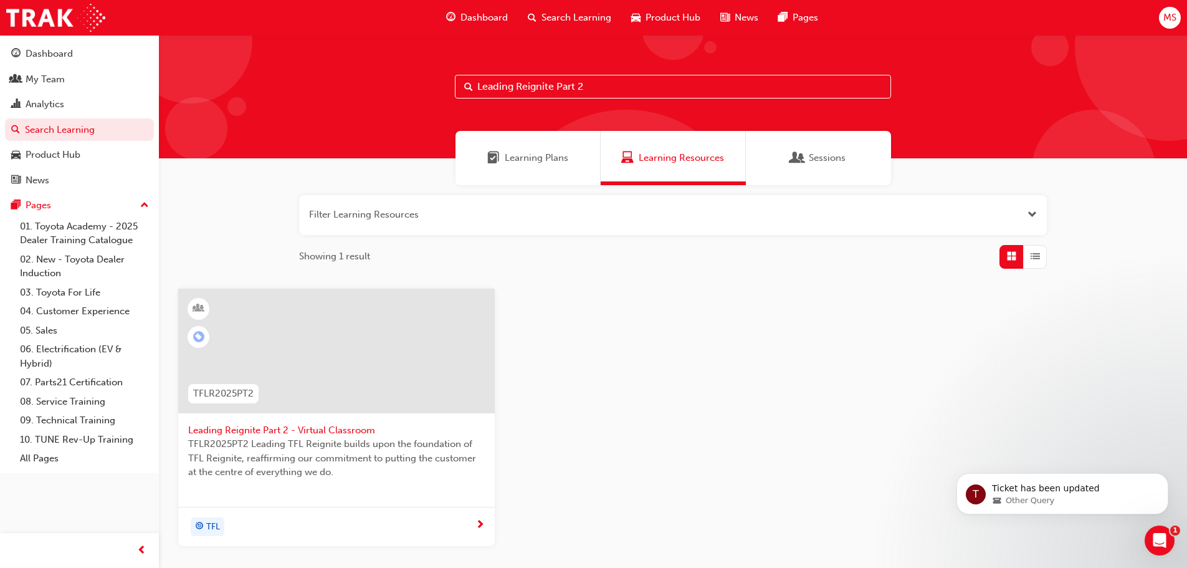
click at [368, 353] on div at bounding box center [336, 350] width 316 height 125
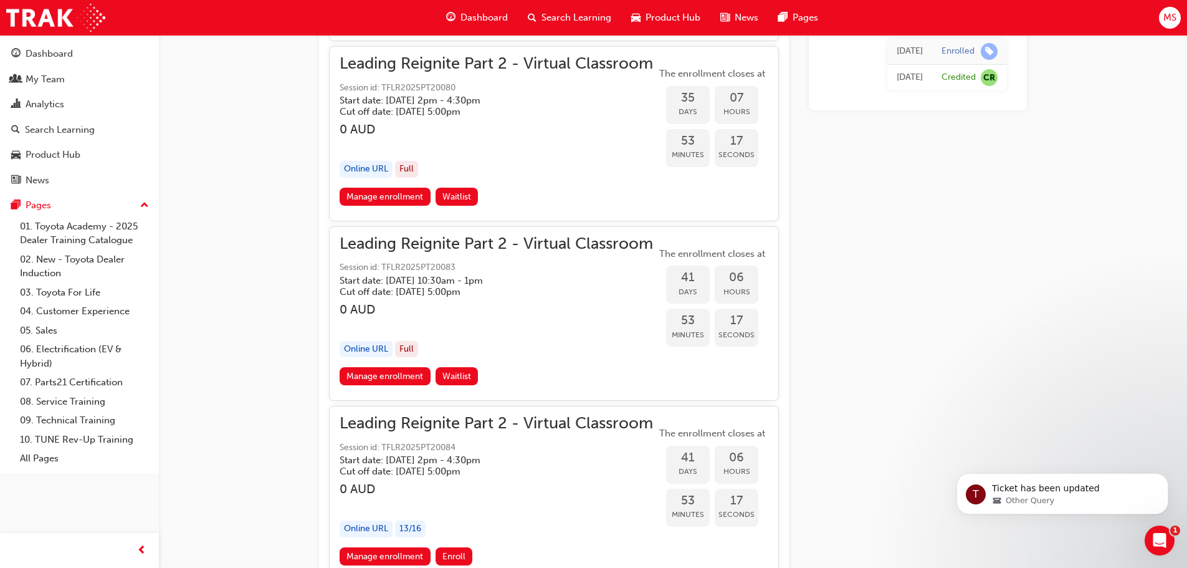
scroll to position [6849, 0]
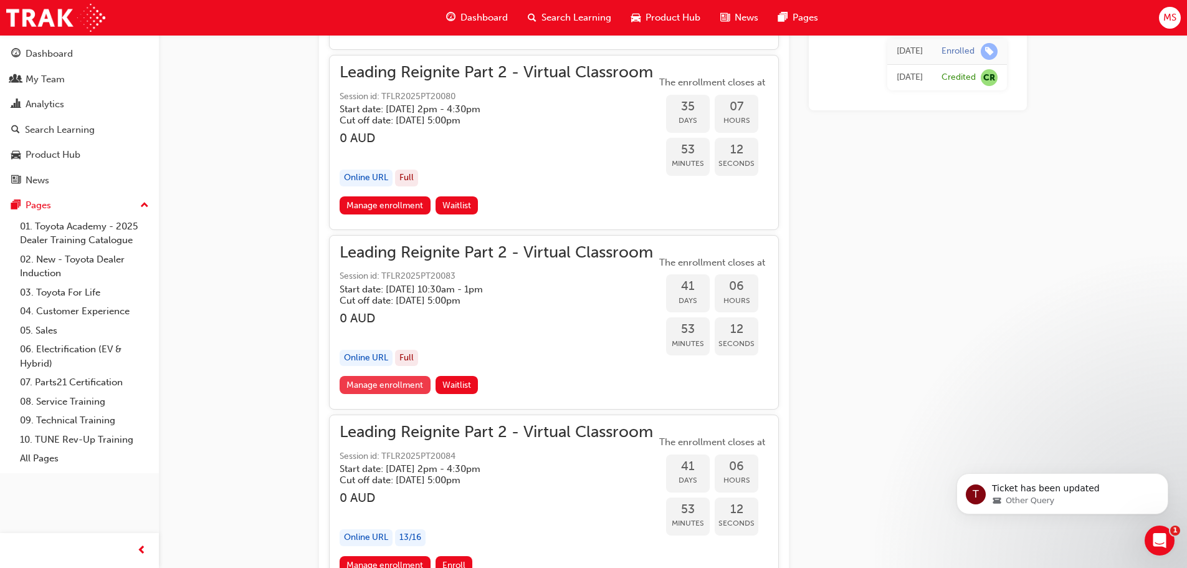
click at [395, 382] on link "Manage enrollment" at bounding box center [385, 385] width 91 height 18
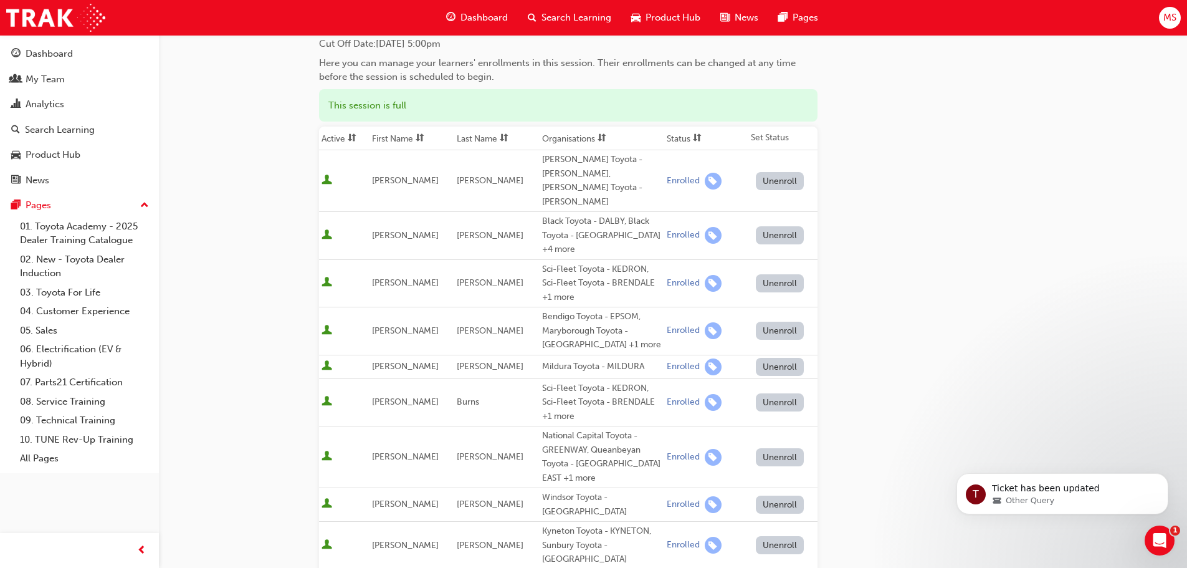
scroll to position [109, 0]
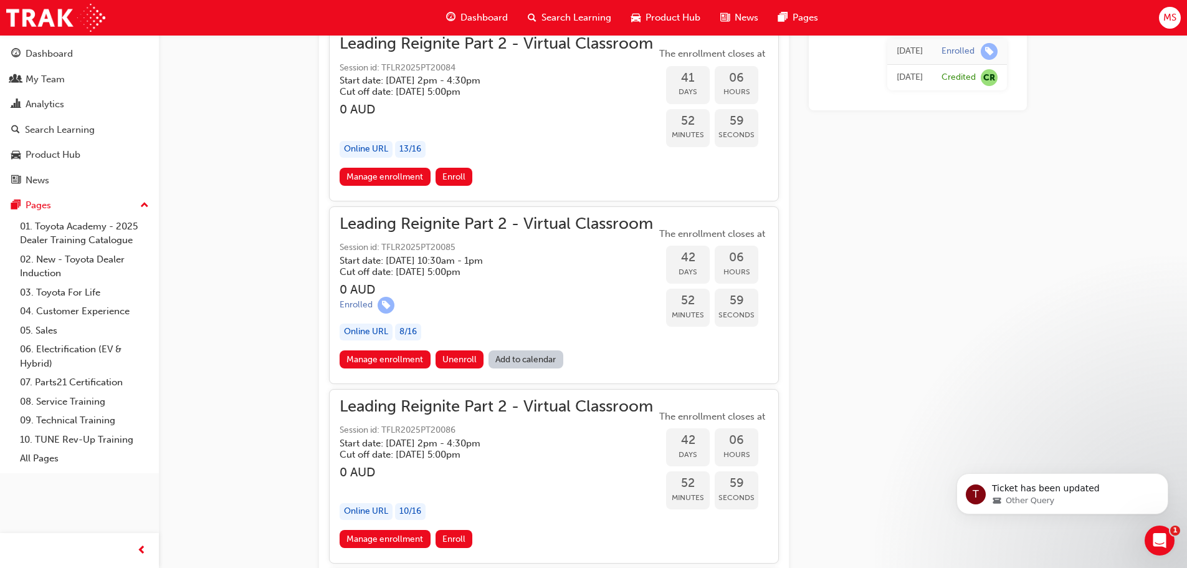
scroll to position [7238, 0]
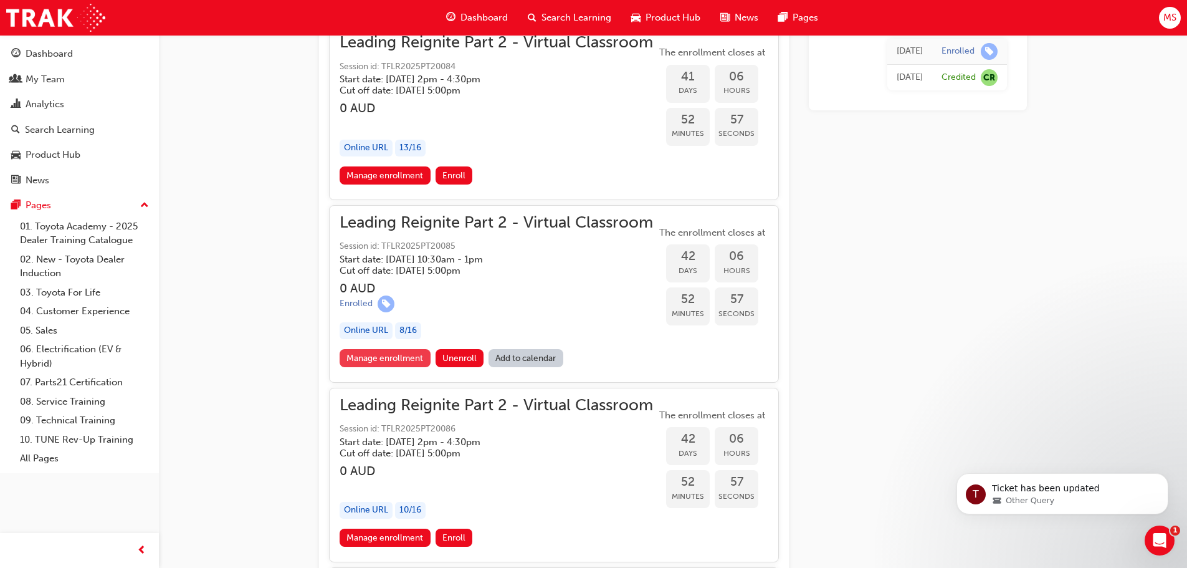
click at [394, 359] on link "Manage enrollment" at bounding box center [385, 358] width 91 height 18
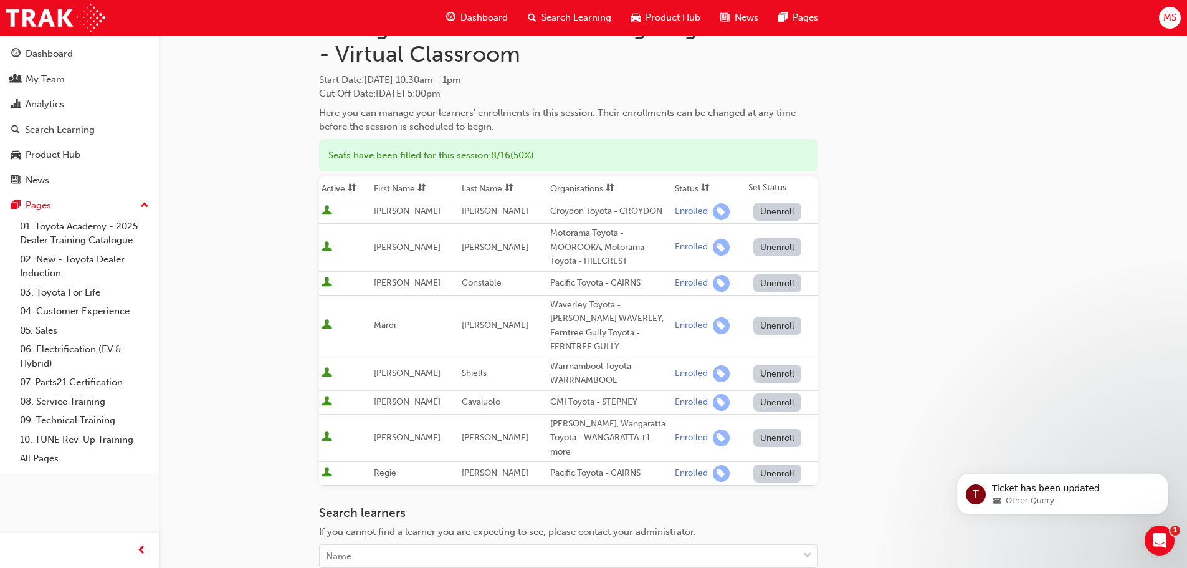
scroll to position [62, 0]
click at [769, 316] on button "Unenroll" at bounding box center [777, 324] width 49 height 18
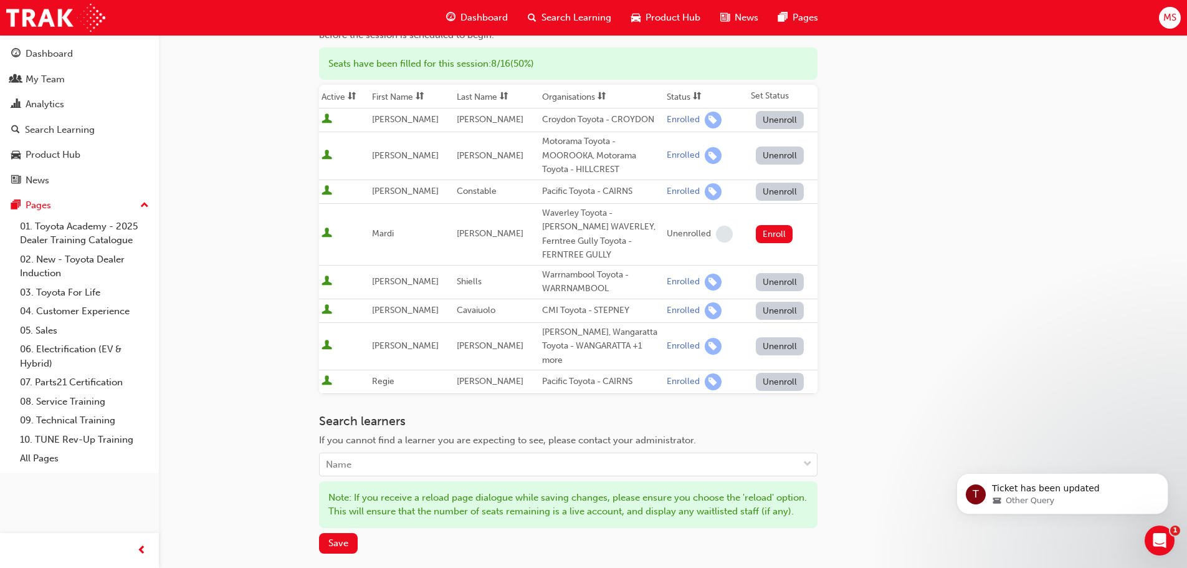
scroll to position [156, 0]
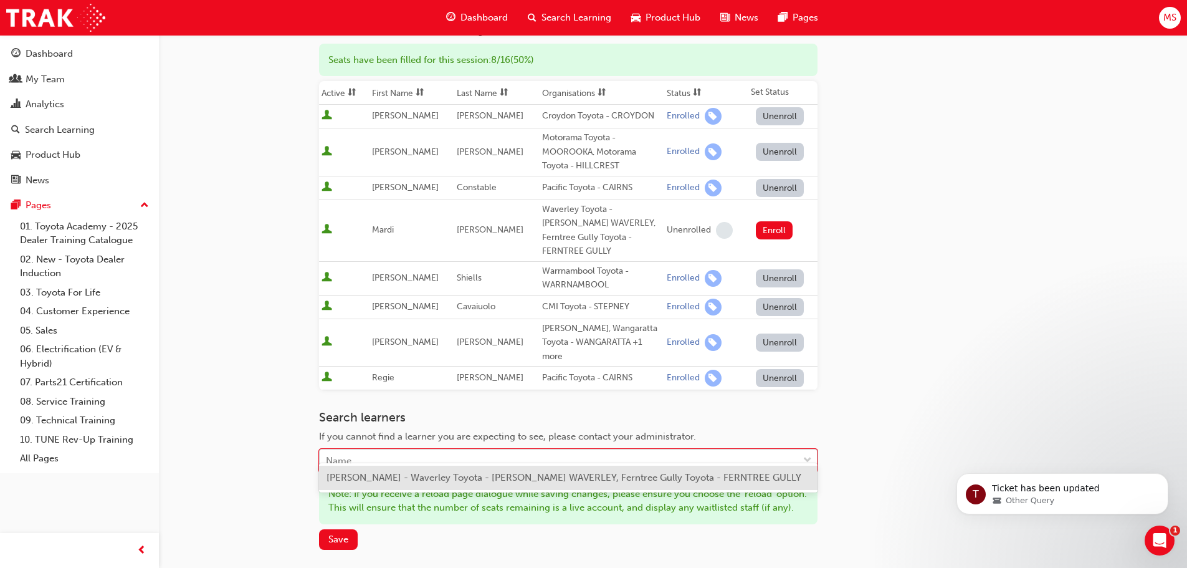
click at [378, 450] on div "Name" at bounding box center [559, 461] width 478 height 22
click at [384, 477] on span "[PERSON_NAME] - Waverley Toyota - [PERSON_NAME] WAVERLEY, Ferntree Gully Toyota…" at bounding box center [563, 477] width 475 height 11
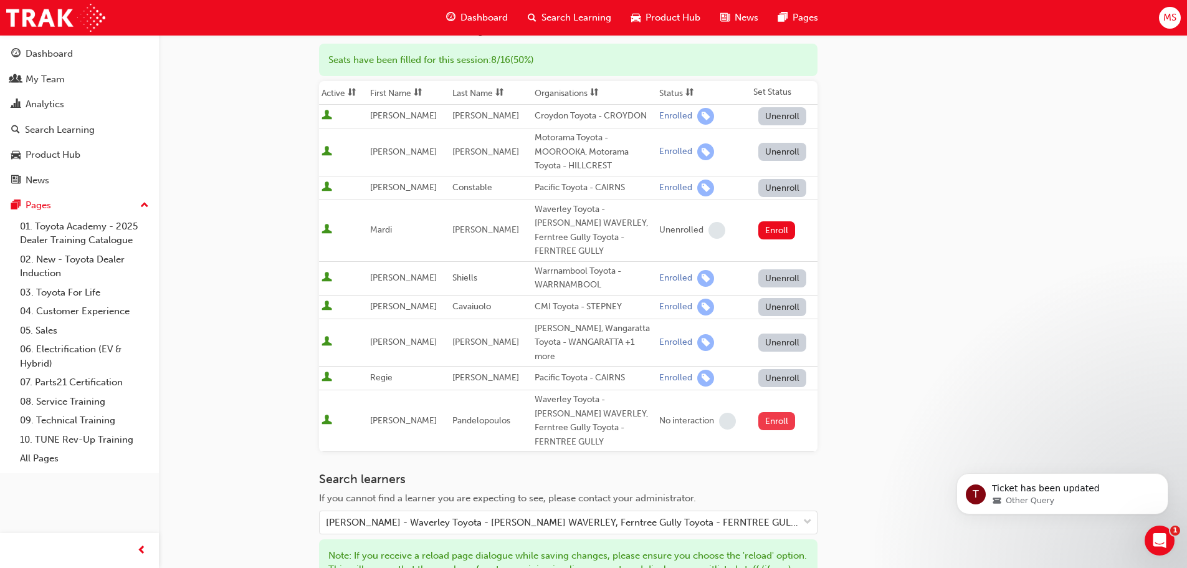
click at [770, 412] on button "Enroll" at bounding box center [776, 421] width 37 height 18
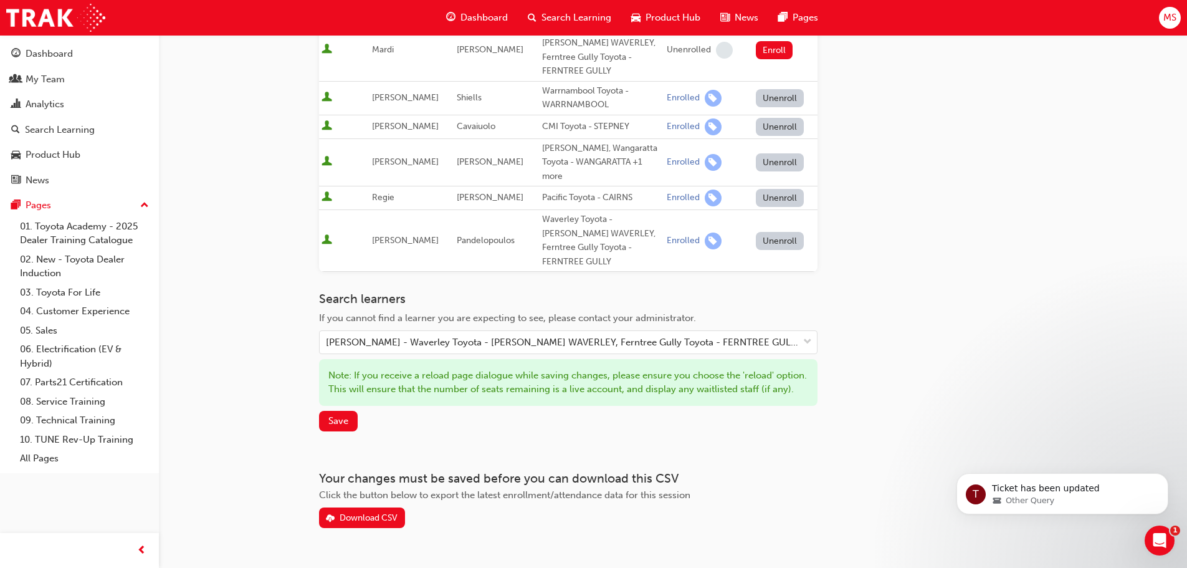
scroll to position [353, 0]
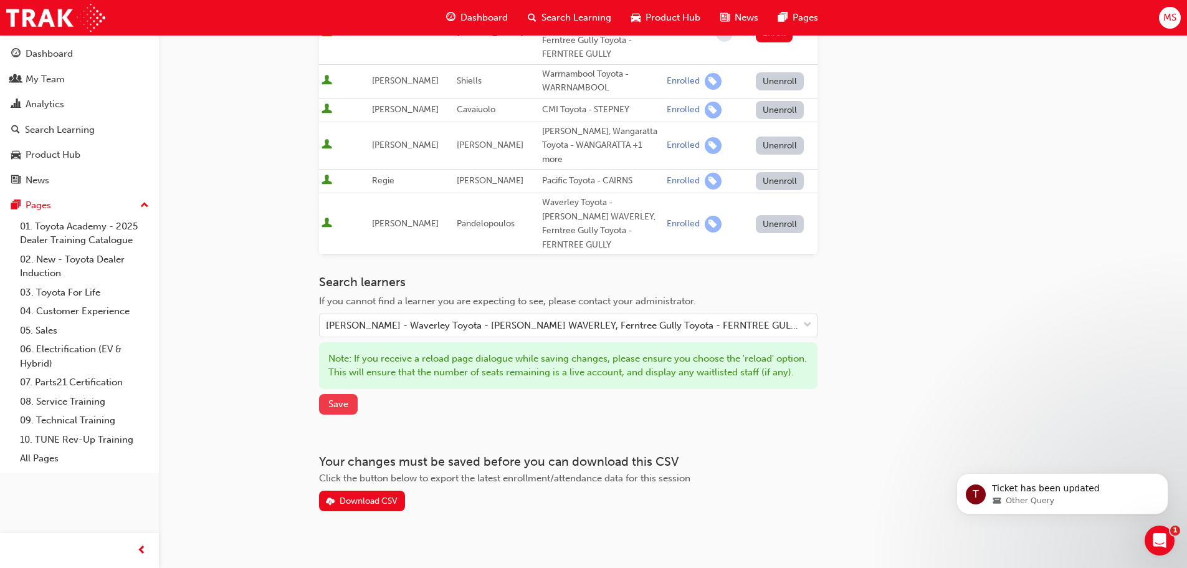
click at [329, 398] on span "Save" at bounding box center [338, 403] width 20 height 11
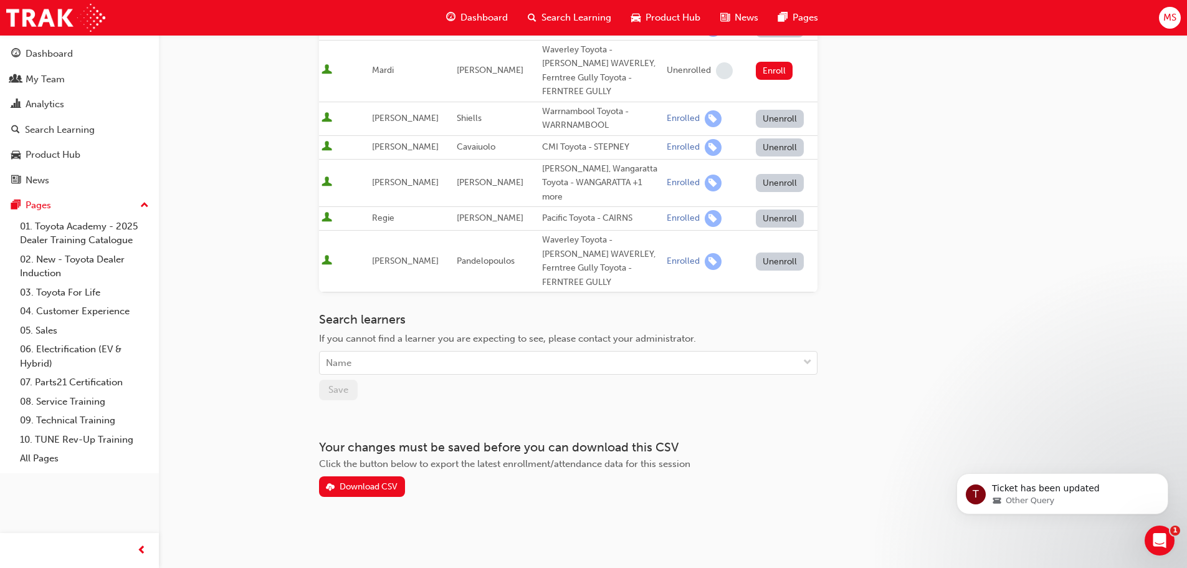
scroll to position [287, 0]
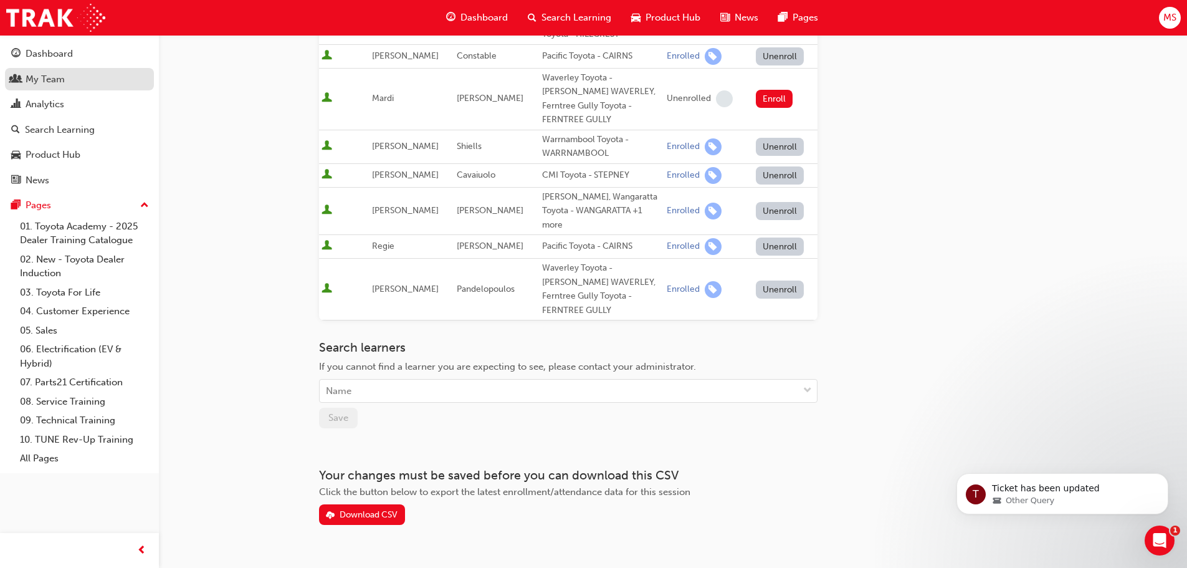
click at [45, 80] on div "My Team" at bounding box center [45, 79] width 39 height 14
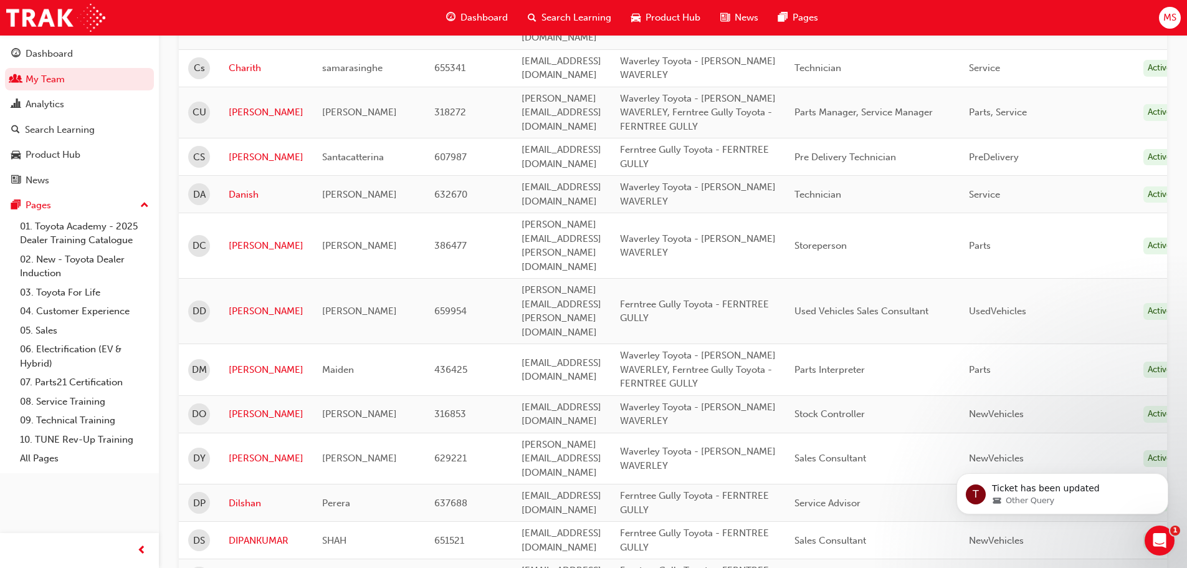
scroll to position [863, 0]
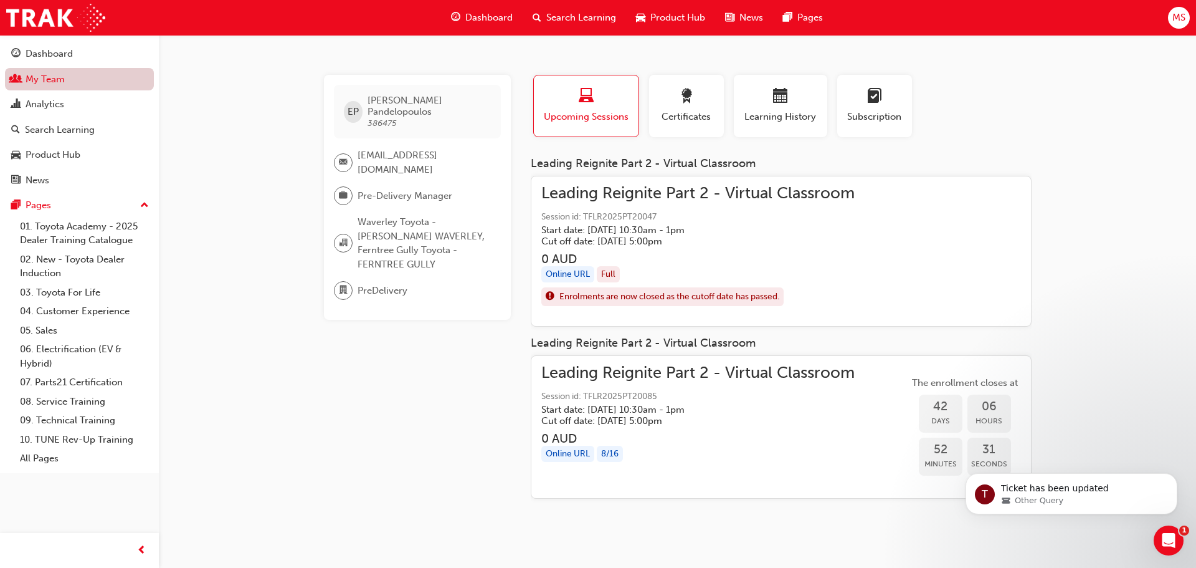
click at [42, 75] on link "My Team" at bounding box center [79, 79] width 149 height 23
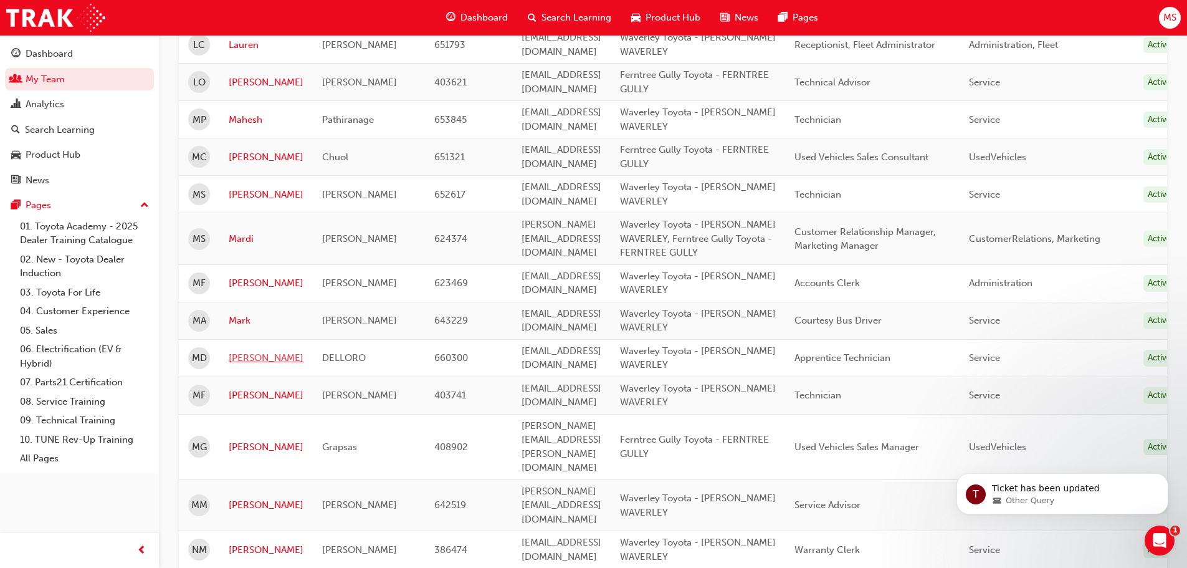
scroll to position [303, 0]
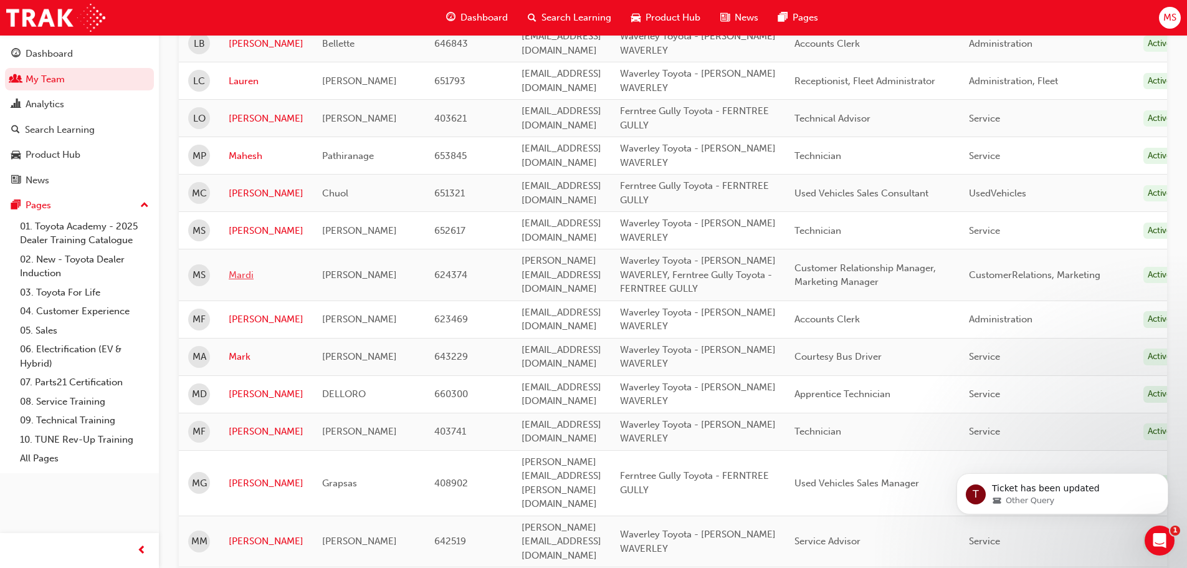
click at [240, 268] on link "Mardi" at bounding box center [266, 275] width 75 height 14
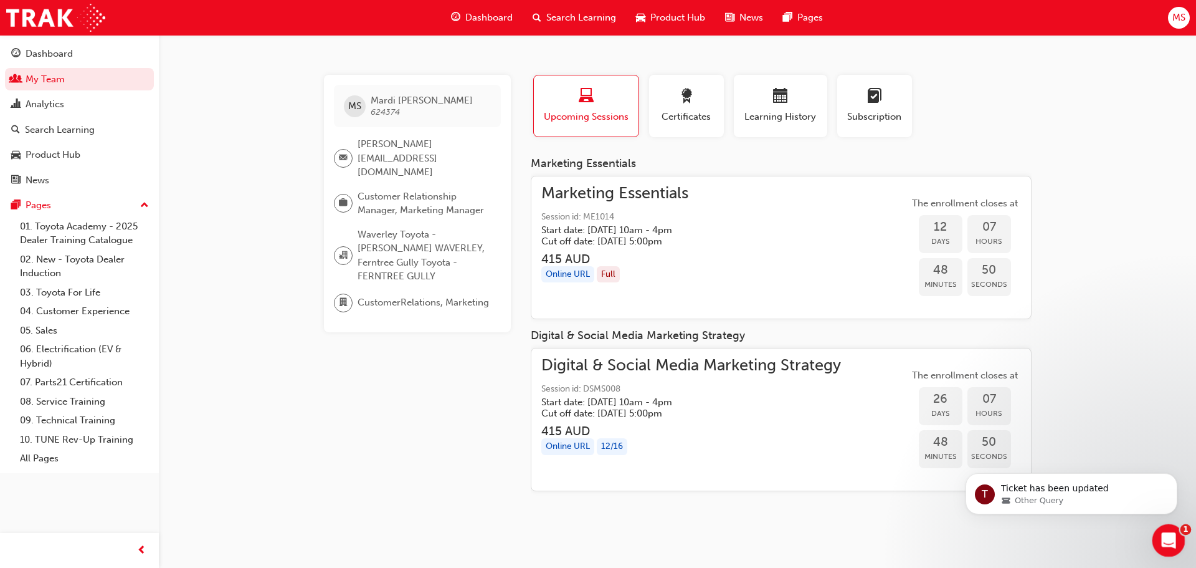
click at [1170, 526] on div "Open Intercom Messenger" at bounding box center [1166, 538] width 41 height 41
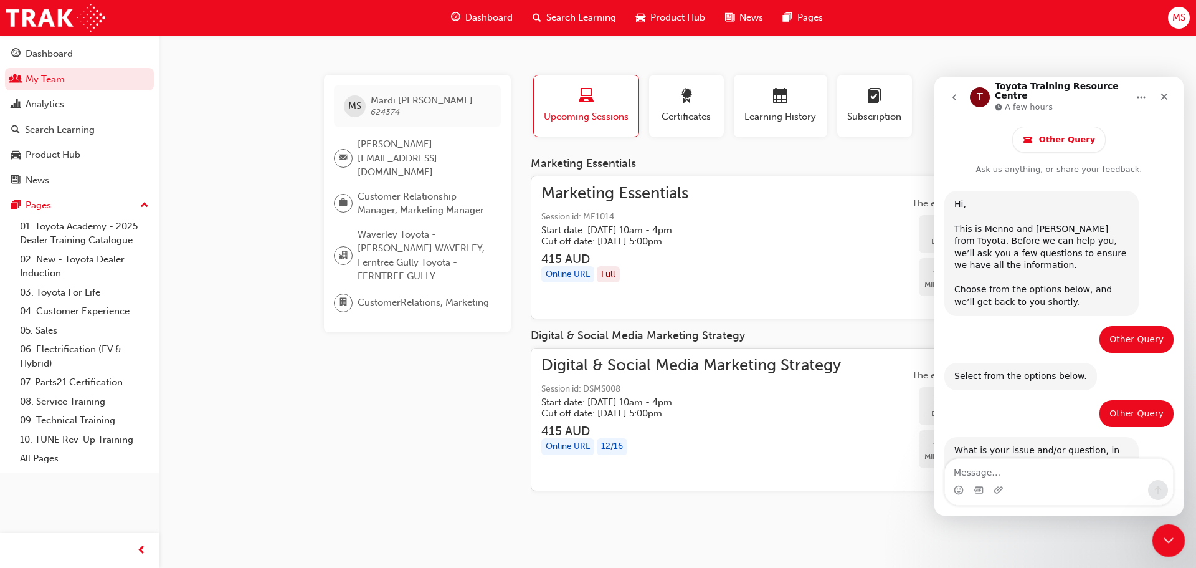
scroll to position [403, 0]
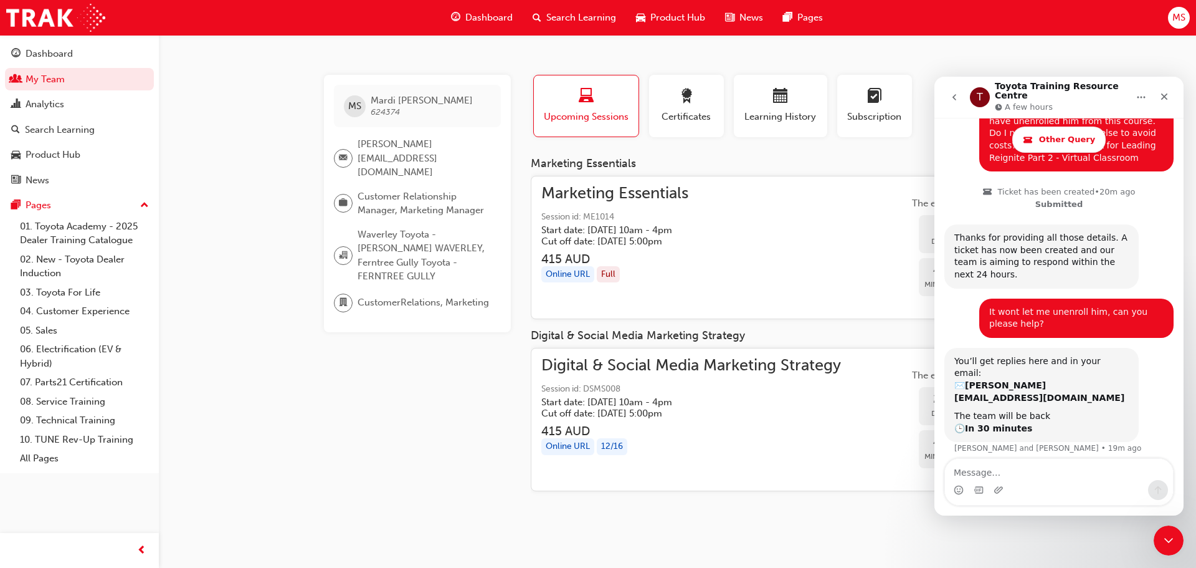
click at [953, 92] on icon "go back" at bounding box center [954, 97] width 10 height 10
click at [951, 92] on icon "go back" at bounding box center [954, 97] width 10 height 10
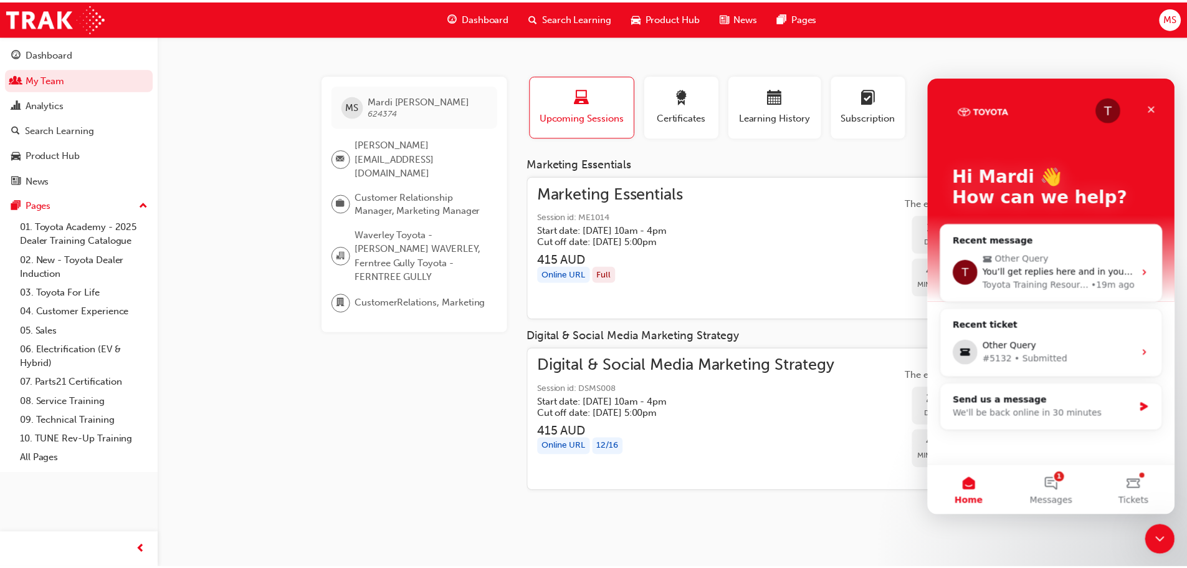
scroll to position [0, 0]
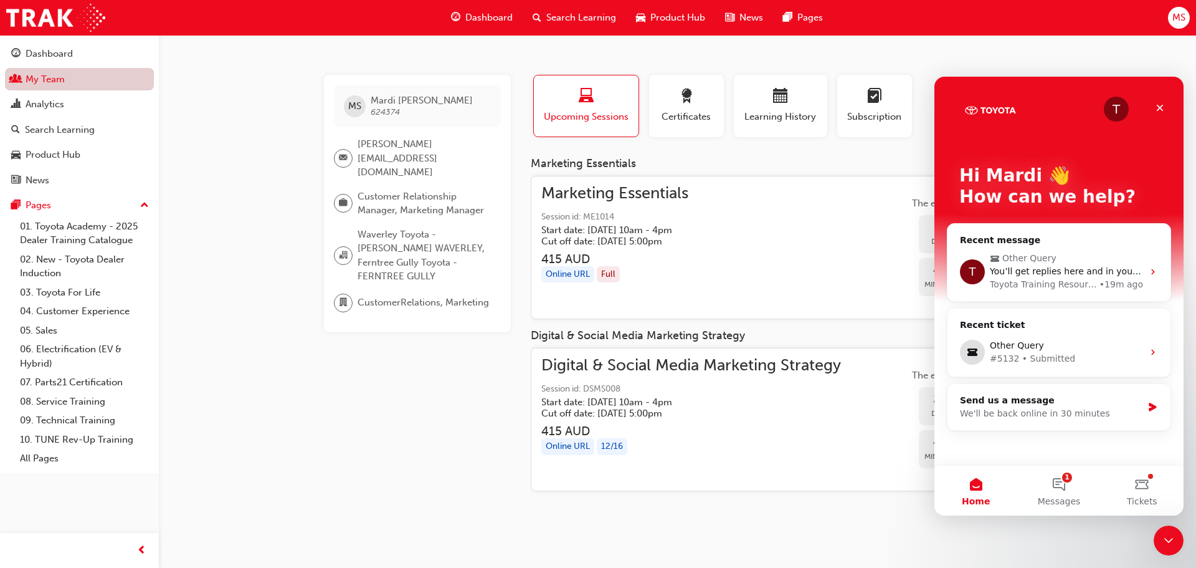
click at [54, 76] on link "My Team" at bounding box center [79, 79] width 149 height 23
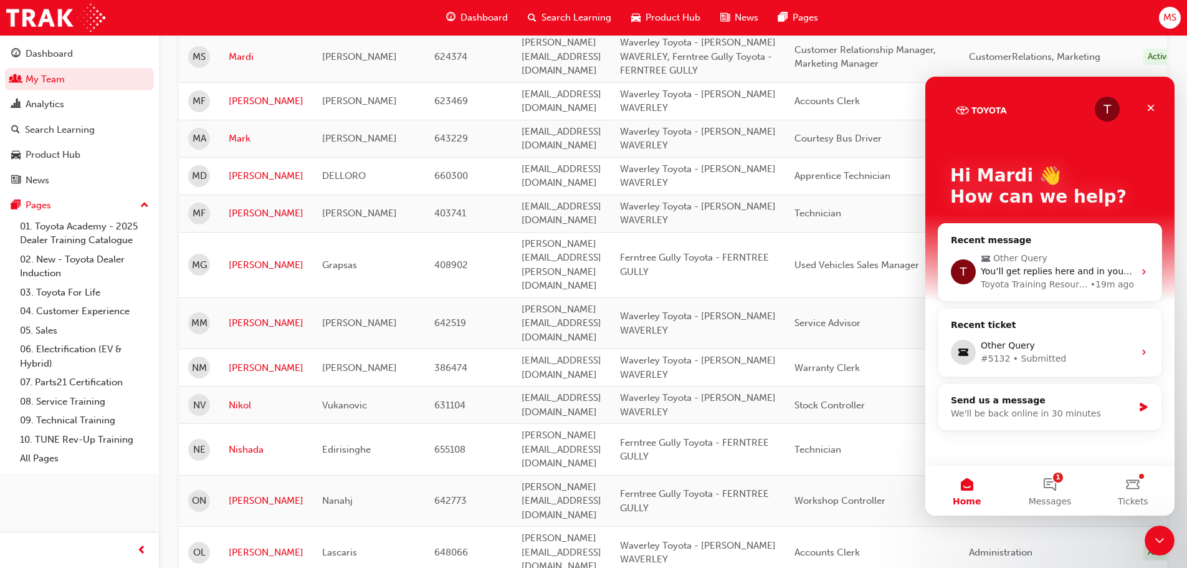
scroll to position [475, 0]
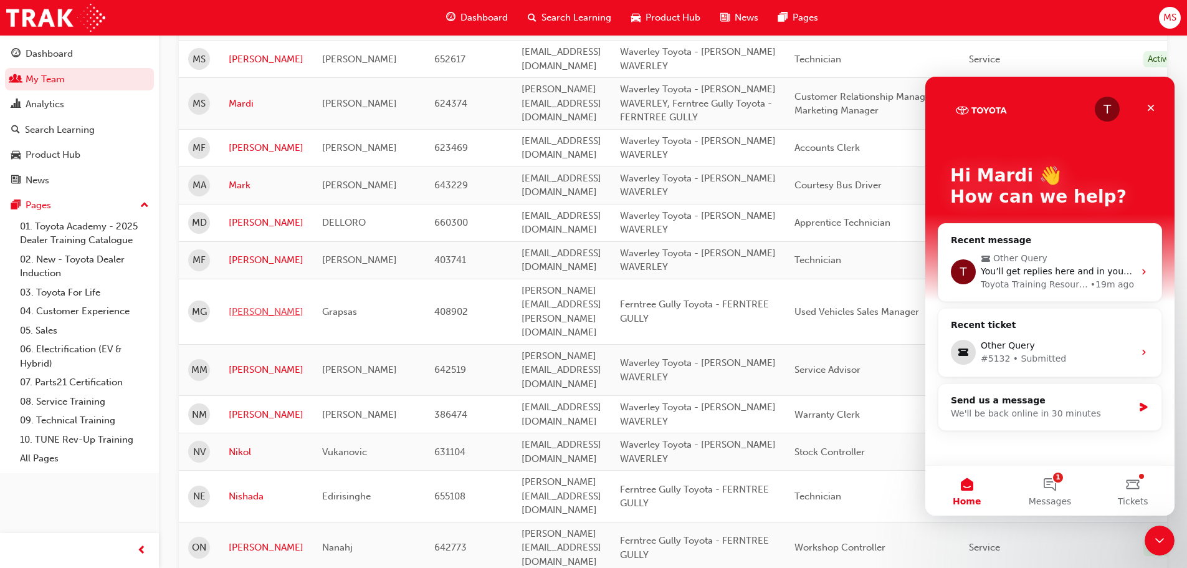
click at [245, 305] on link "[PERSON_NAME]" at bounding box center [266, 312] width 75 height 14
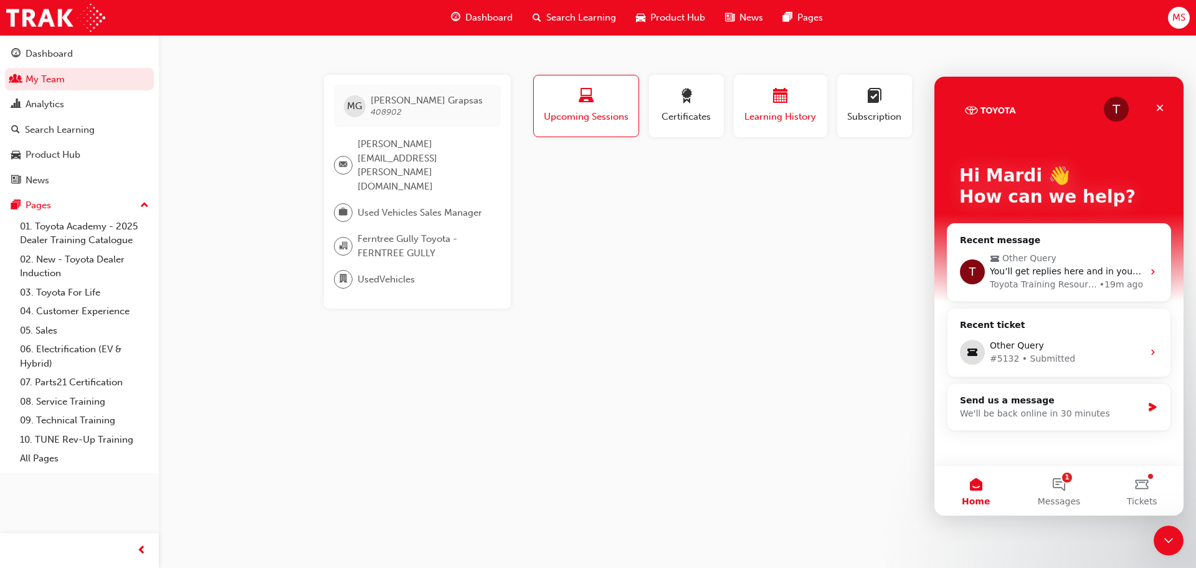
click at [779, 113] on span "Learning History" at bounding box center [780, 117] width 75 height 14
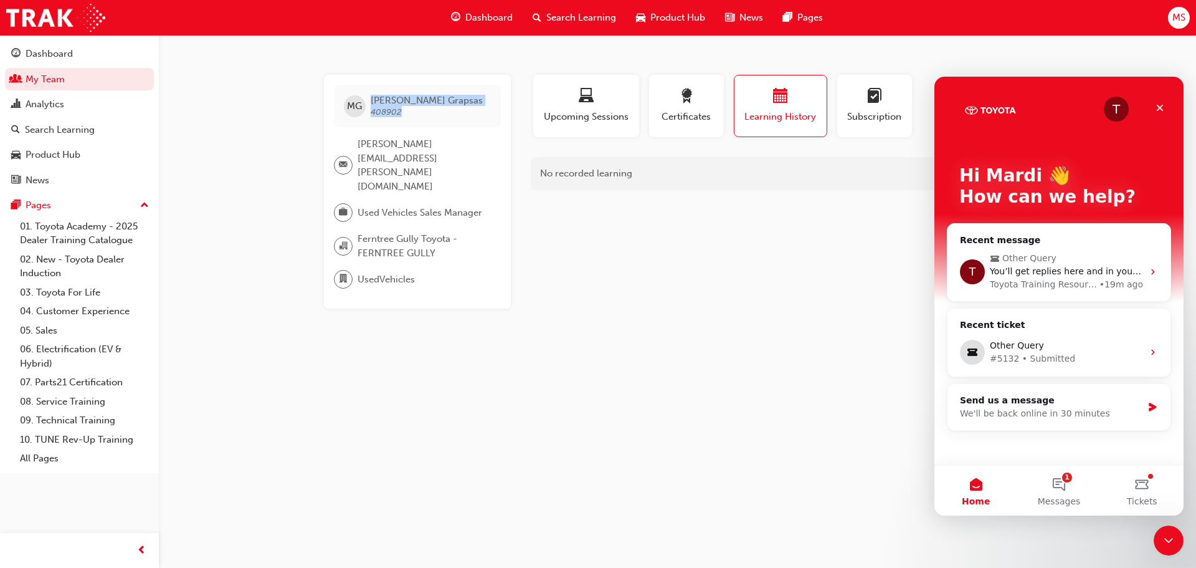
drag, startPoint x: 409, startPoint y: 111, endPoint x: 371, endPoint y: 100, distance: 39.6
click at [371, 100] on span "[PERSON_NAME] 408902" at bounding box center [427, 106] width 112 height 22
copy span "[PERSON_NAME] 408902"
click at [1037, 399] on div "Send us a message" at bounding box center [1051, 400] width 183 height 13
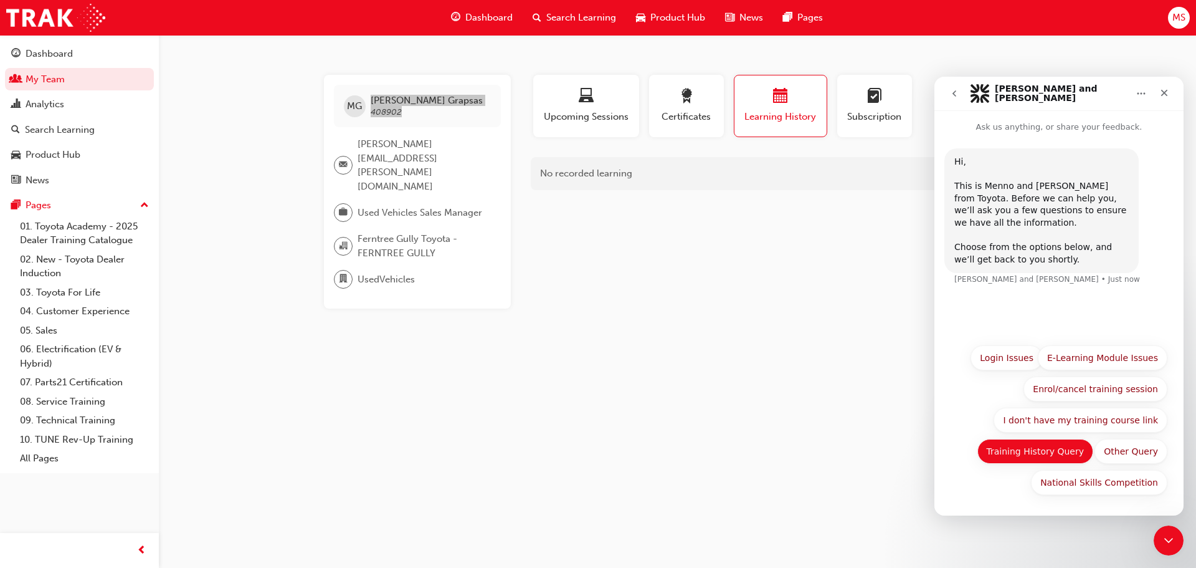
click at [1063, 447] on button "Training History Query" at bounding box center [1035, 451] width 116 height 25
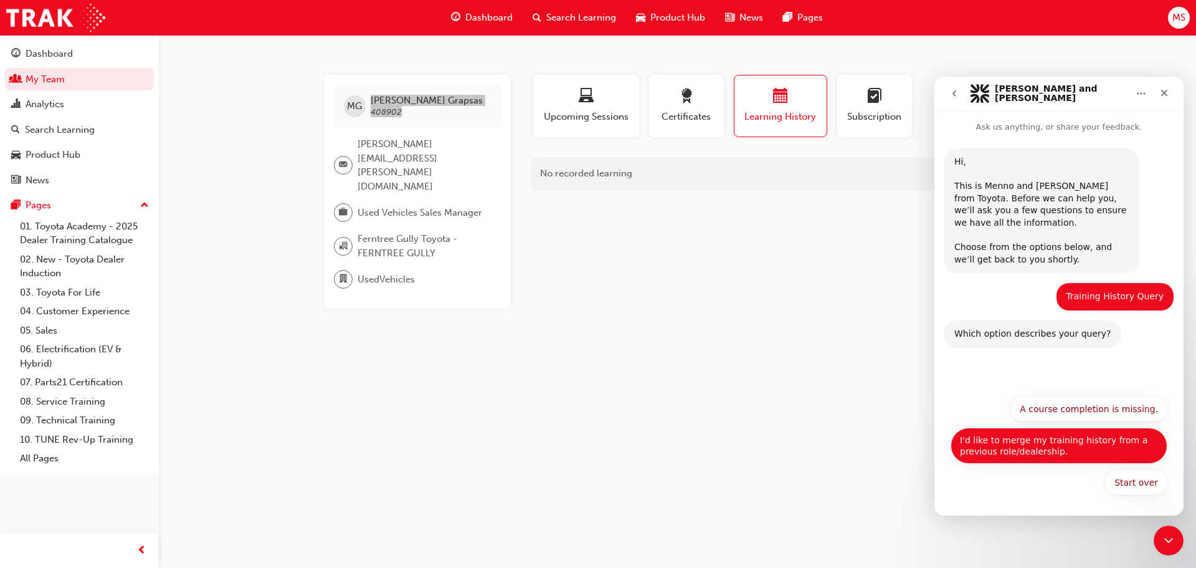
click at [1083, 449] on button "I'd like to merge my training history from a previous role/dealership." at bounding box center [1059, 445] width 217 height 36
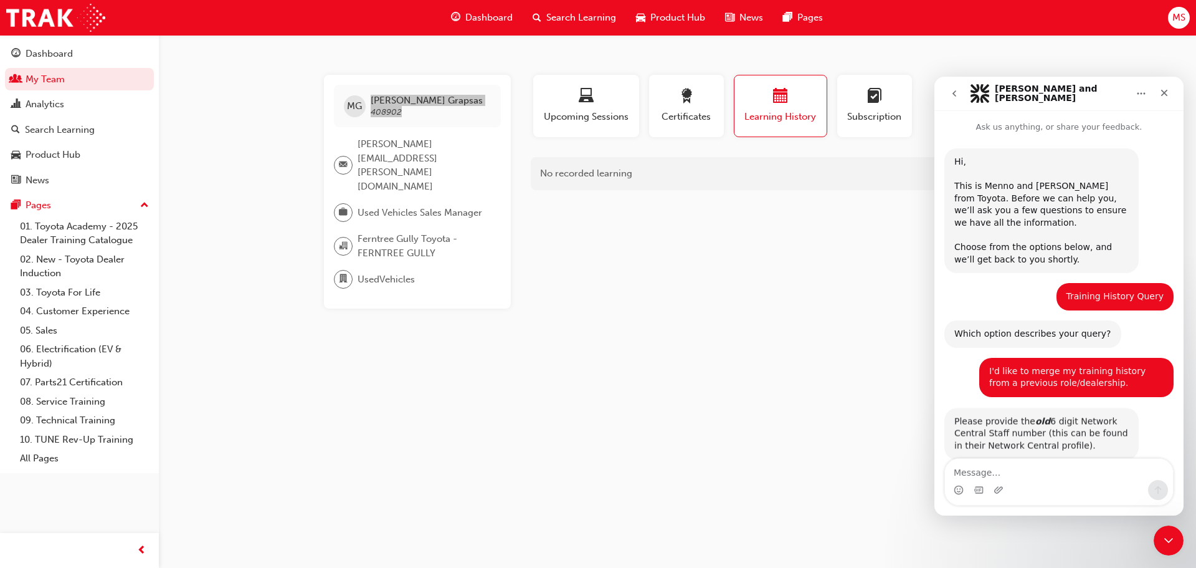
scroll to position [26, 0]
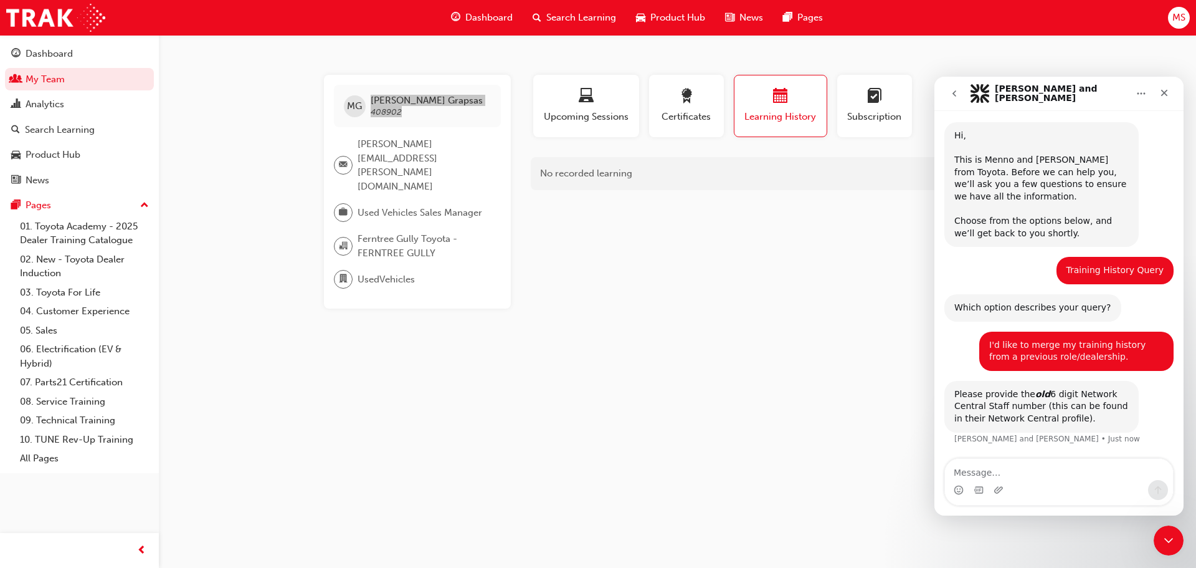
click at [1043, 473] on textarea "Message…" at bounding box center [1059, 469] width 228 height 21
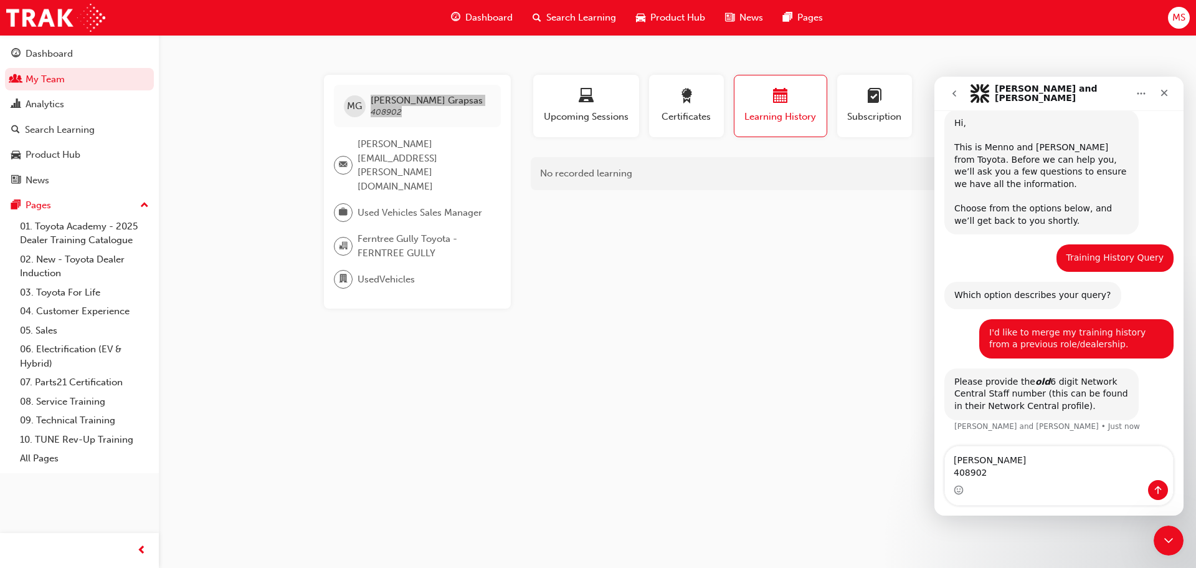
click at [953, 459] on textarea "[PERSON_NAME] 408902" at bounding box center [1059, 463] width 228 height 34
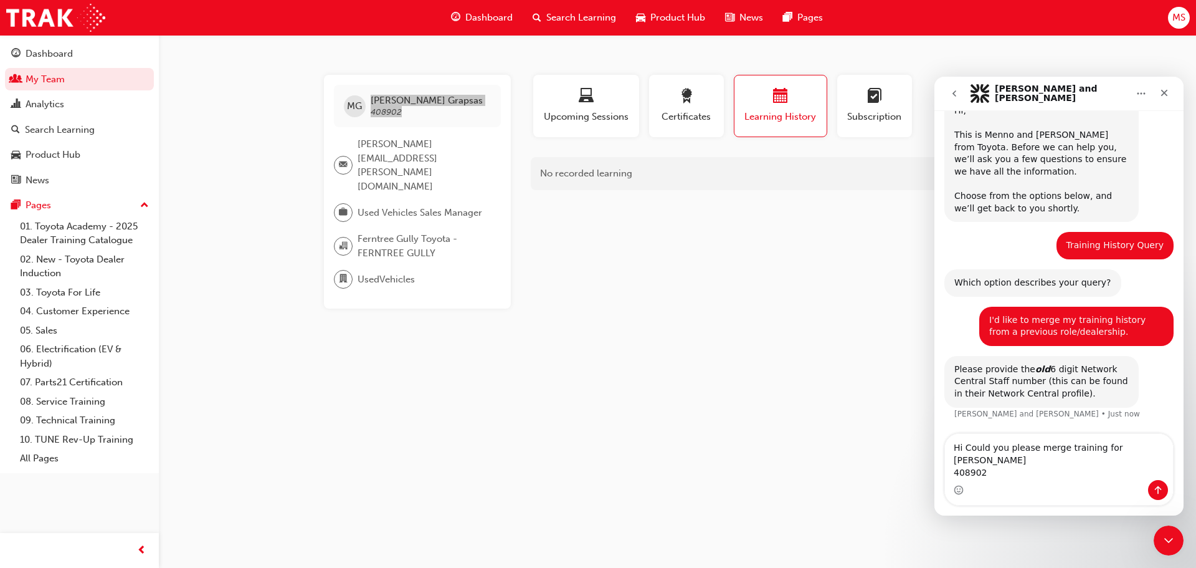
click at [994, 454] on textarea "Hi Could you please merge training for [PERSON_NAME] 408902" at bounding box center [1059, 457] width 228 height 46
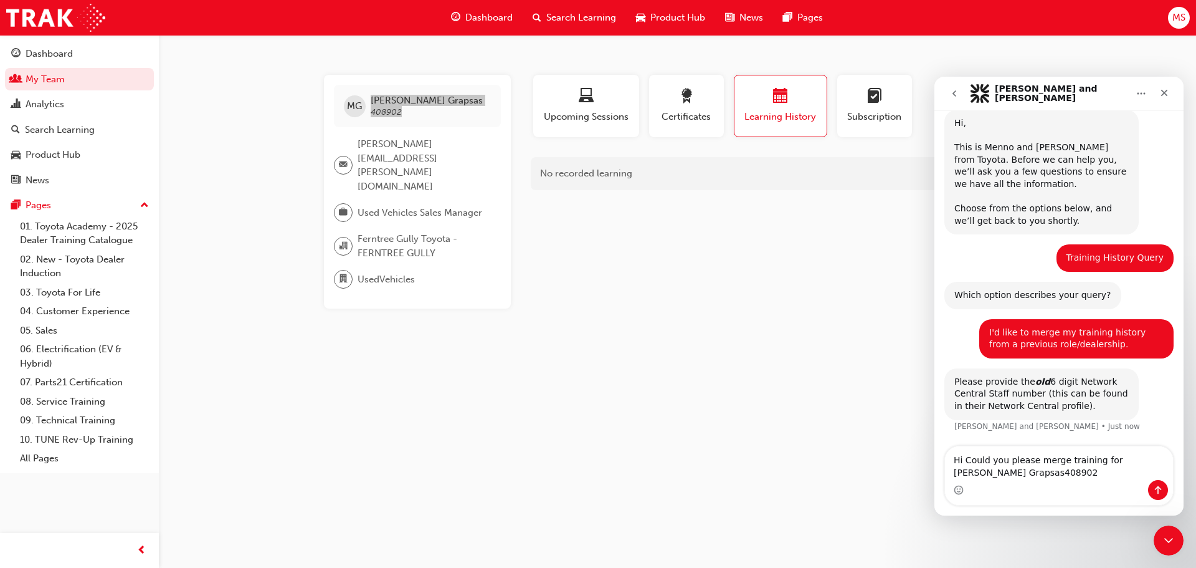
scroll to position [39, 0]
click at [953, 469] on textarea "Hi Could you please merge training for [PERSON_NAME]. 408902" at bounding box center [1059, 463] width 228 height 34
click at [1018, 471] on textarea "Hi Could you please merge training for [PERSON_NAME]. 408902" at bounding box center [1059, 463] width 228 height 34
click at [1091, 470] on textarea "Hi Could you please merge training for [PERSON_NAME]. 408902. He was a [GEOGRAP…" at bounding box center [1059, 457] width 228 height 46
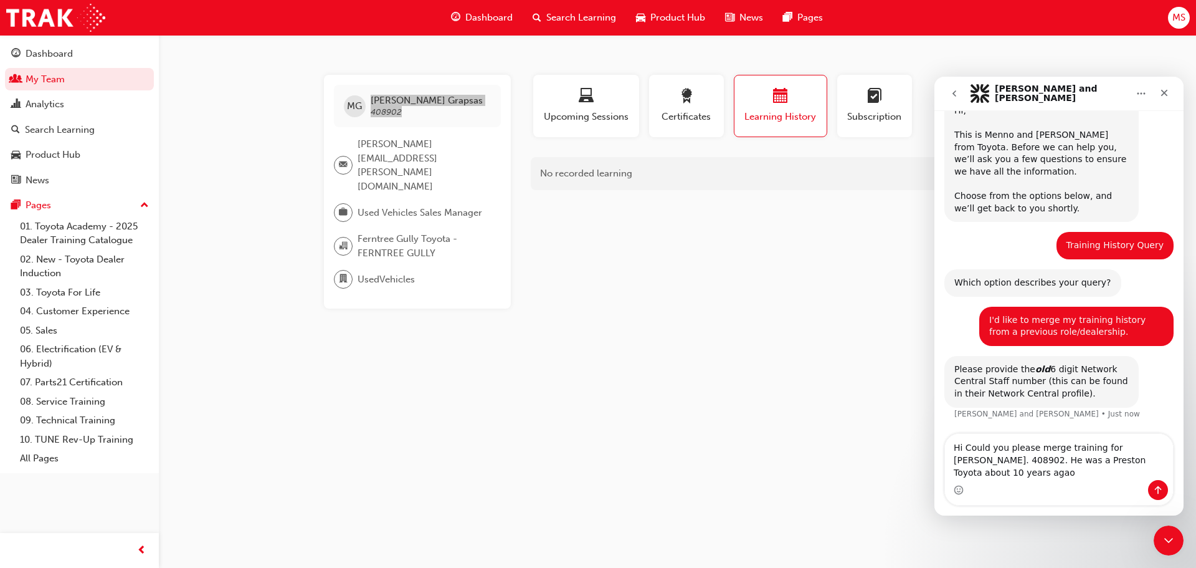
click at [1017, 474] on textarea "Hi Could you please merge training for [PERSON_NAME]. 408902. He was a Preston …" at bounding box center [1059, 457] width 228 height 46
click at [988, 470] on textarea "Hi Could you please merge training for [PERSON_NAME]. 408902. He was a Preston …" at bounding box center [1059, 457] width 228 height 46
click at [996, 472] on textarea "Hi Could you please merge training for [PERSON_NAME]. 408902. He was a Preston …" at bounding box center [1059, 457] width 228 height 46
click at [1130, 469] on textarea "Hi Could you please merge training for [PERSON_NAME]. 408902. He was a Preston …" at bounding box center [1059, 450] width 228 height 59
drag, startPoint x: 1108, startPoint y: 444, endPoint x: 986, endPoint y: 460, distance: 123.2
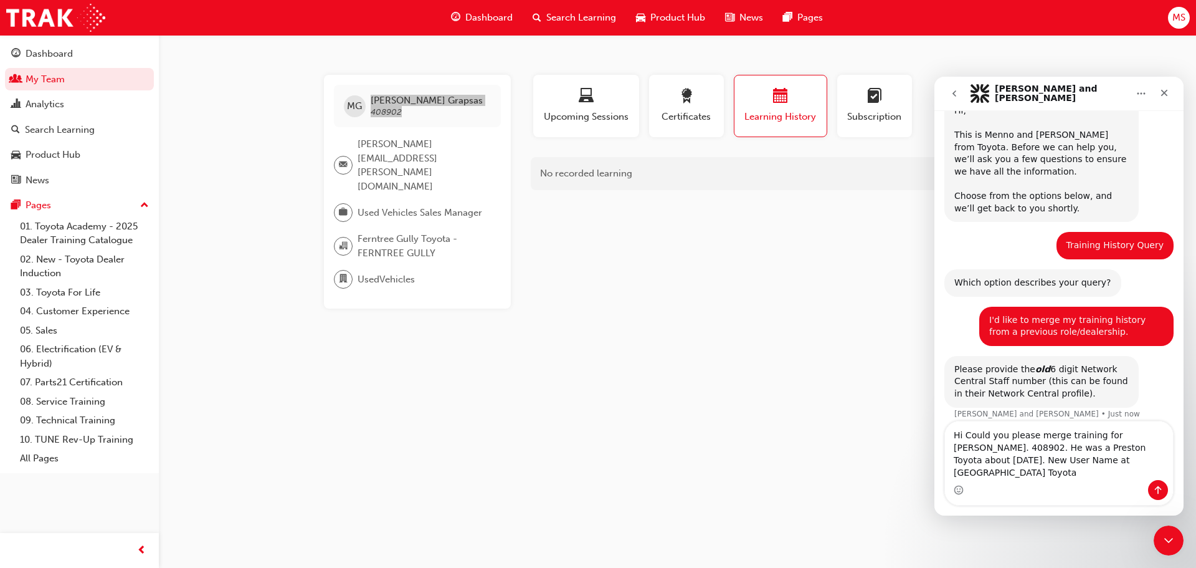
click at [986, 460] on textarea "Hi Could you please merge training for [PERSON_NAME]. 408902. He was a Preston …" at bounding box center [1059, 450] width 228 height 59
click at [1154, 469] on textarea "Hi Could you please merge training for [PERSON_NAME]. 408902. He was a Preston …" at bounding box center [1059, 450] width 228 height 59
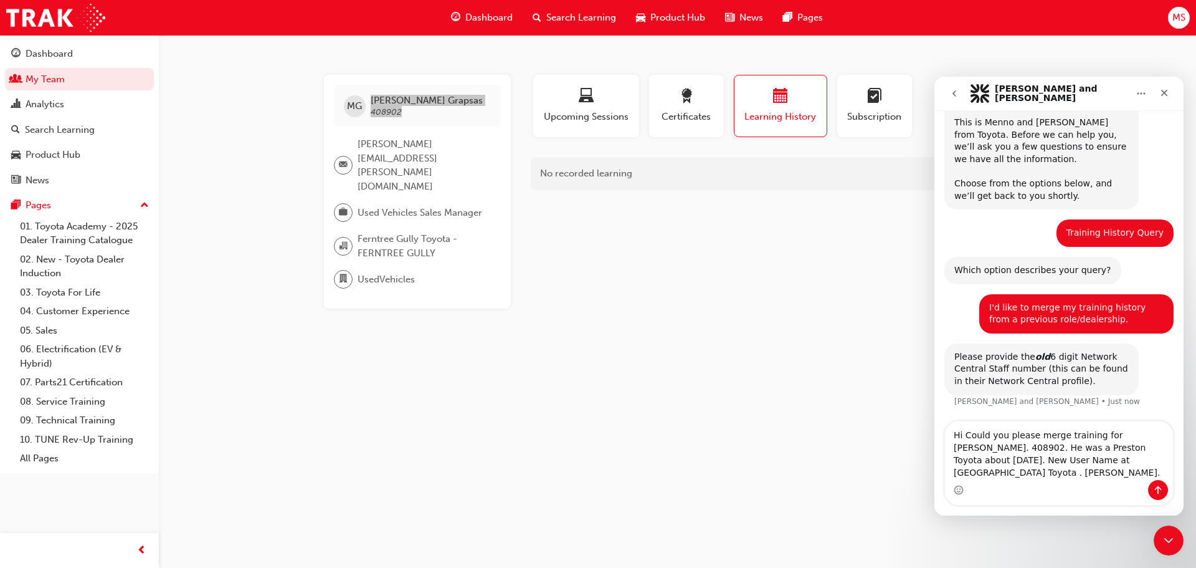
click at [988, 472] on textarea "Hi Could you please merge training for [PERSON_NAME]. 408902. He was a Preston …" at bounding box center [1059, 450] width 228 height 59
click at [1023, 476] on textarea "Hi Could you please merge training for [PERSON_NAME]. 408902. He was a Preston …" at bounding box center [1059, 444] width 228 height 71
type textarea "Hi Could you please merge training for [PERSON_NAME]. 408902. He was a Preston …"
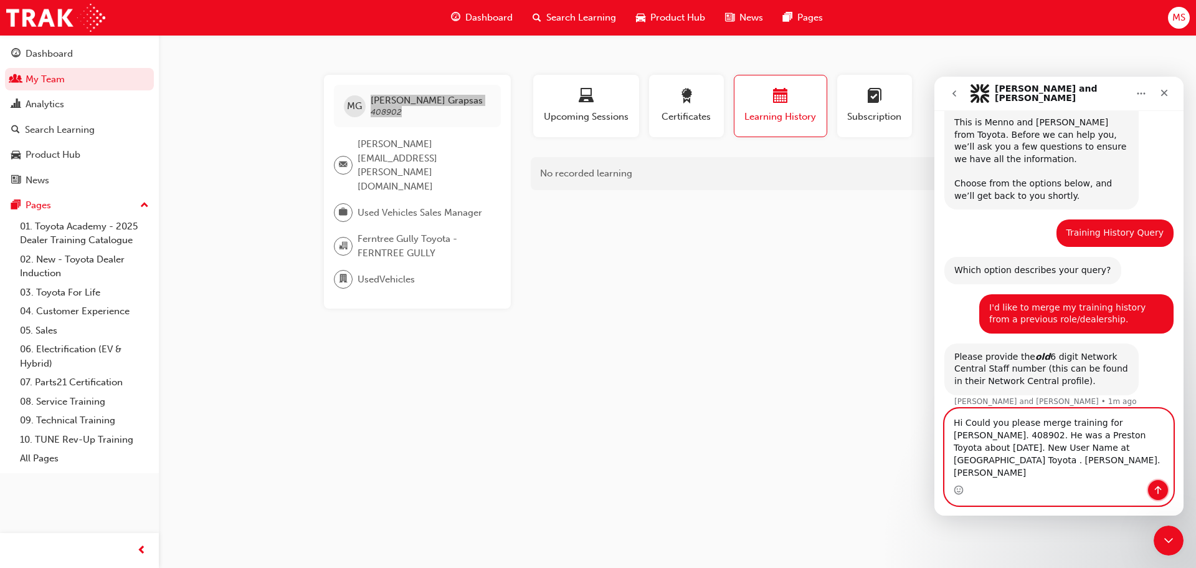
click at [1161, 488] on icon "Send a message…" at bounding box center [1158, 490] width 10 height 10
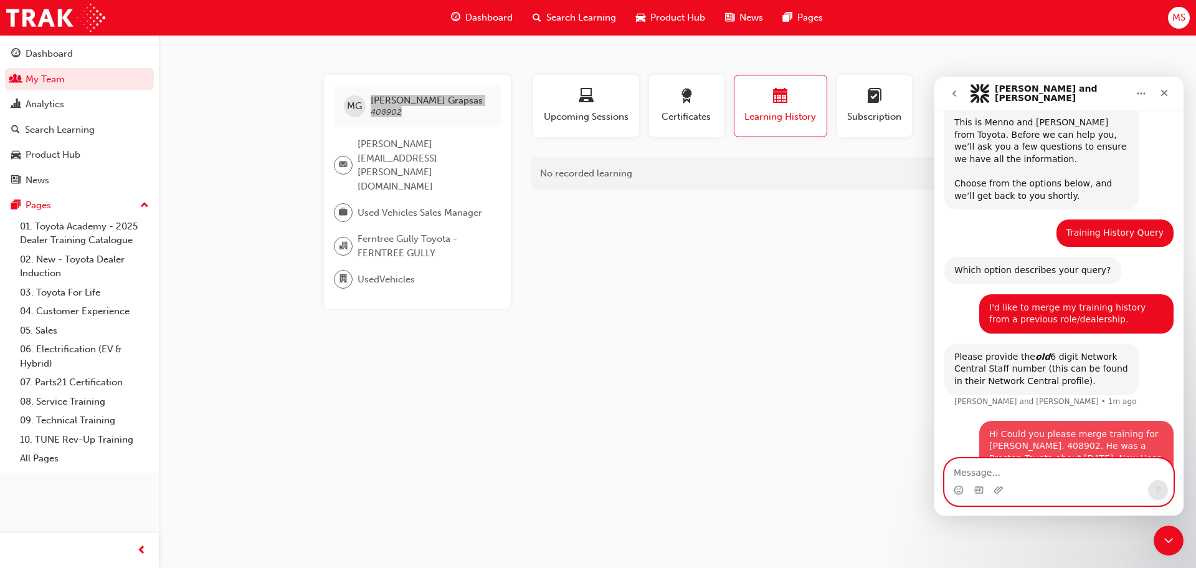
scroll to position [100, 0]
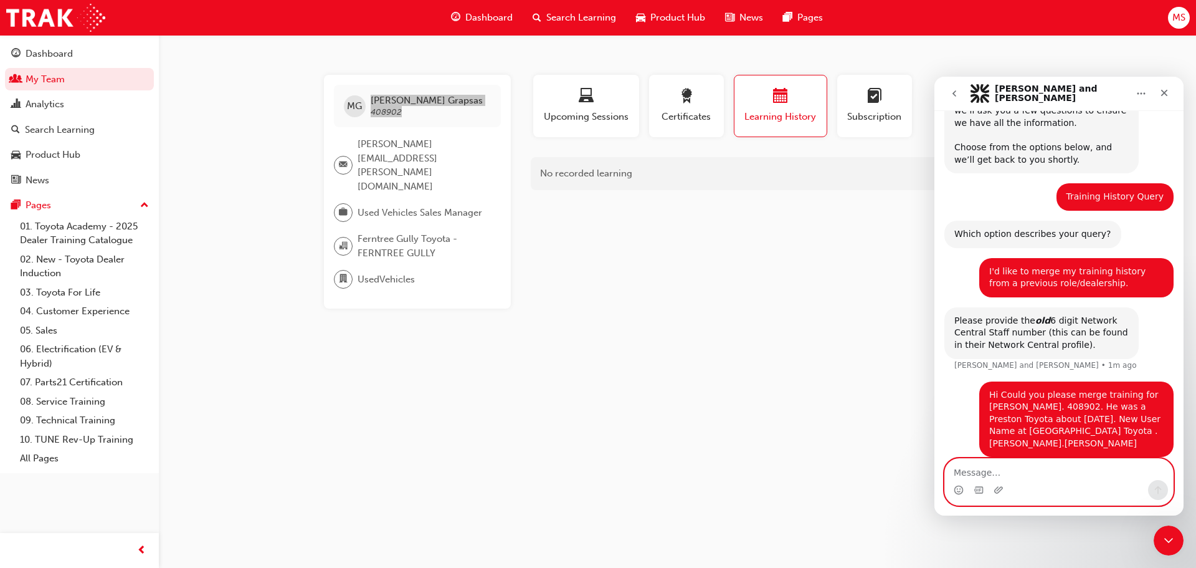
click at [1059, 472] on textarea "Message…" at bounding box center [1059, 469] width 228 height 21
paste textarea "[PERSON_NAME]."
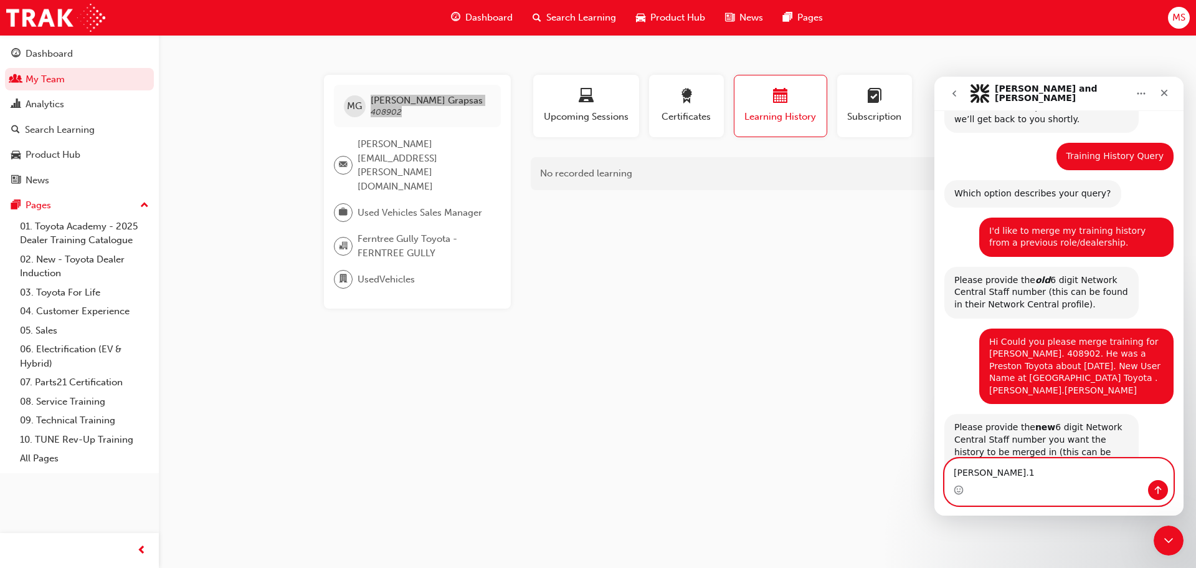
scroll to position [173, 0]
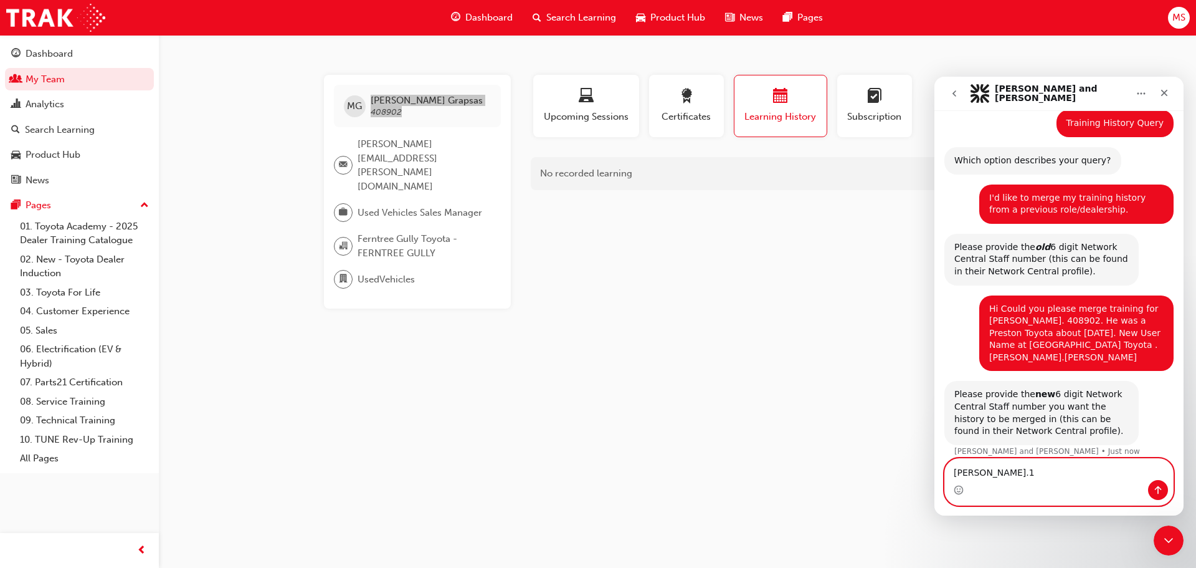
click at [1020, 473] on textarea "[PERSON_NAME].1" at bounding box center [1059, 469] width 228 height 21
click at [987, 472] on textarea "[PERSON_NAME] Grapsas1" at bounding box center [1059, 469] width 228 height 21
type textarea "[PERSON_NAME].Grapsas1"
click at [1157, 485] on icon "Send a message…" at bounding box center [1158, 490] width 10 height 10
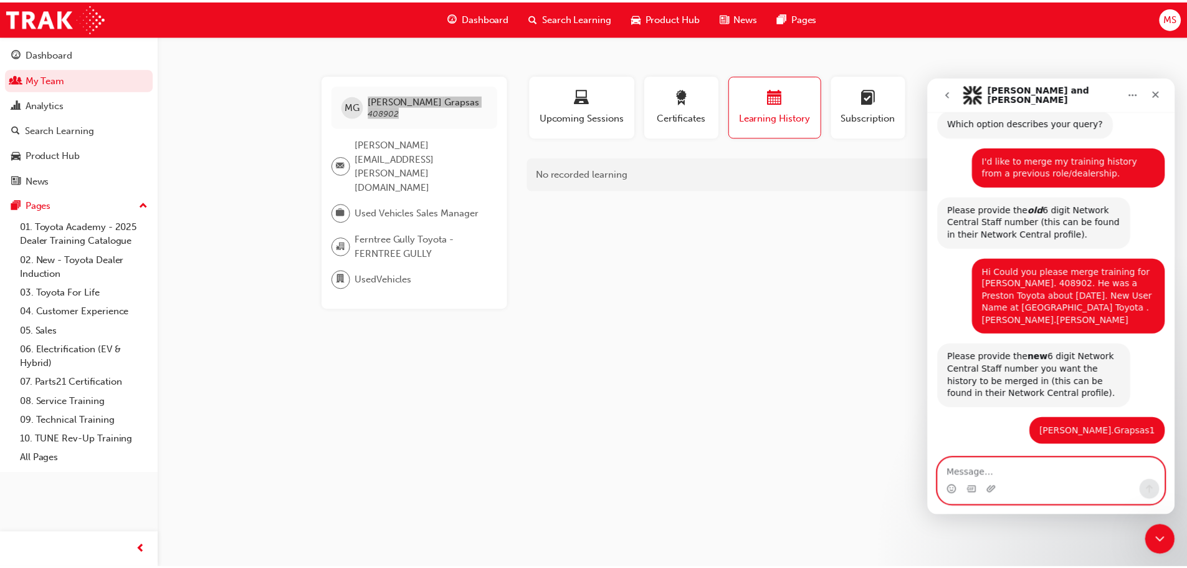
scroll to position [272, 0]
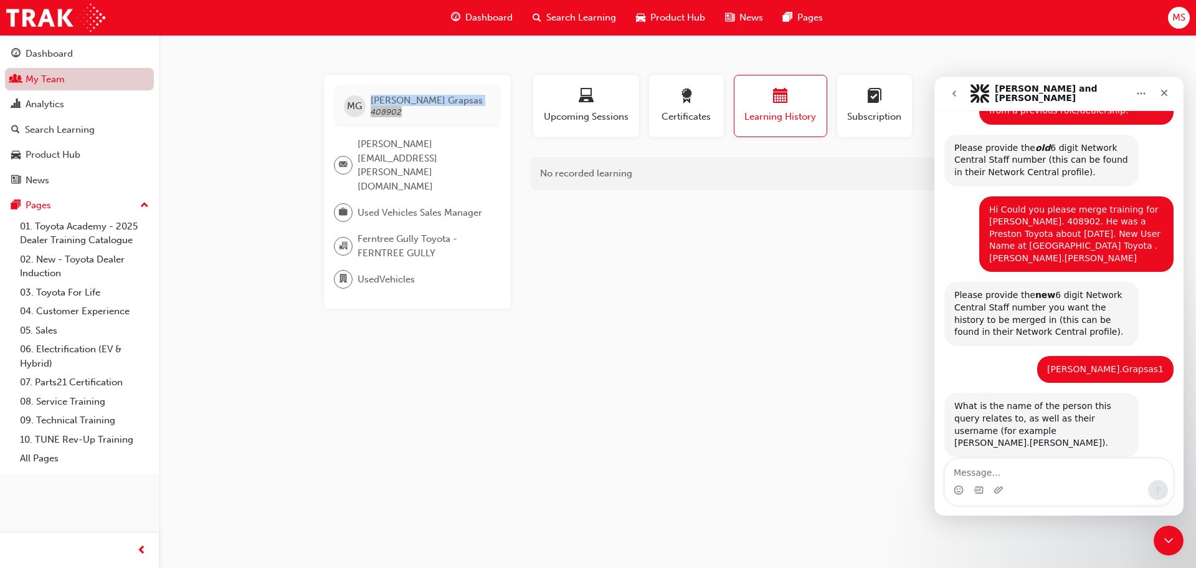
click at [42, 74] on link "My Team" at bounding box center [79, 79] width 149 height 23
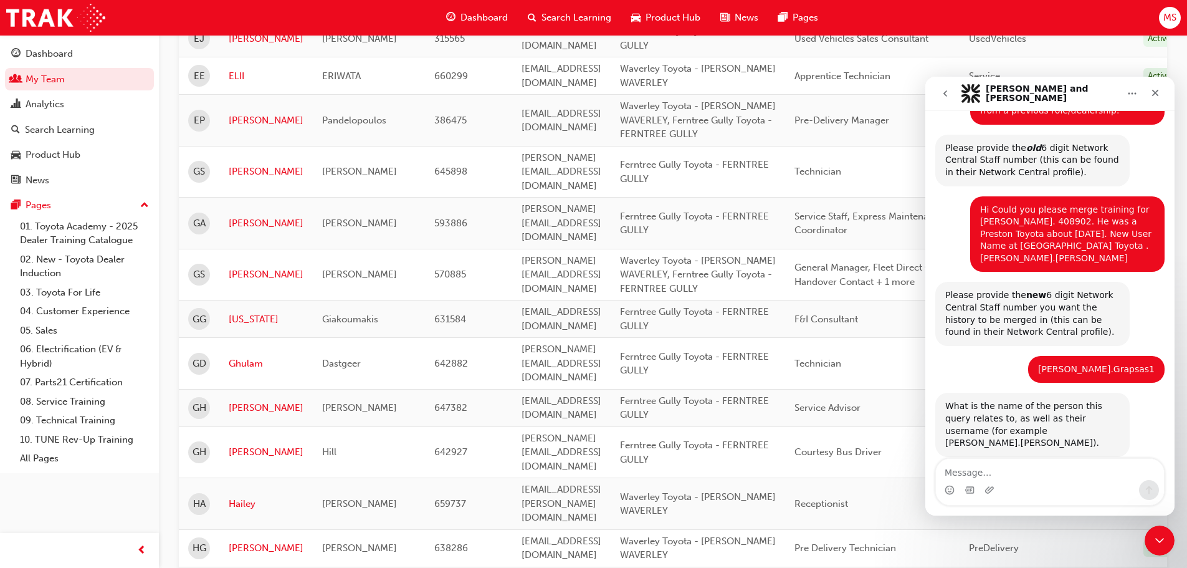
scroll to position [1698, 0]
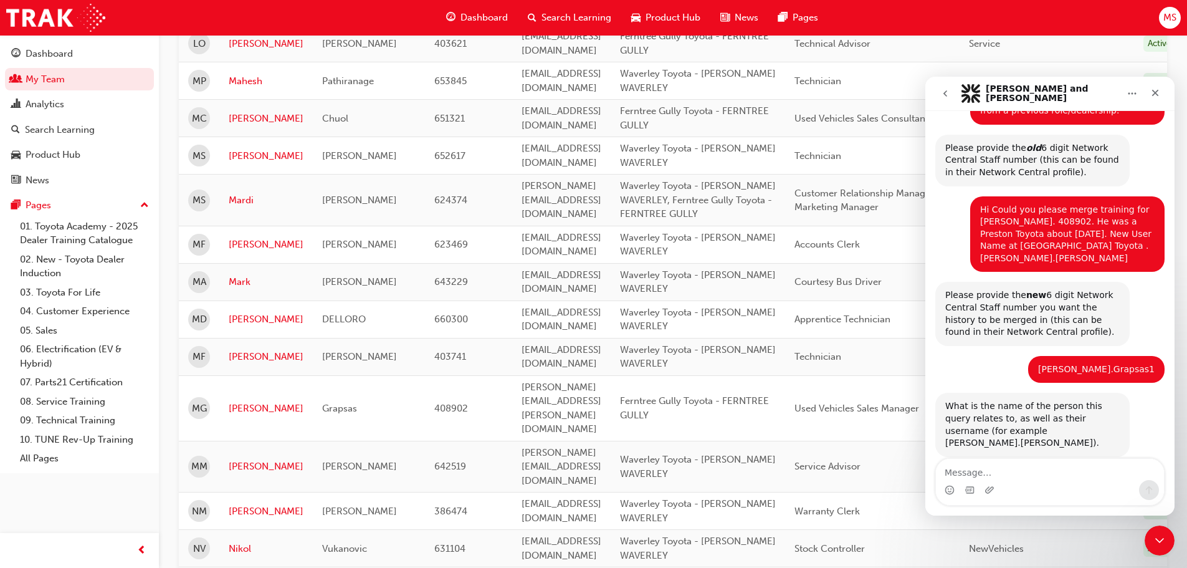
scroll to position [350, 0]
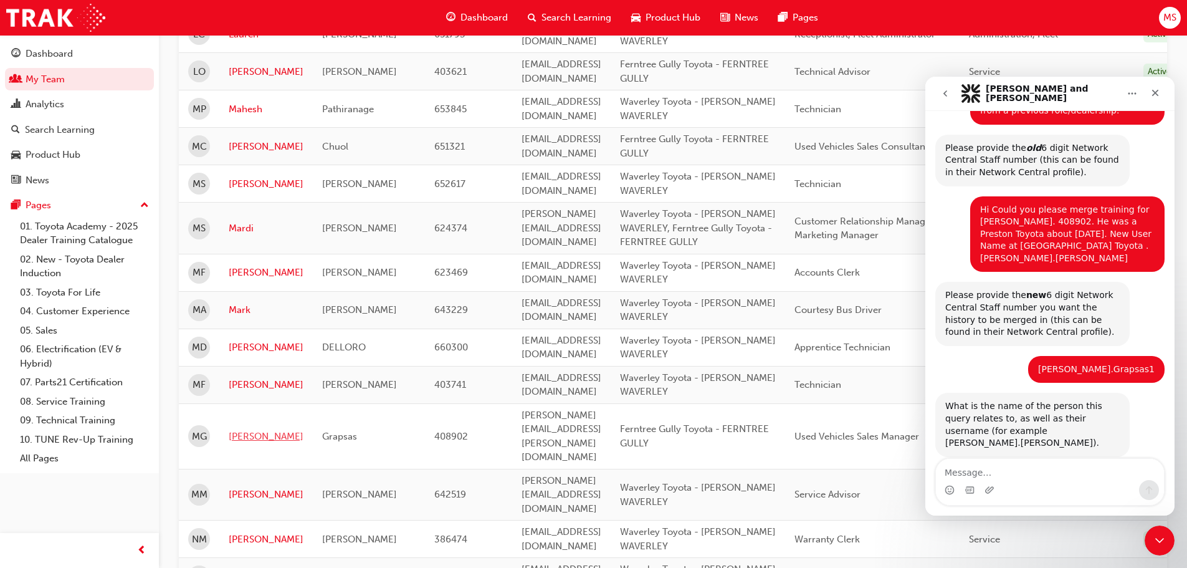
click at [250, 429] on link "[PERSON_NAME]" at bounding box center [266, 436] width 75 height 14
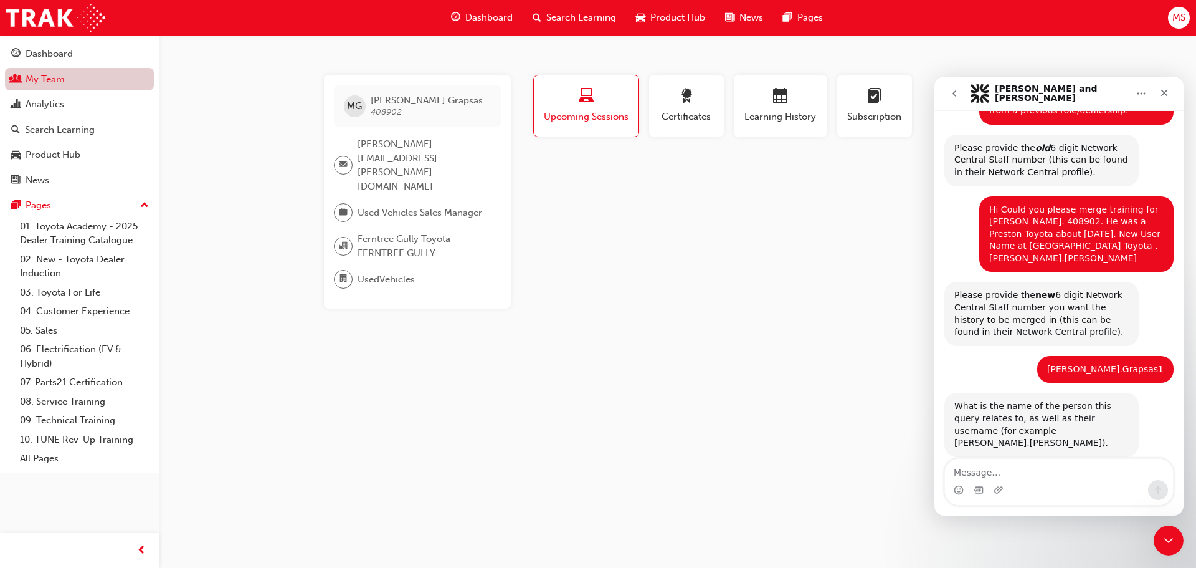
click at [37, 75] on link "My Team" at bounding box center [79, 79] width 149 height 23
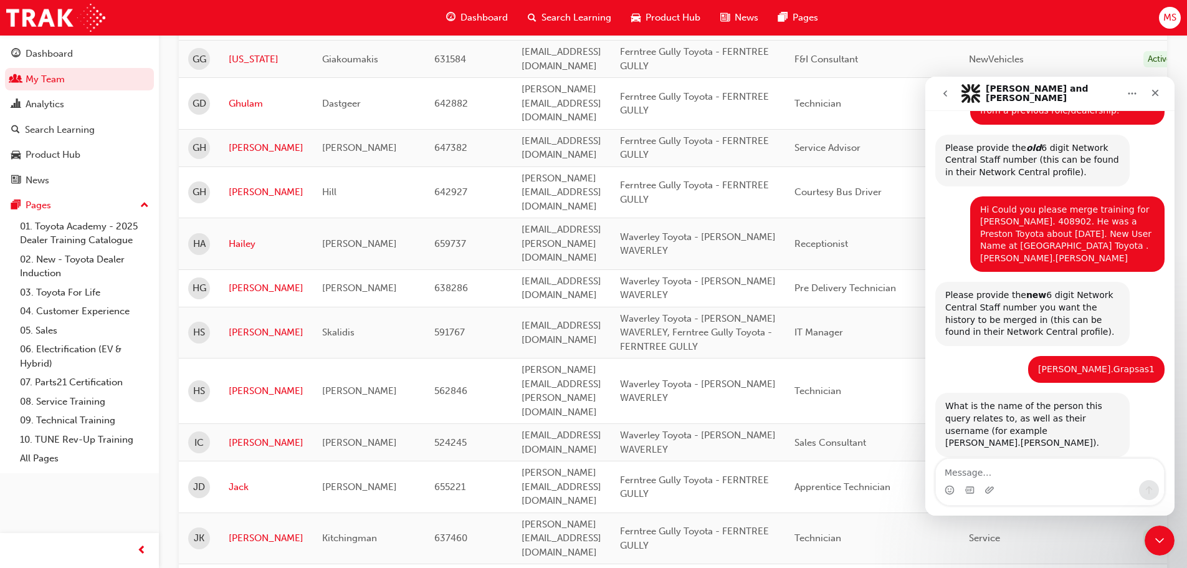
scroll to position [1666, 0]
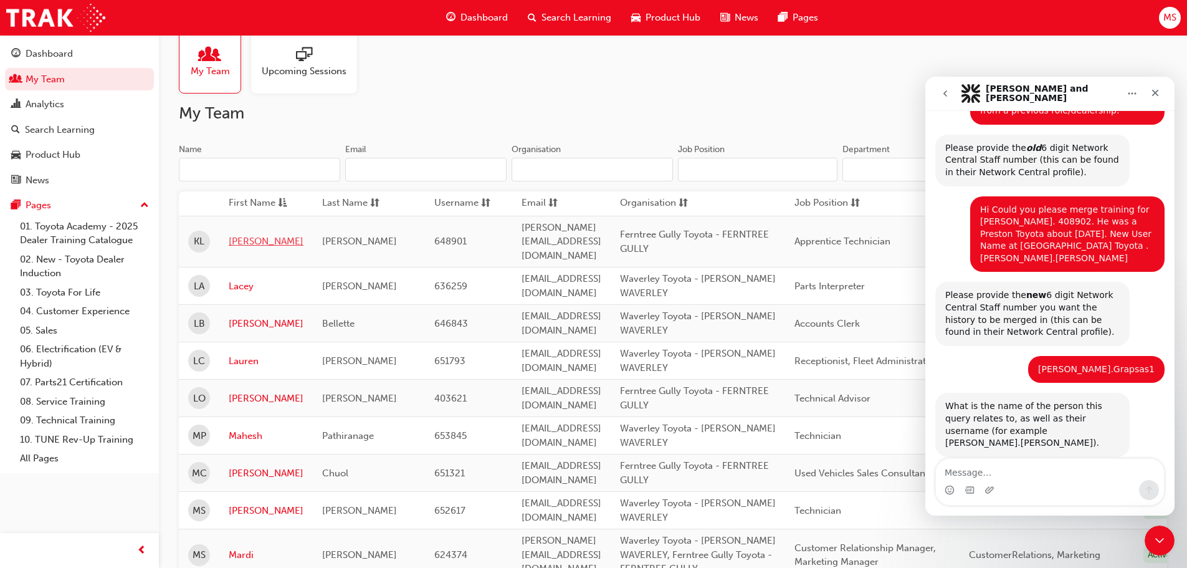
scroll to position [23, 0]
click at [37, 72] on link "My Team" at bounding box center [79, 79] width 149 height 23
drag, startPoint x: 1014, startPoint y: 397, endPoint x: 1072, endPoint y: 405, distance: 59.0
click at [1072, 405] on div "What is the name of the person this query relates to, as well as their username…" at bounding box center [1032, 424] width 174 height 49
click at [1060, 430] on div "What is the name of the person this query relates to, as well as their username…" at bounding box center [1032, 424] width 194 height 64
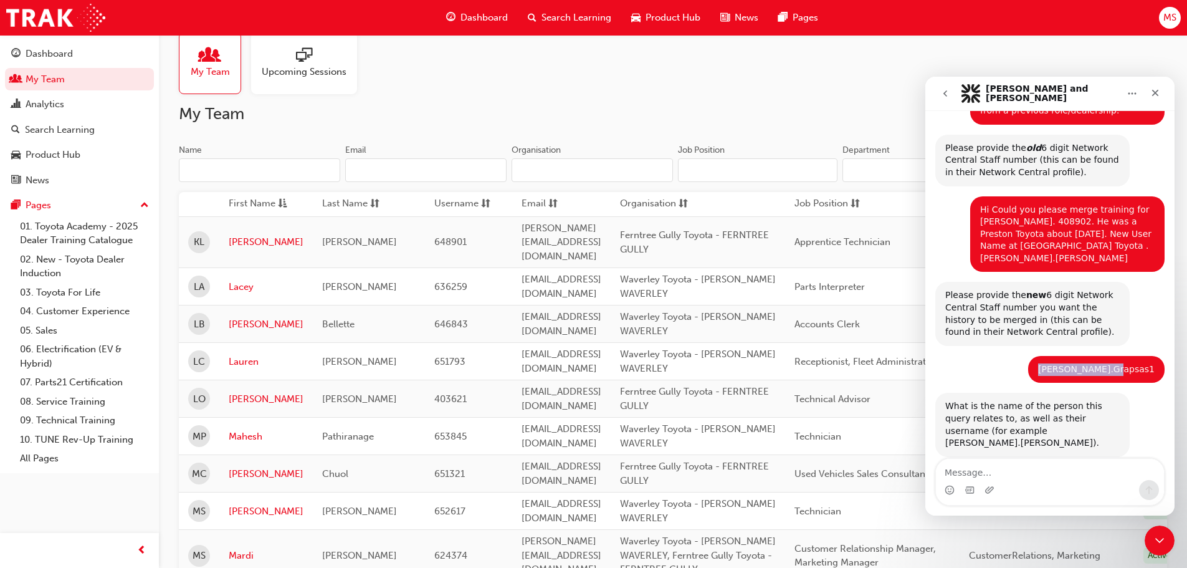
drag, startPoint x: 1153, startPoint y: 353, endPoint x: 1073, endPoint y: 354, distance: 80.4
click at [1073, 356] on div "[PERSON_NAME].Grapsas1 Mardi • 8m ago" at bounding box center [1096, 369] width 136 height 27
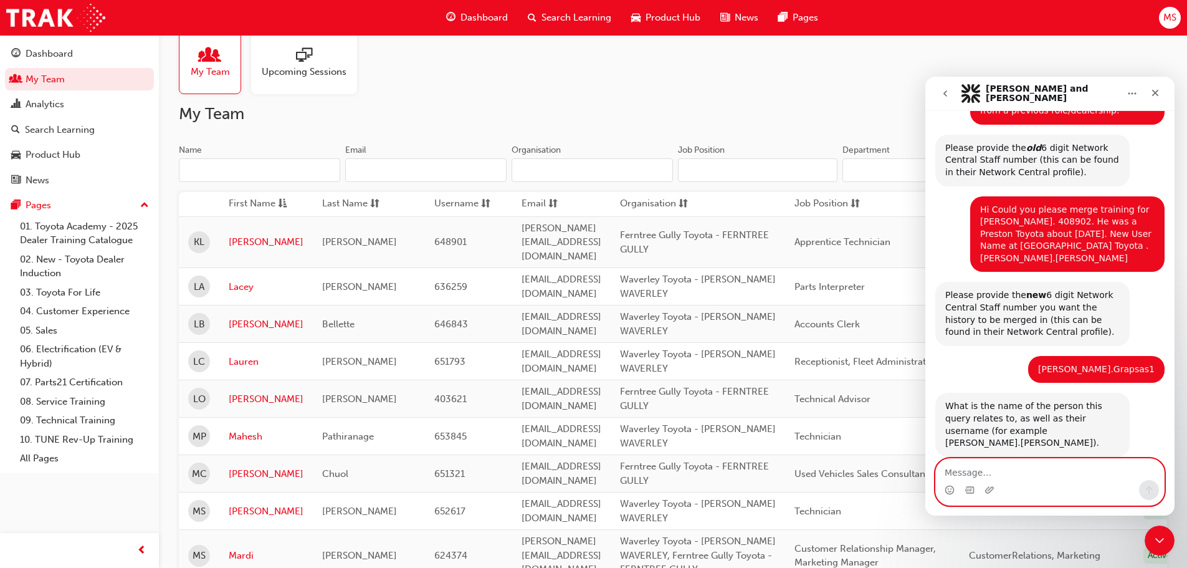
click at [960, 464] on textarea "Message…" at bounding box center [1050, 469] width 228 height 21
click at [973, 472] on textarea "Message…" at bounding box center [1050, 469] width 228 height 21
click at [976, 471] on textarea "Message…" at bounding box center [1050, 469] width 228 height 21
type textarea "Its all above?"
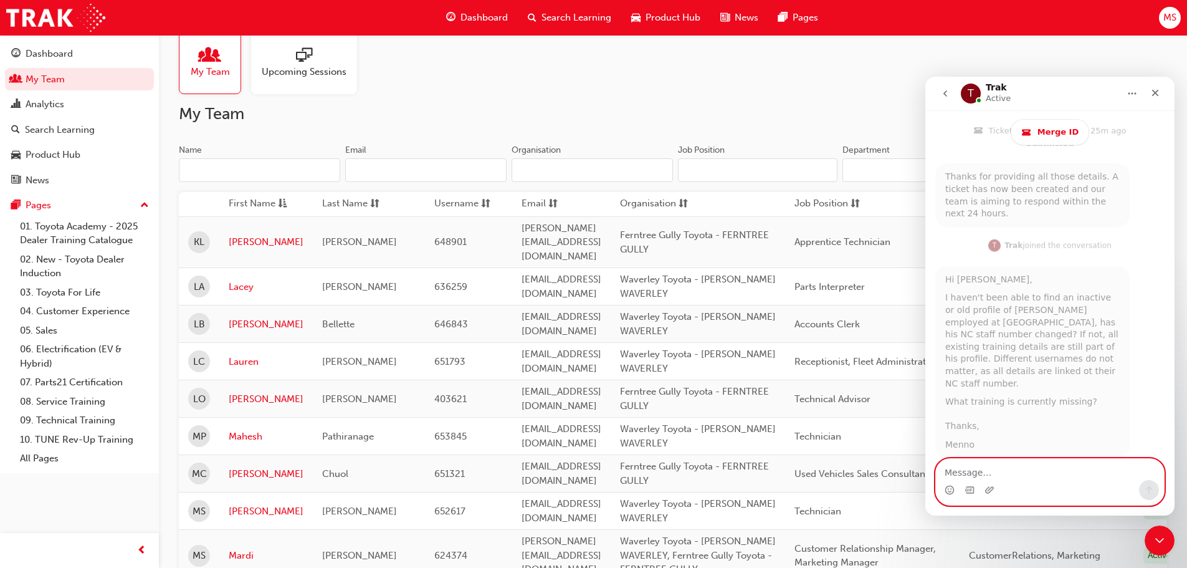
scroll to position [0, 0]
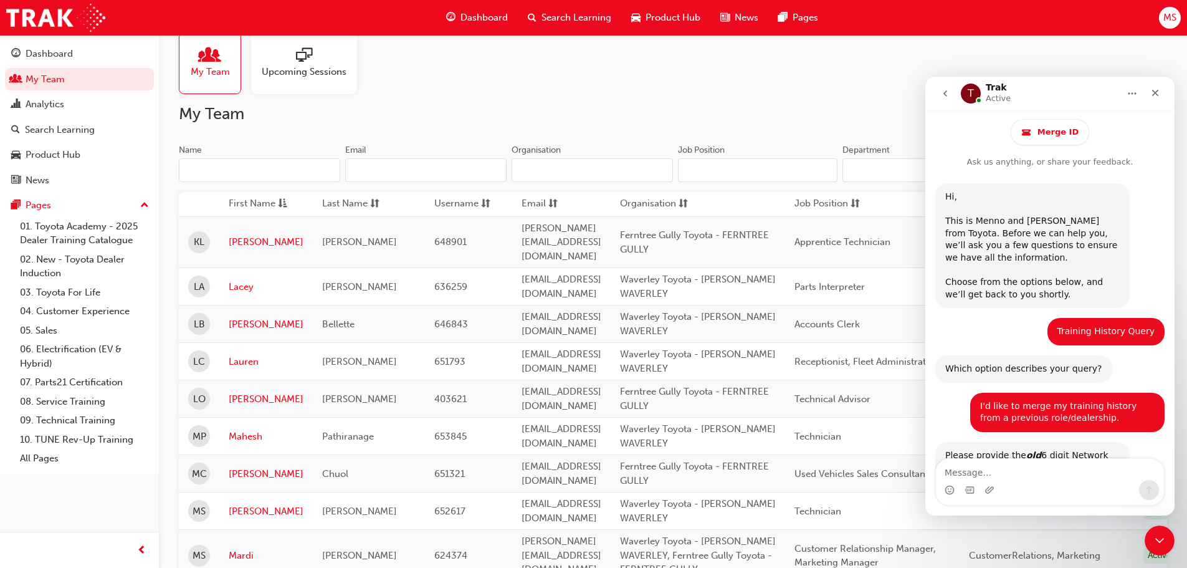
click at [939, 82] on button "go back" at bounding box center [945, 94] width 24 height 24
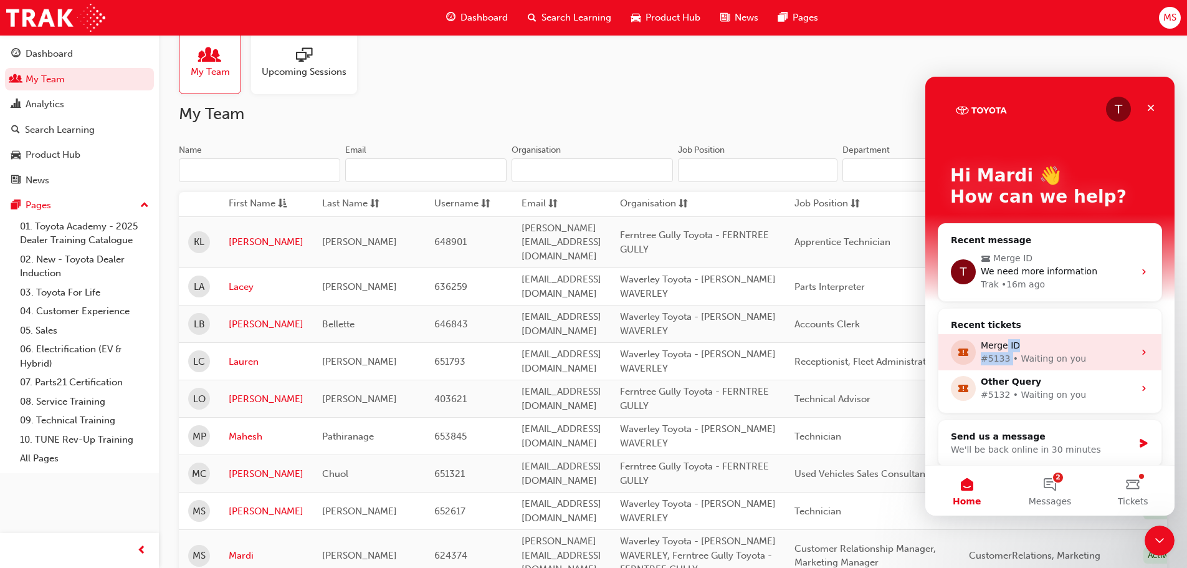
click at [1007, 352] on div "Merge ID #5133 • Waiting on you" at bounding box center [1057, 352] width 153 height 26
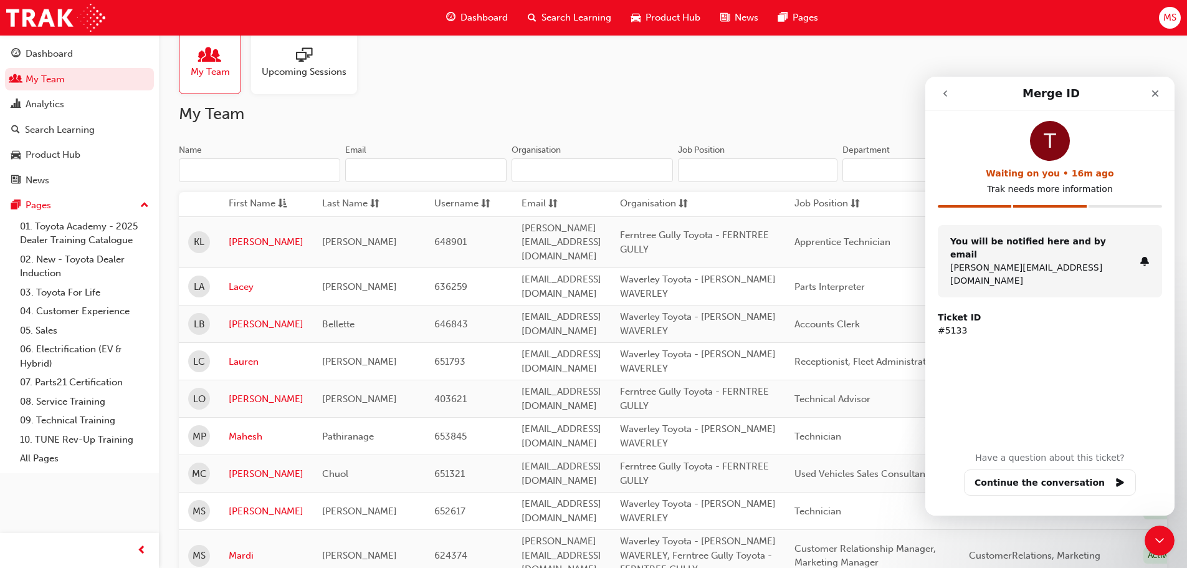
scroll to position [39, 0]
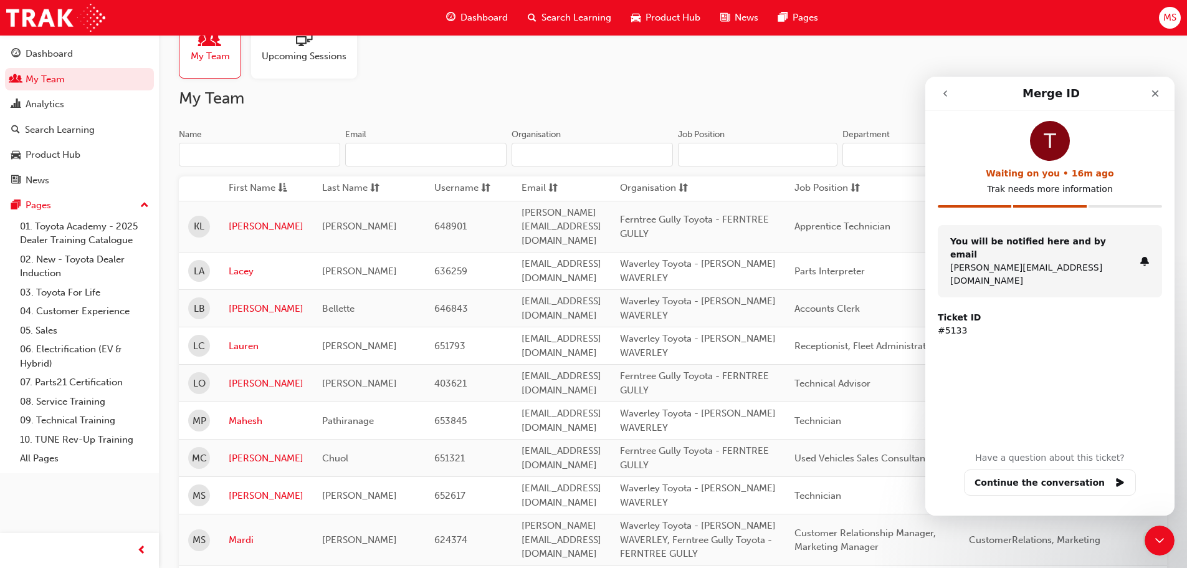
click at [1027, 261] on p "[PERSON_NAME][EMAIL_ADDRESS][DOMAIN_NAME]" at bounding box center [1042, 274] width 184 height 26
click at [1062, 480] on button "Continue the conversation" at bounding box center [1050, 482] width 172 height 26
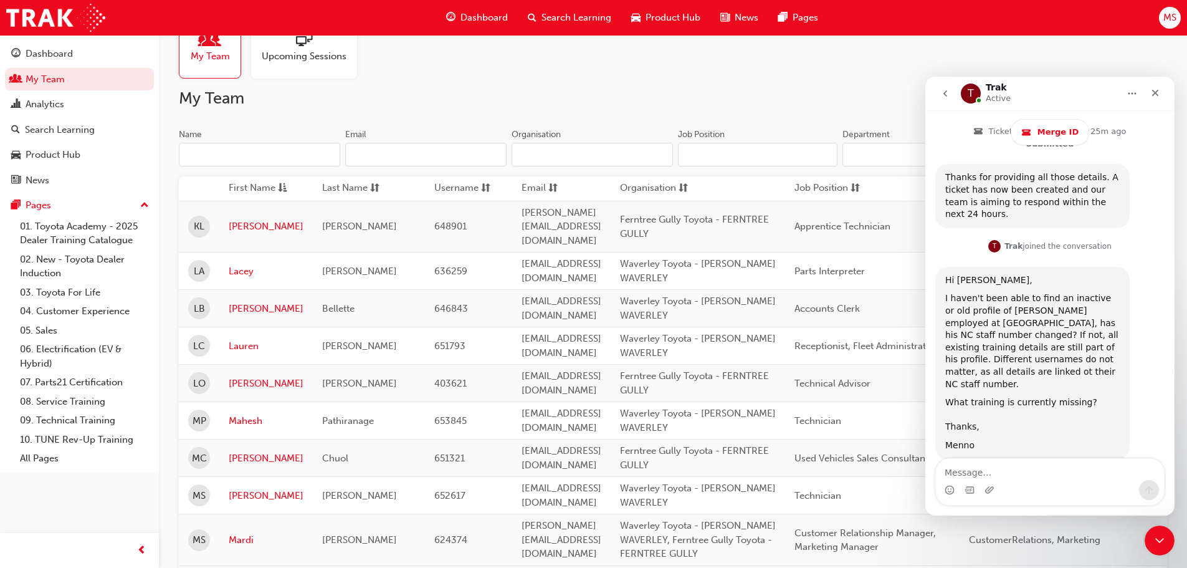
scroll to position [698, 0]
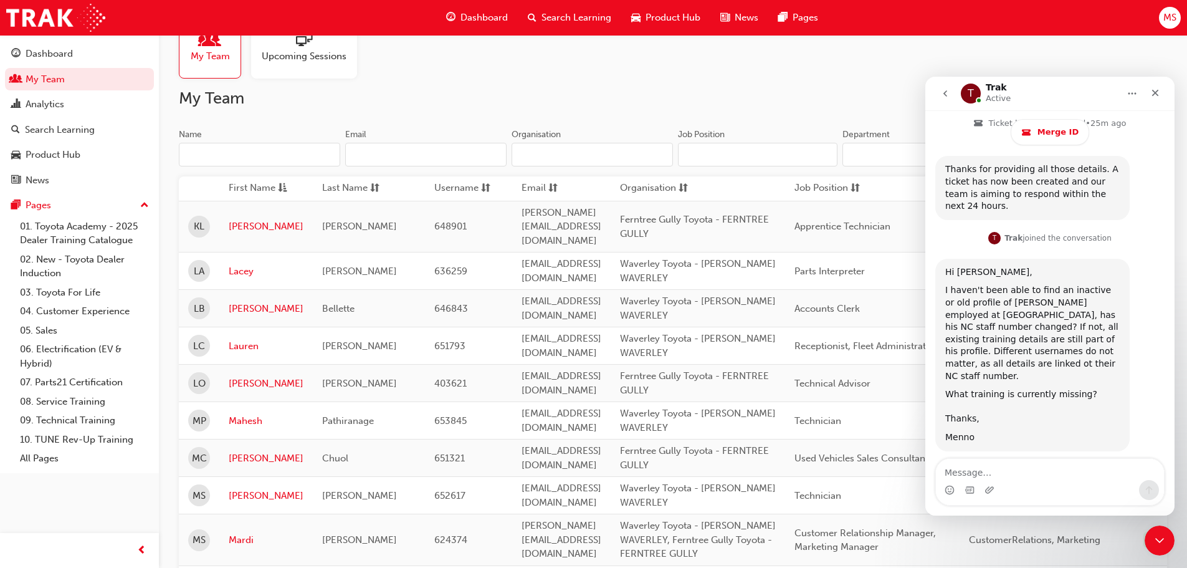
click at [1061, 478] on textarea "Message…" at bounding box center [1050, 469] width 228 height 21
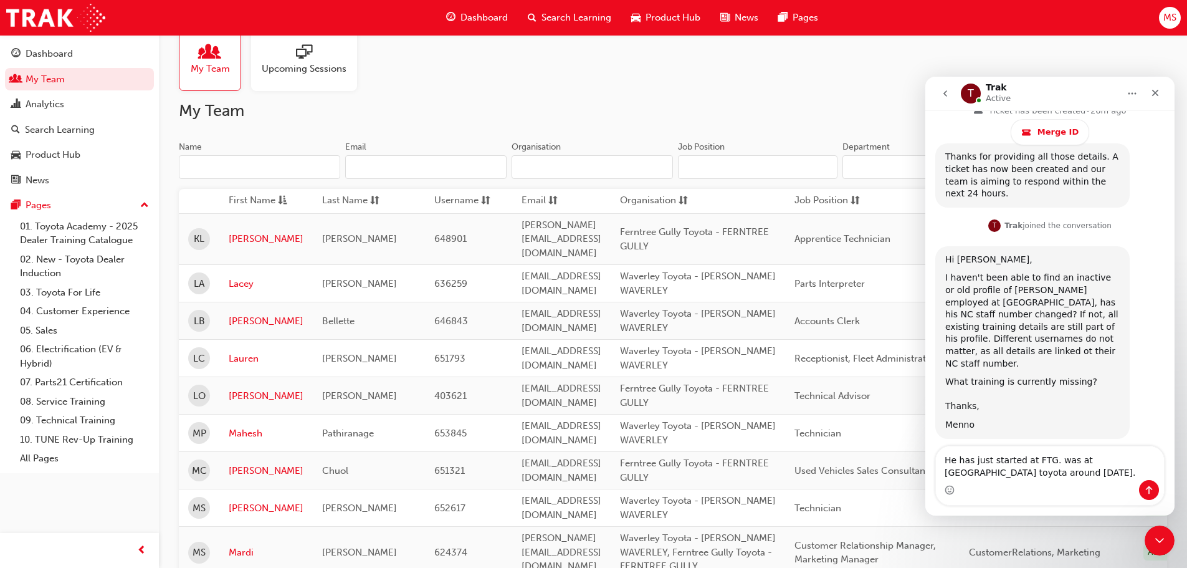
scroll to position [23, 0]
click at [1110, 458] on textarea "He has just started at FTG. was at [GEOGRAPHIC_DATA] toyota around [DATE]." at bounding box center [1050, 463] width 228 height 34
click at [1045, 475] on textarea "He has just started at FTG. was at [GEOGRAPHIC_DATA] Toyota around [DATE]." at bounding box center [1050, 463] width 228 height 34
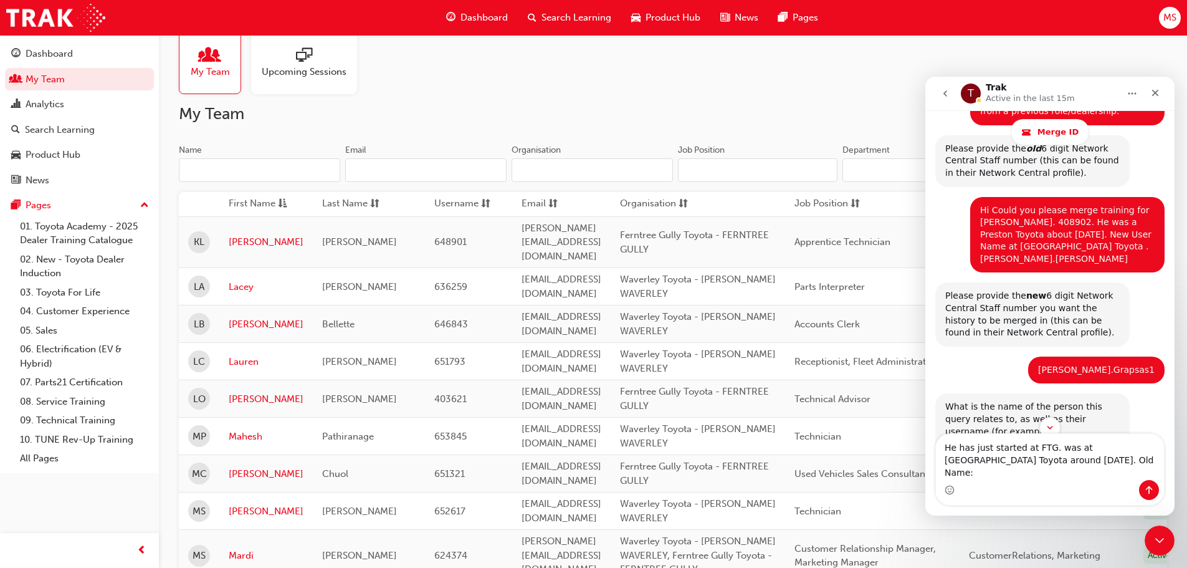
scroll to position [243, 0]
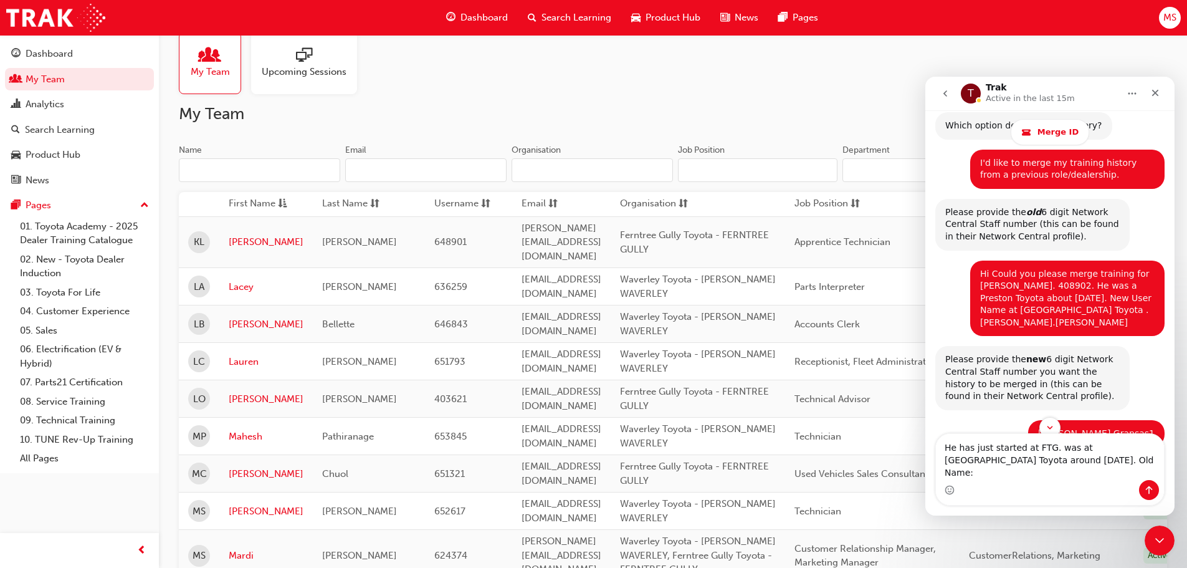
click at [970, 287] on div "Hi Could you please merge training for [PERSON_NAME]. 408902. He was a Preston …" at bounding box center [1067, 298] width 194 height 76
drag, startPoint x: 976, startPoint y: 283, endPoint x: 1037, endPoint y: 288, distance: 61.2
click at [1037, 288] on div "Hi Could you please merge training for [PERSON_NAME]. 408902. He was a Preston …" at bounding box center [1067, 298] width 174 height 61
copy div "[PERSON_NAME]"
click at [1081, 473] on textarea "He has just started at FTG. was at [GEOGRAPHIC_DATA] Toyota around [DATE]. Old …" at bounding box center [1050, 457] width 228 height 46
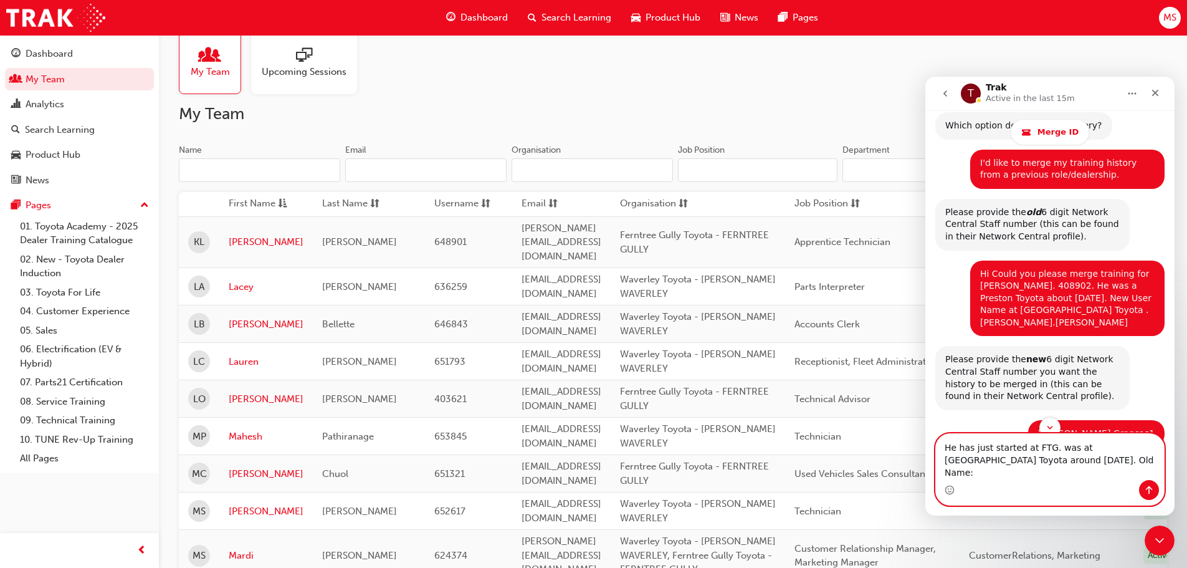
paste textarea "[PERSON_NAME]"
click at [1105, 470] on textarea "He has just started at FTG. was at [GEOGRAPHIC_DATA] Toyota around [DATE]. Old …" at bounding box center [1050, 457] width 228 height 46
type textarea "He has just started at FTG. was at [GEOGRAPHIC_DATA] Toyota around [DATE]. Old …"
click at [1138, 475] on textarea "He has just started at FTG. was at [GEOGRAPHIC_DATA] Toyota around [DATE]. Old …" at bounding box center [1050, 457] width 228 height 46
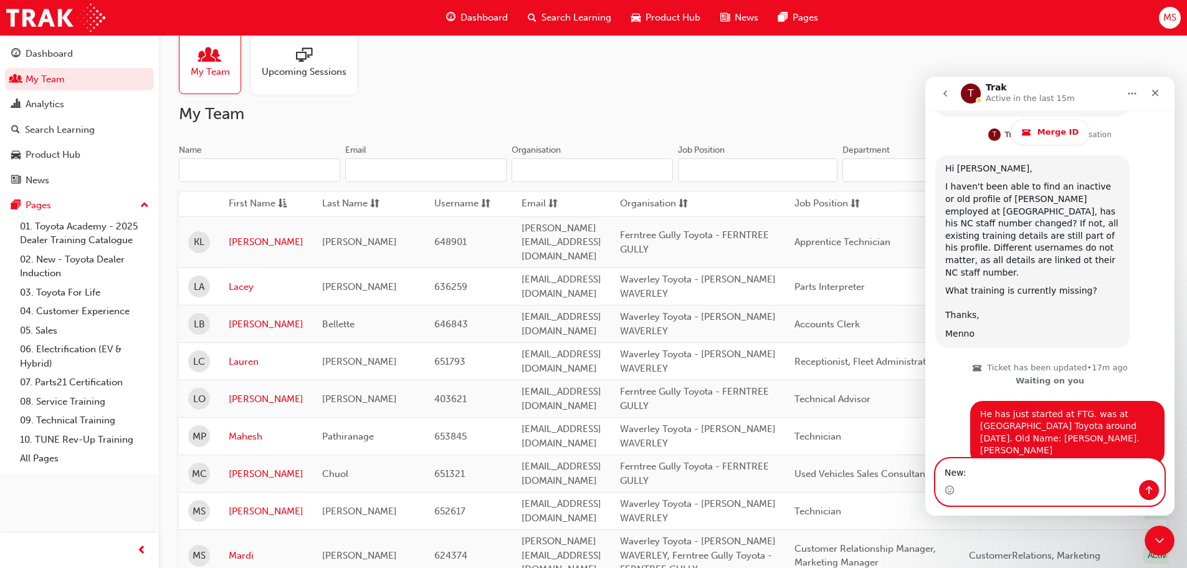
scroll to position [802, 0]
click at [979, 473] on textarea "New:" at bounding box center [1050, 469] width 228 height 21
paste textarea "[PERSON_NAME]"
click at [1001, 471] on textarea "New: [PERSON_NAME]" at bounding box center [1050, 469] width 228 height 21
click at [1030, 474] on textarea "New: [PERSON_NAME].[PERSON_NAME]" at bounding box center [1050, 469] width 228 height 21
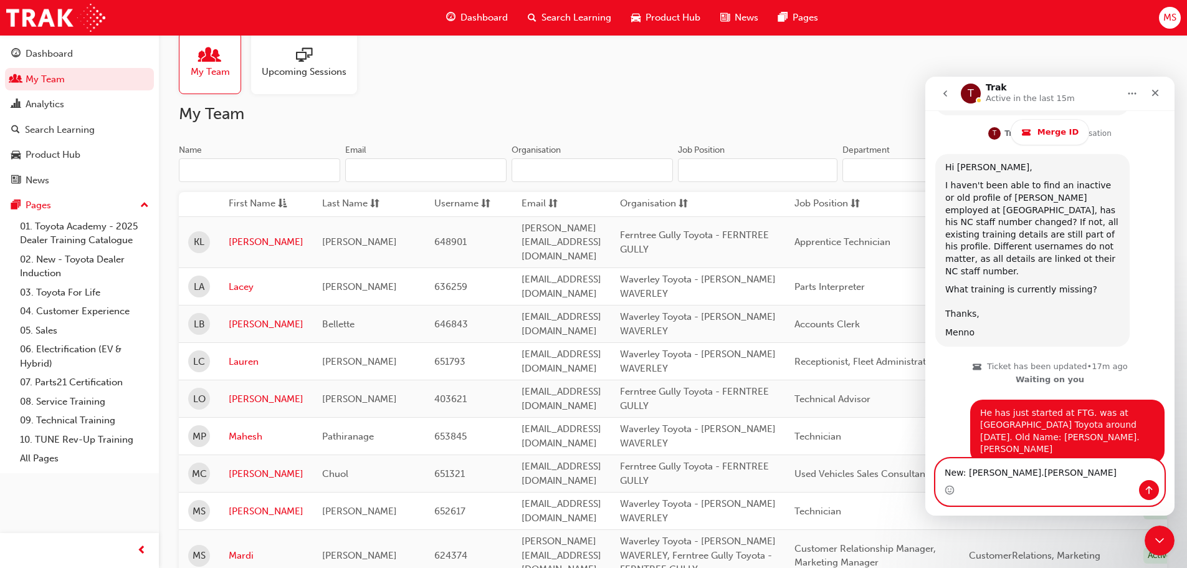
click at [1035, 473] on textarea "New: [PERSON_NAME].[PERSON_NAME]" at bounding box center [1050, 469] width 228 height 21
type textarea "New: [PERSON_NAME].Grapsas1"
click at [1149, 489] on icon "Send a message…" at bounding box center [1149, 490] width 7 height 8
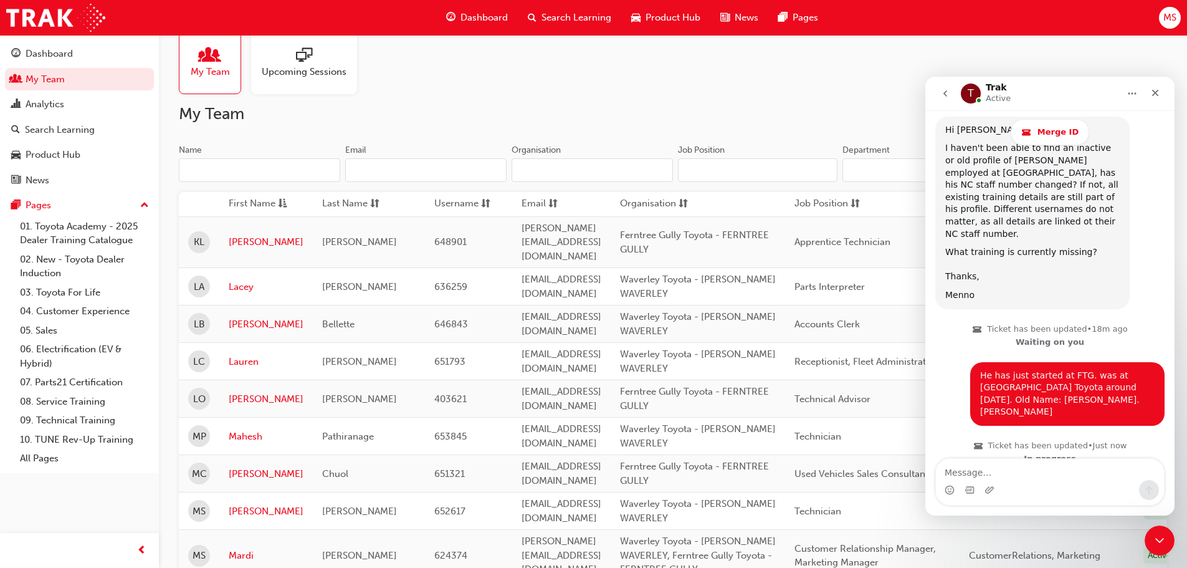
click at [943, 92] on icon "go back" at bounding box center [945, 93] width 10 height 10
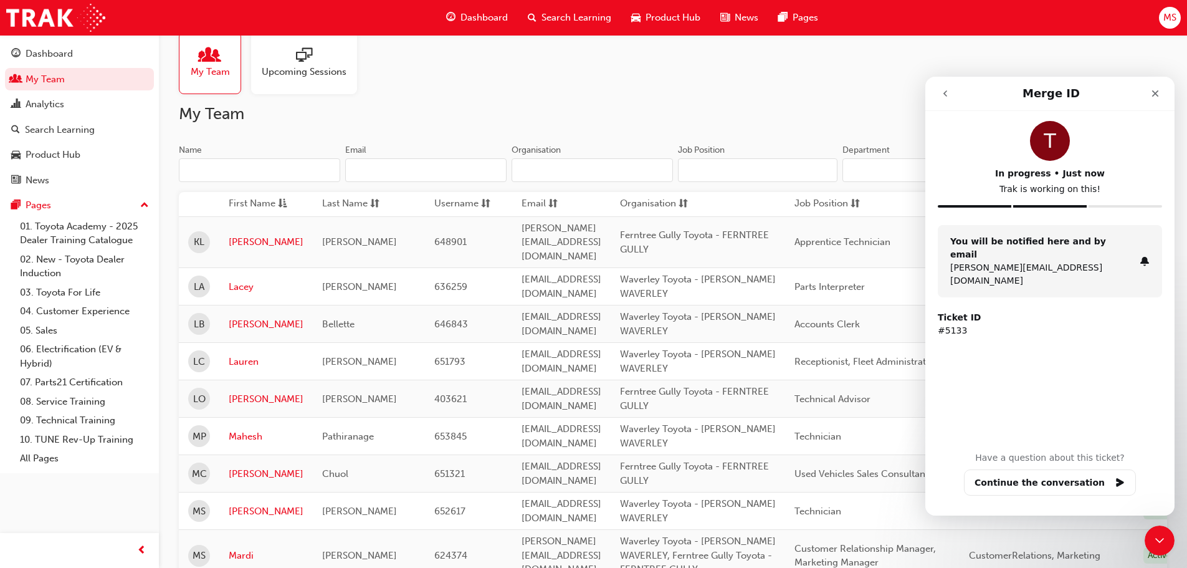
scroll to position [0, 0]
click at [942, 90] on icon "go back" at bounding box center [945, 93] width 10 height 10
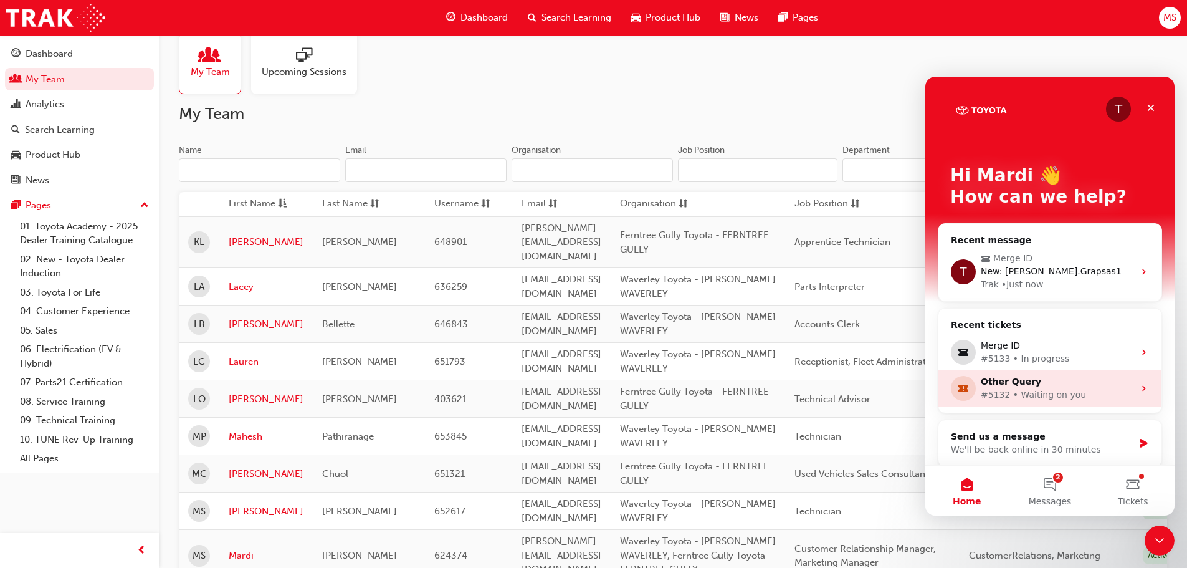
click at [1004, 387] on div "Other Query" at bounding box center [1057, 381] width 153 height 13
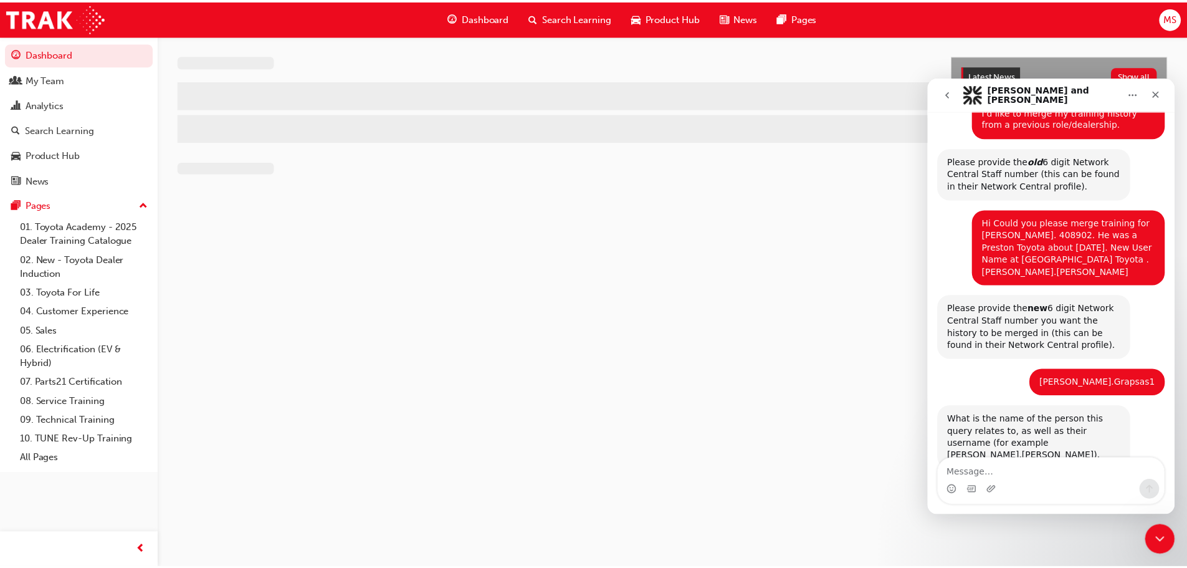
scroll to position [272, 0]
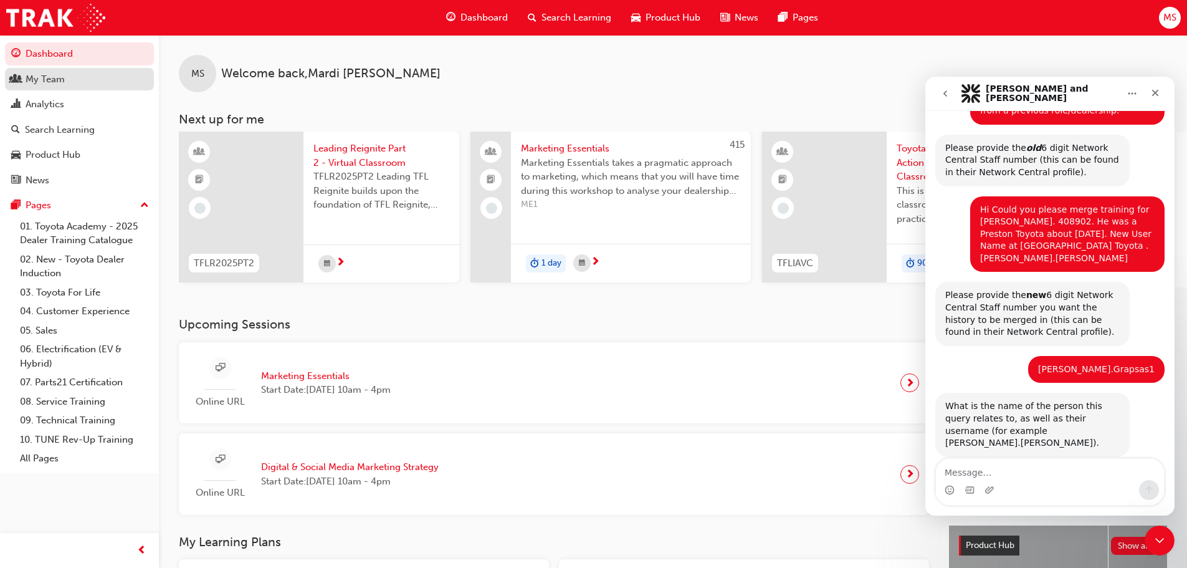
click at [37, 84] on div "My Team" at bounding box center [45, 79] width 39 height 14
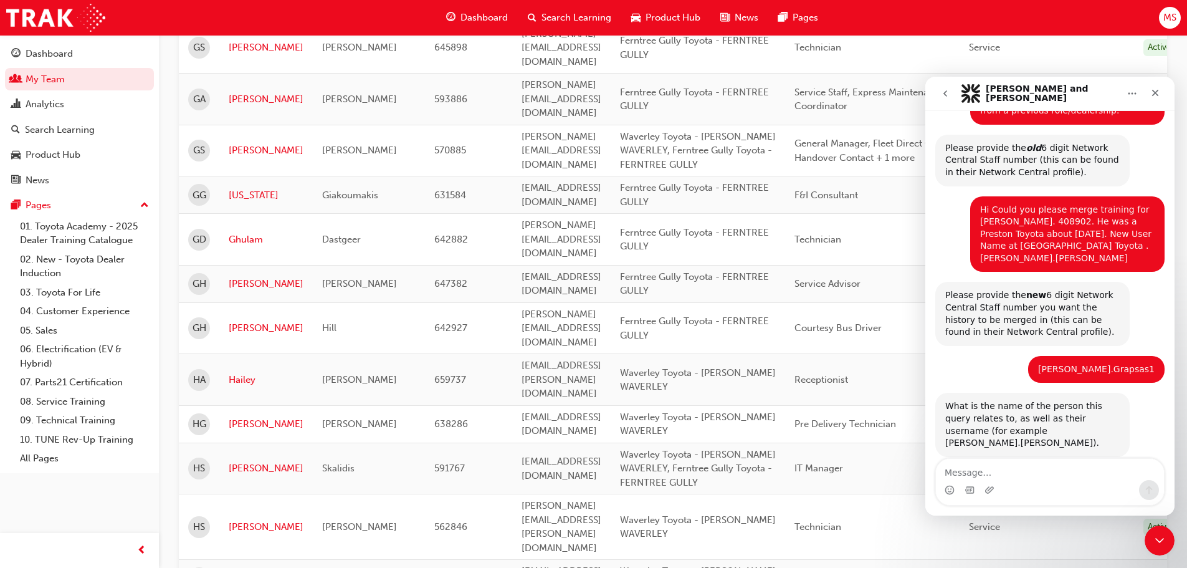
scroll to position [1682, 0]
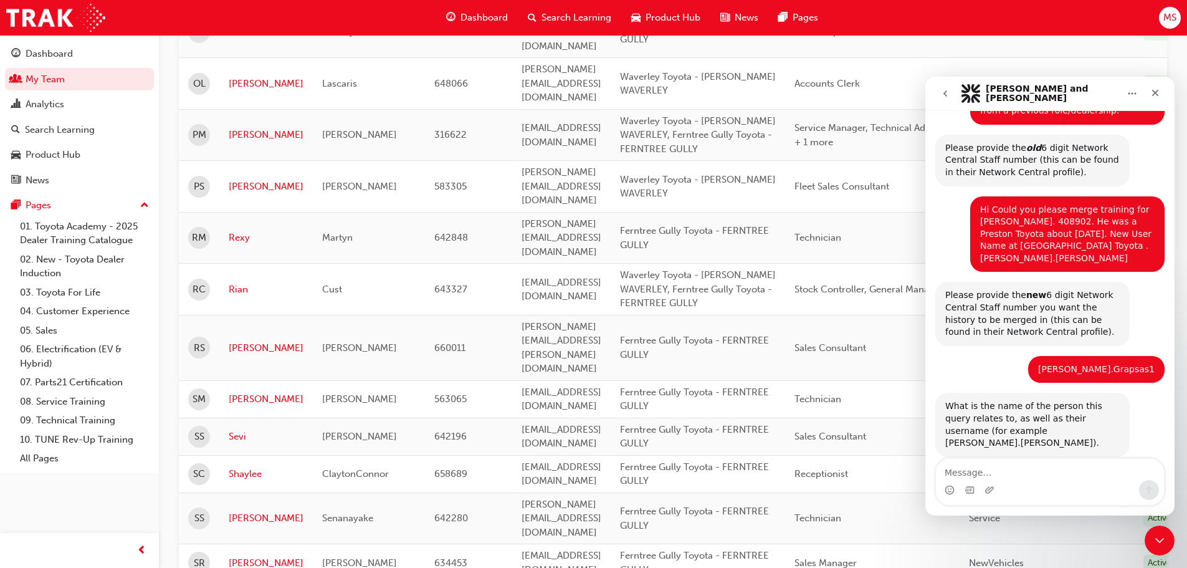
scroll to position [1051, 0]
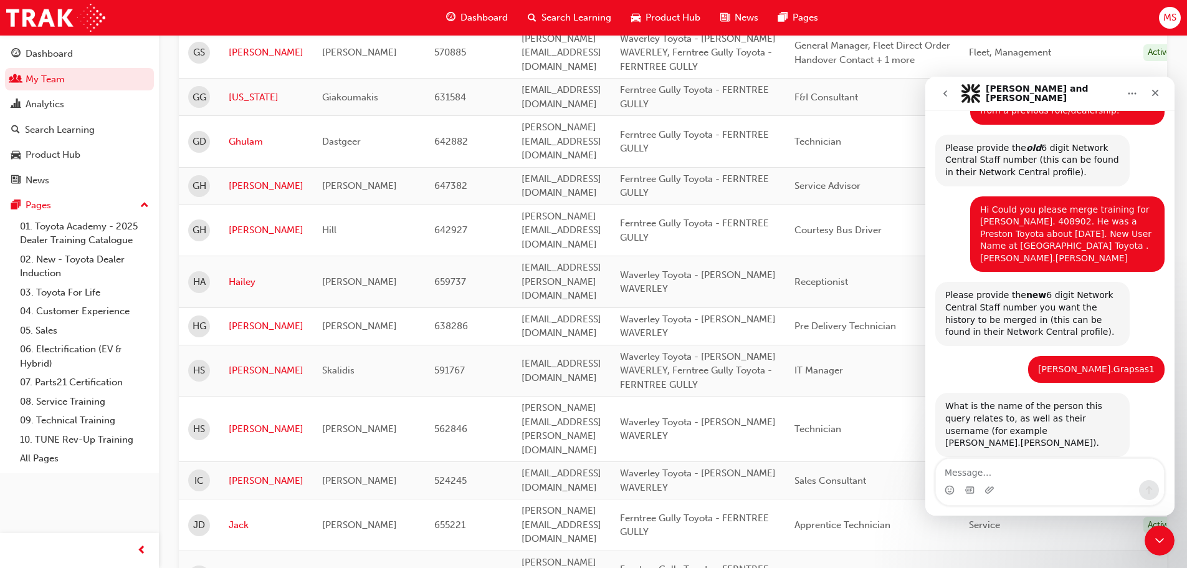
scroll to position [1627, 0]
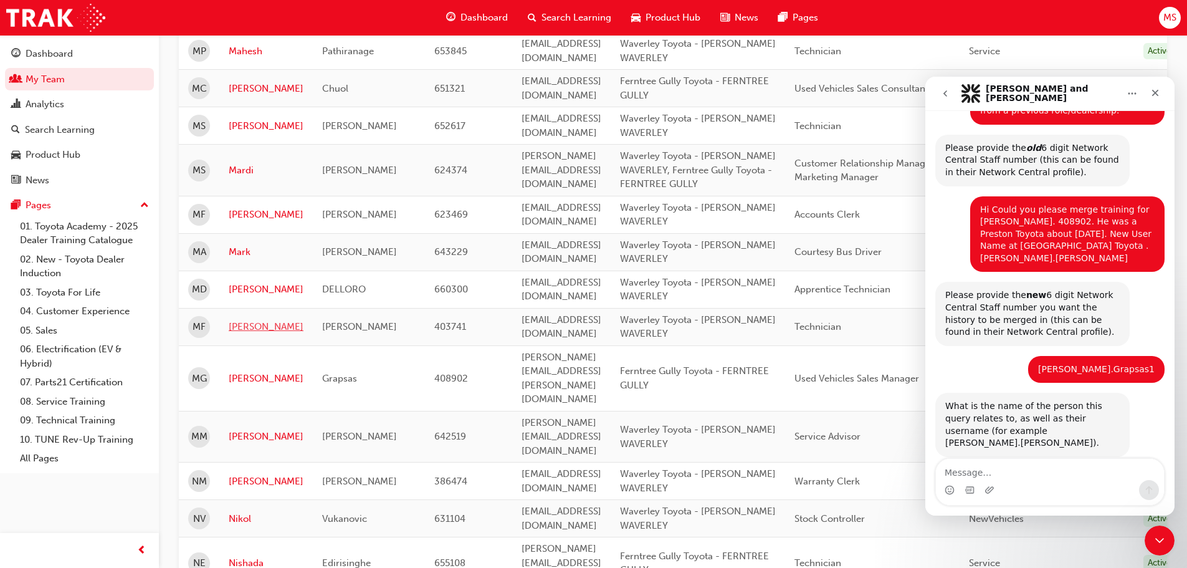
scroll to position [350, 0]
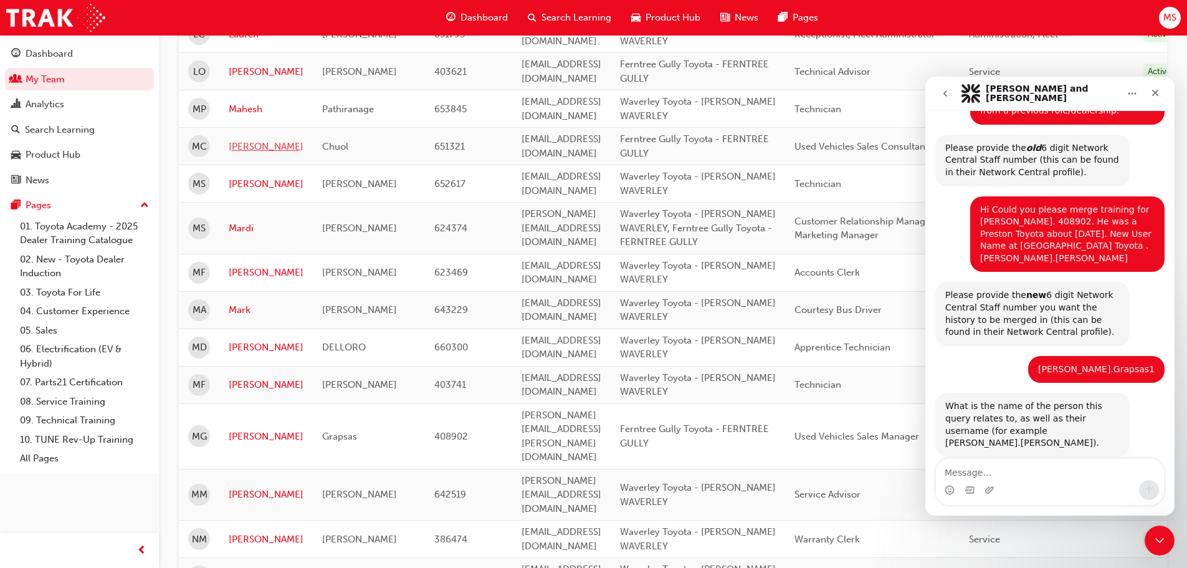
click at [241, 140] on link "[PERSON_NAME]" at bounding box center [266, 147] width 75 height 14
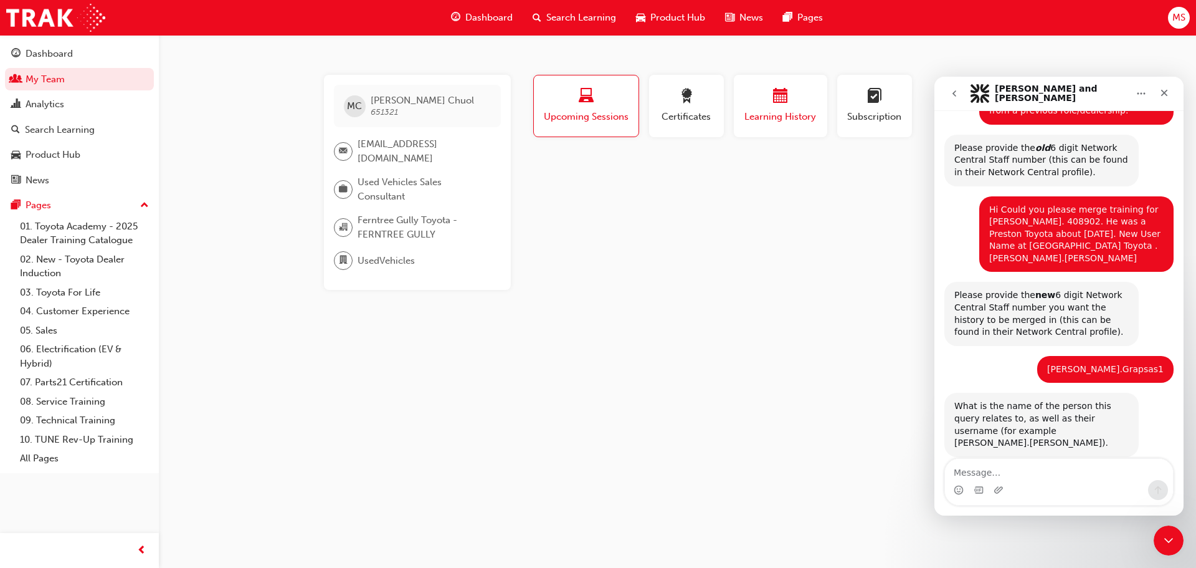
click at [773, 96] on span "calendar-icon" at bounding box center [780, 96] width 15 height 17
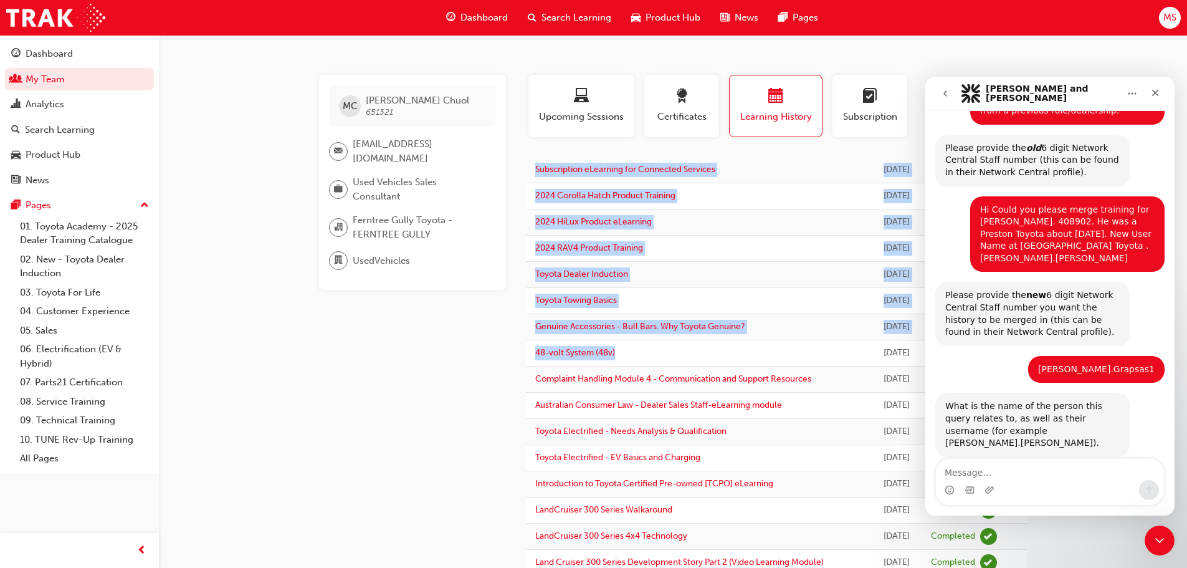
drag, startPoint x: 533, startPoint y: 165, endPoint x: 672, endPoint y: 358, distance: 238.3
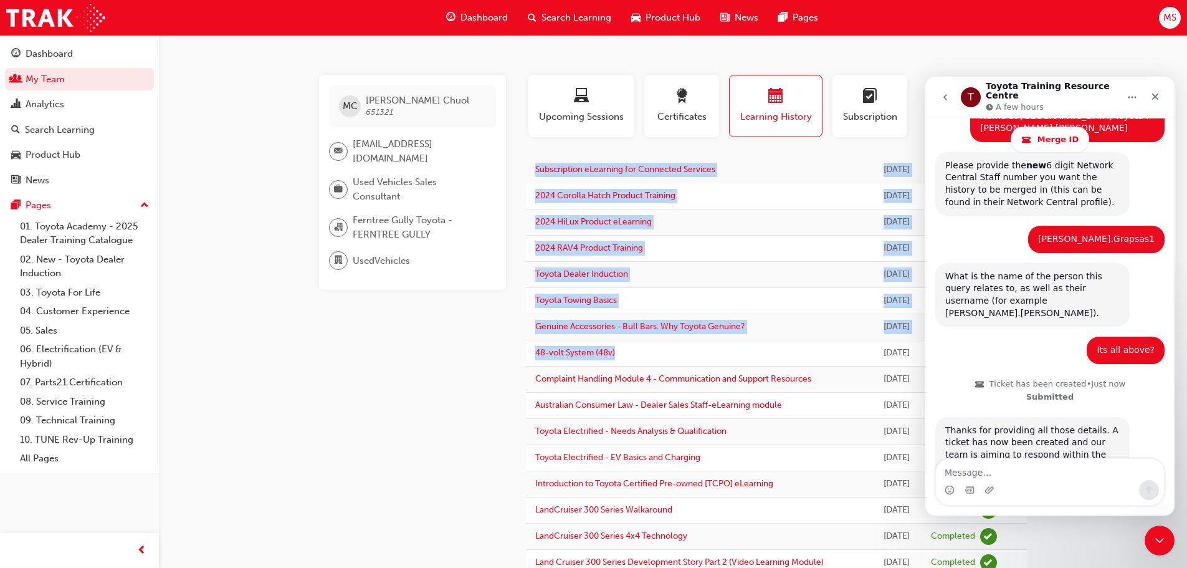
scroll to position [483, 0]
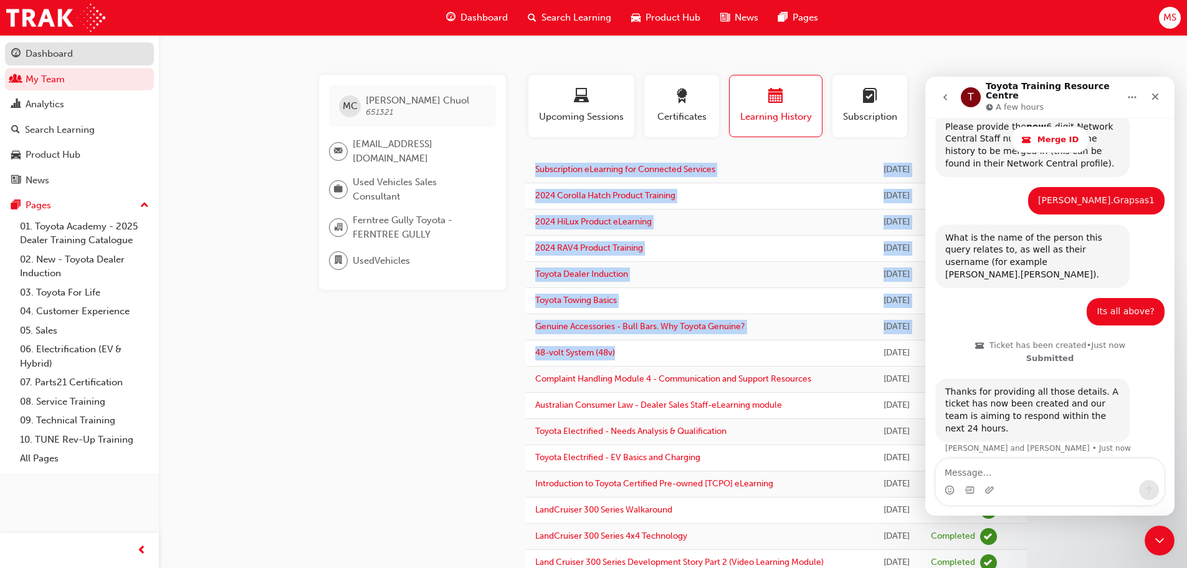
click at [37, 50] on div "Dashboard" at bounding box center [49, 54] width 47 height 14
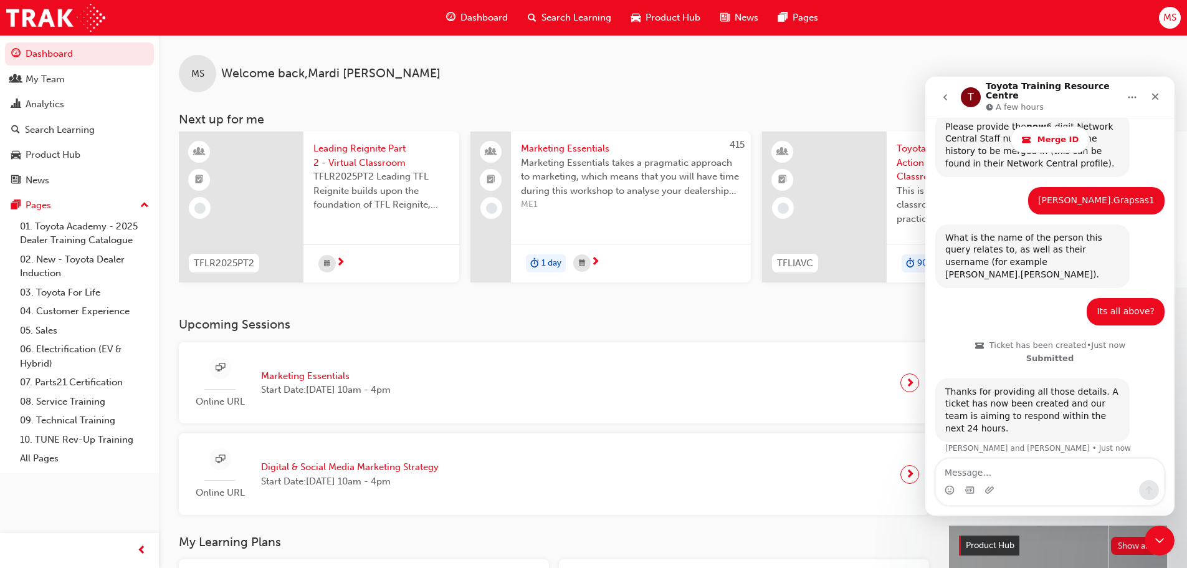
click at [559, 14] on span "Search Learning" at bounding box center [576, 18] width 70 height 14
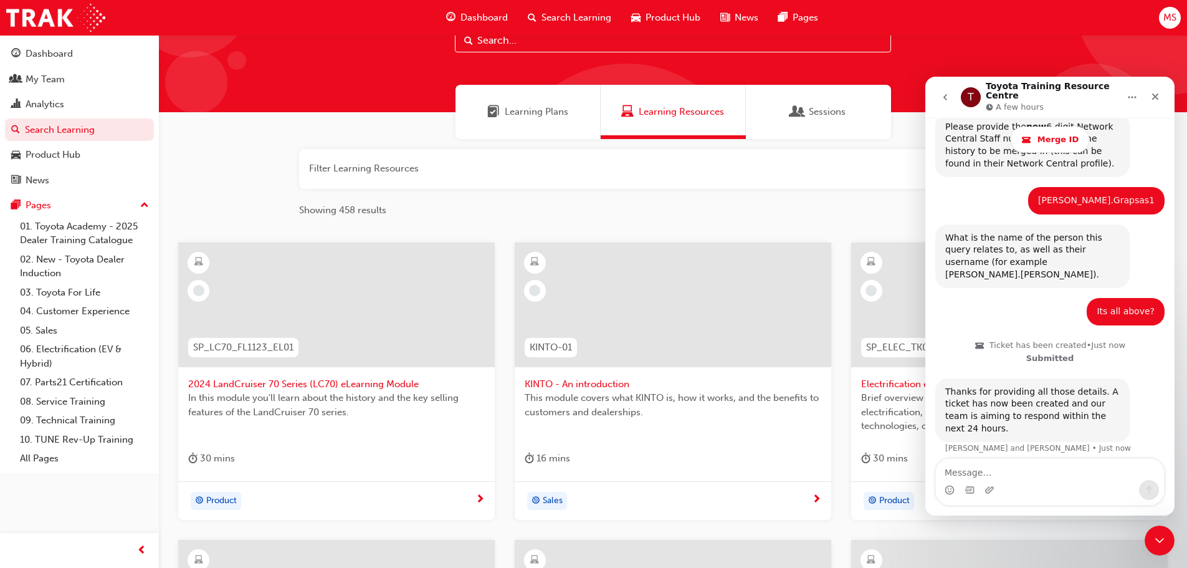
scroll to position [47, 0]
